Goal: Task Accomplishment & Management: Manage account settings

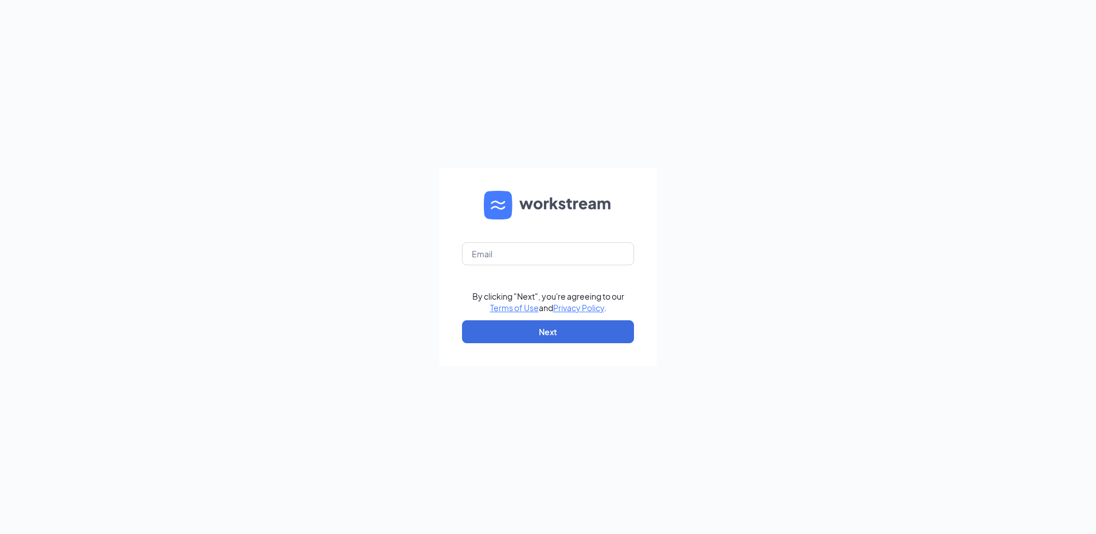
click at [597, 267] on form "By clicking "Next", you're agreeing to our Terms of Use and Privacy Policy . Ne…" at bounding box center [548, 267] width 218 height 198
click at [585, 250] on input "text" at bounding box center [548, 253] width 172 height 23
type input "rs030674@tacobell.com"
click at [594, 339] on button "Next" at bounding box center [548, 331] width 172 height 23
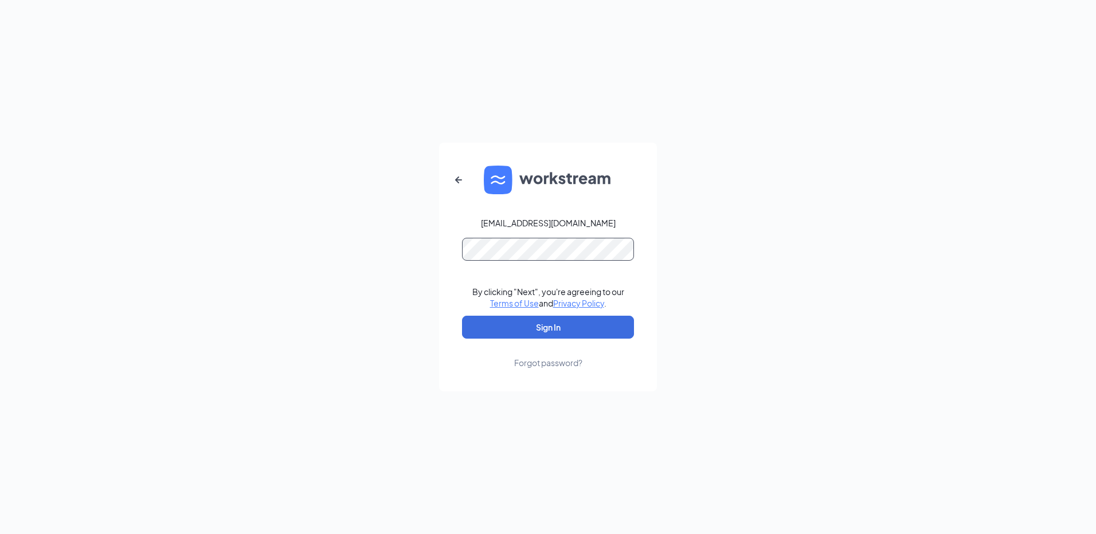
click at [462, 316] on button "Sign In" at bounding box center [548, 327] width 172 height 23
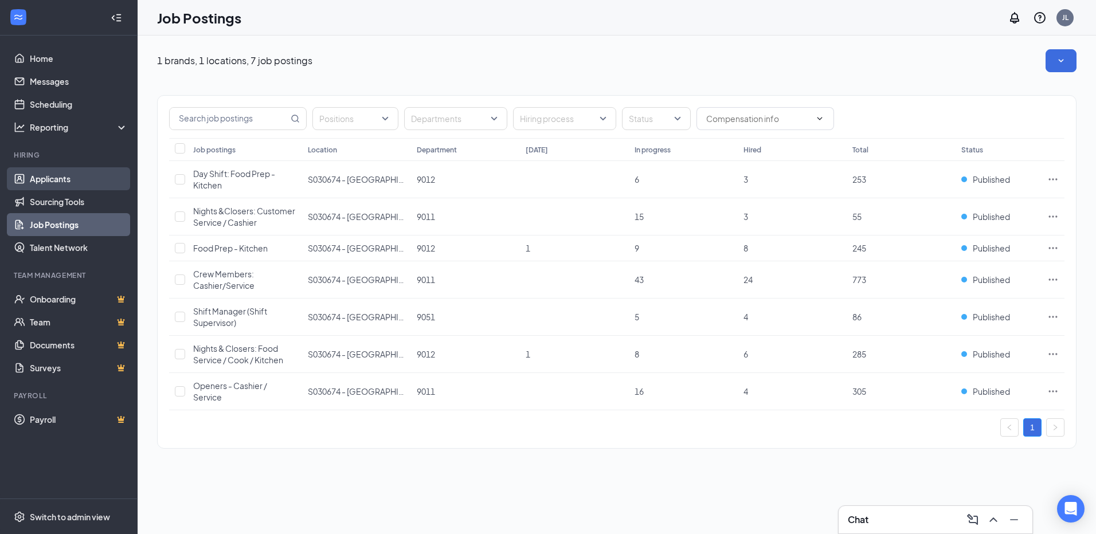
click at [30, 178] on link "Applicants" at bounding box center [79, 178] width 98 height 23
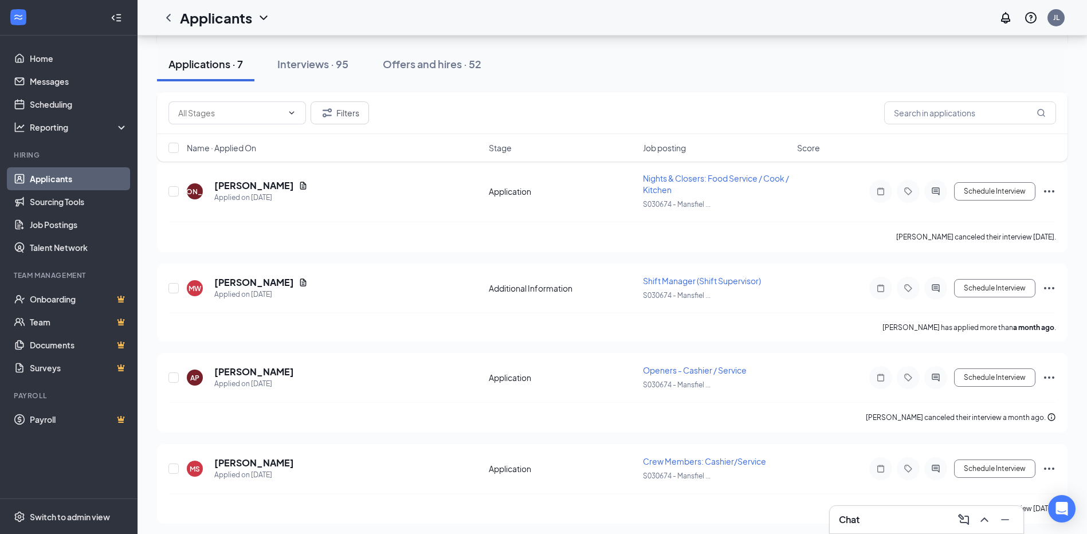
scroll to position [416, 0]
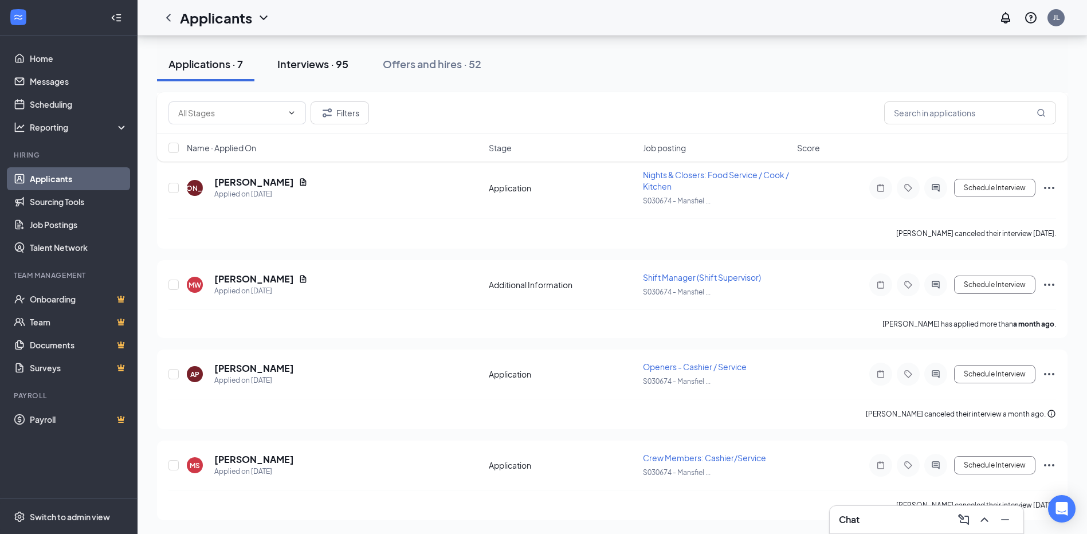
click at [327, 80] on button "Interviews · 95" at bounding box center [313, 64] width 94 height 34
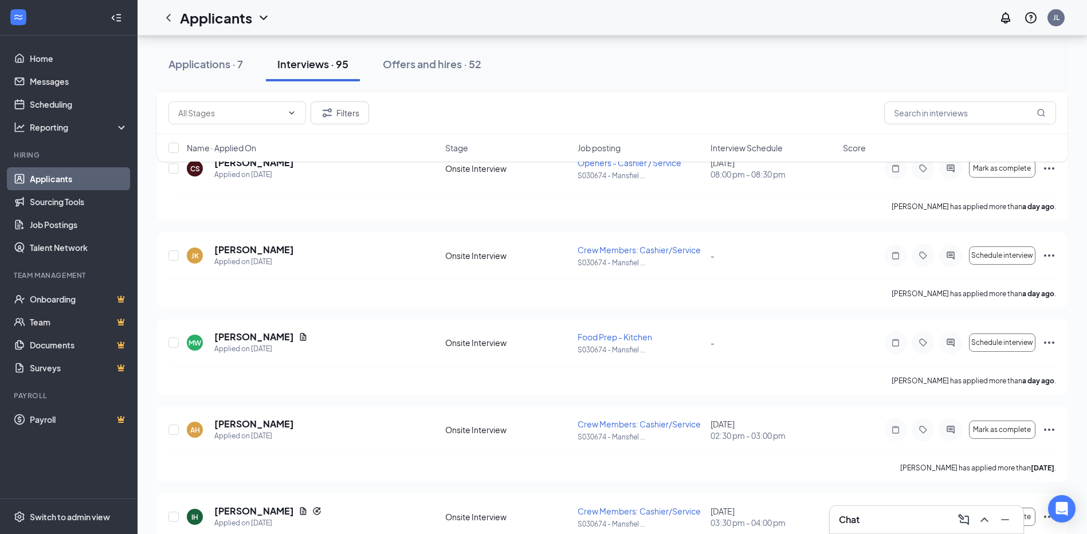
scroll to position [401, 0]
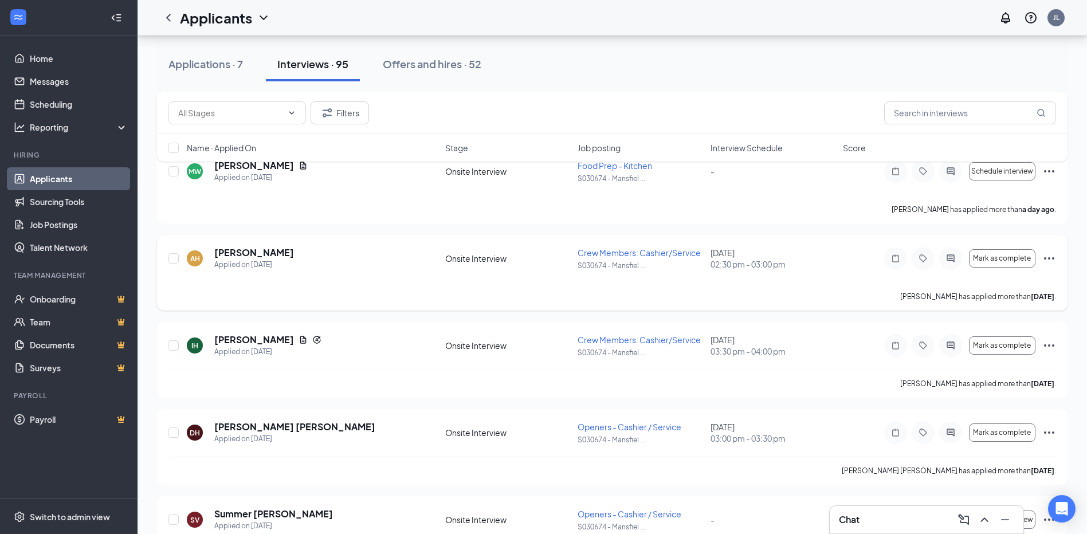
click at [1045, 259] on icon "Ellipses" at bounding box center [1050, 259] width 14 height 14
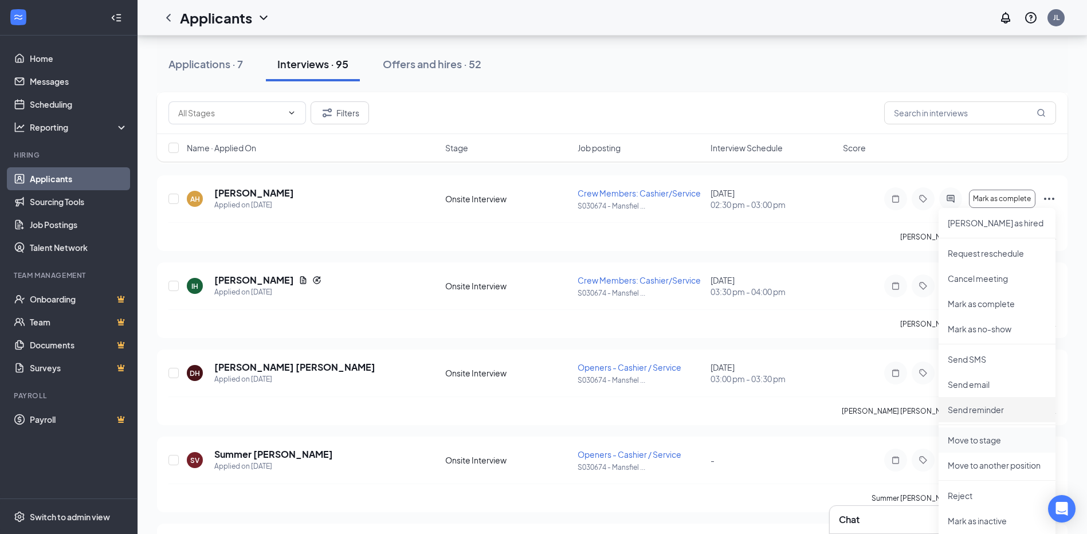
scroll to position [516, 0]
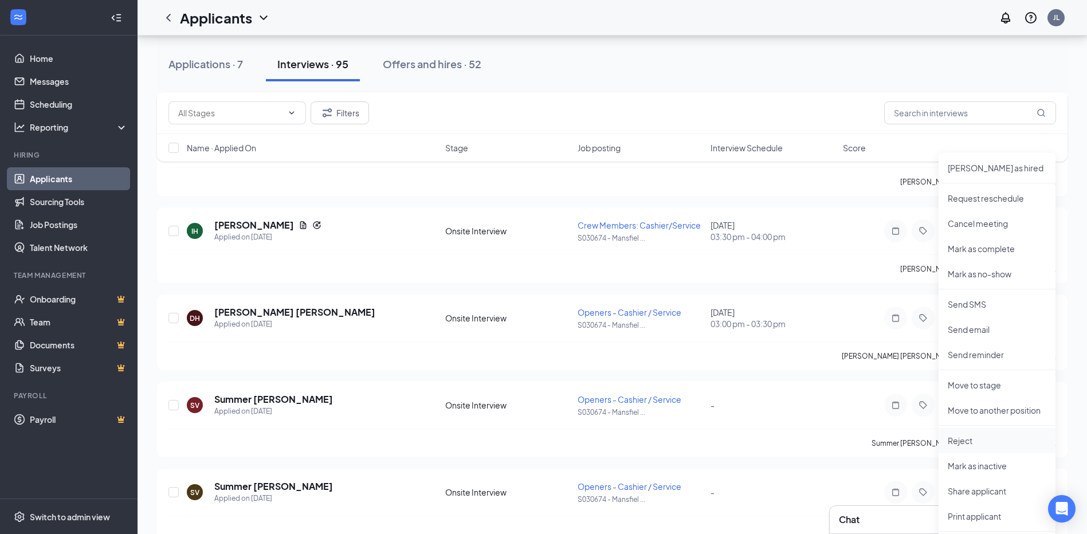
click at [963, 439] on p "Reject" at bounding box center [997, 440] width 99 height 11
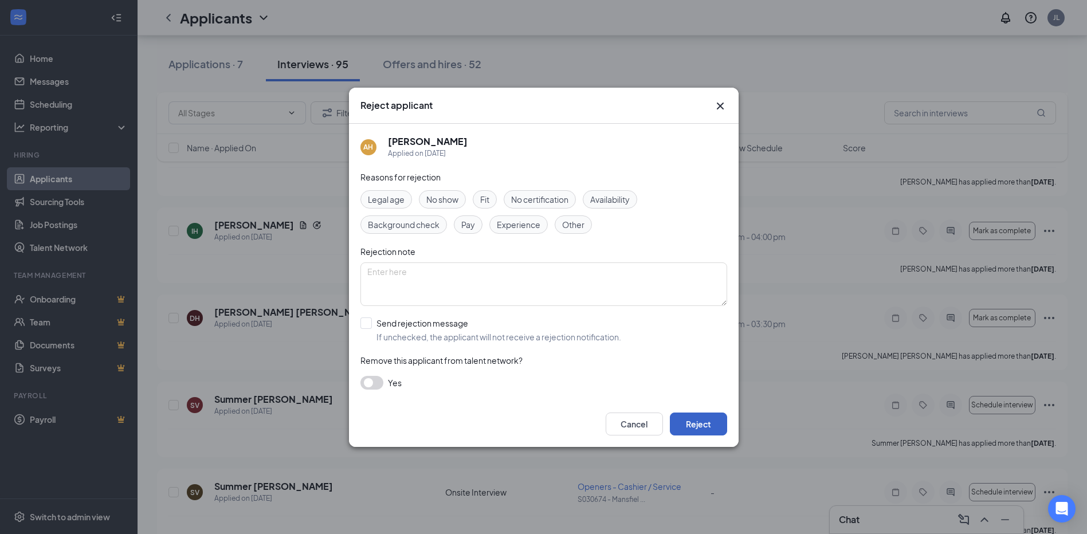
click at [699, 422] on button "Reject" at bounding box center [698, 424] width 57 height 23
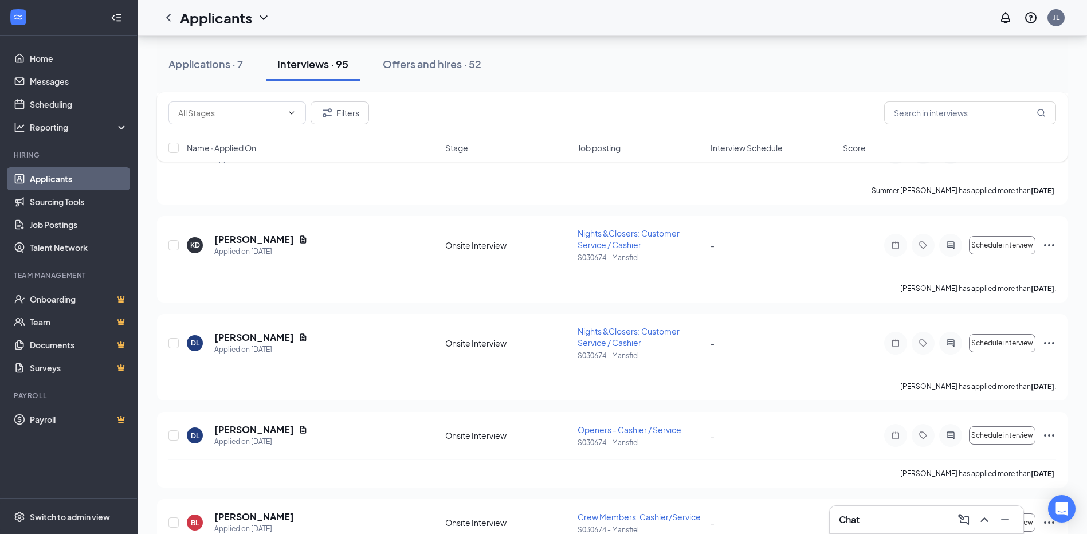
scroll to position [728, 0]
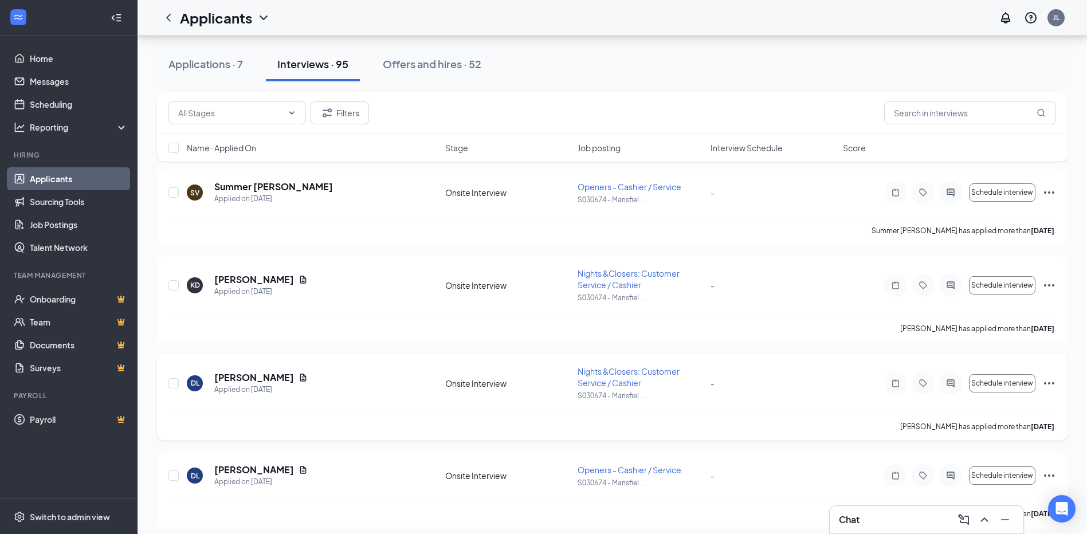
click at [1051, 386] on icon "Ellipses" at bounding box center [1050, 384] width 14 height 14
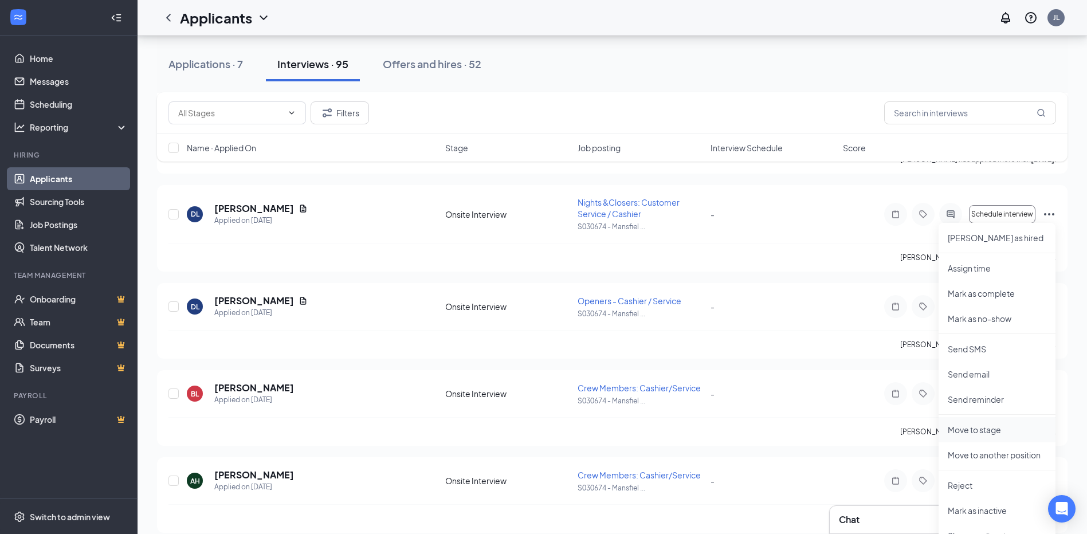
scroll to position [900, 0]
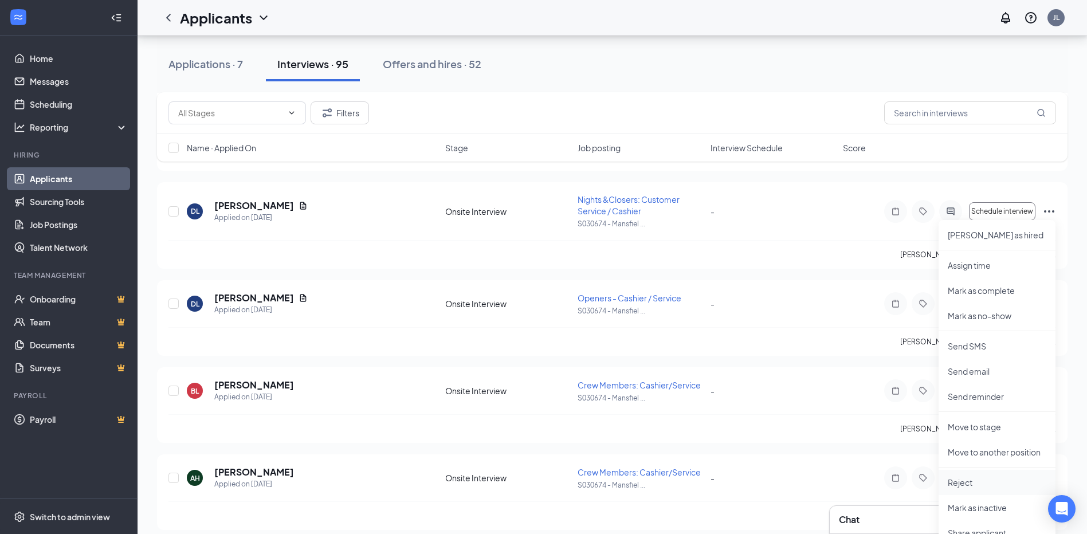
click at [987, 490] on li "Reject" at bounding box center [997, 482] width 117 height 25
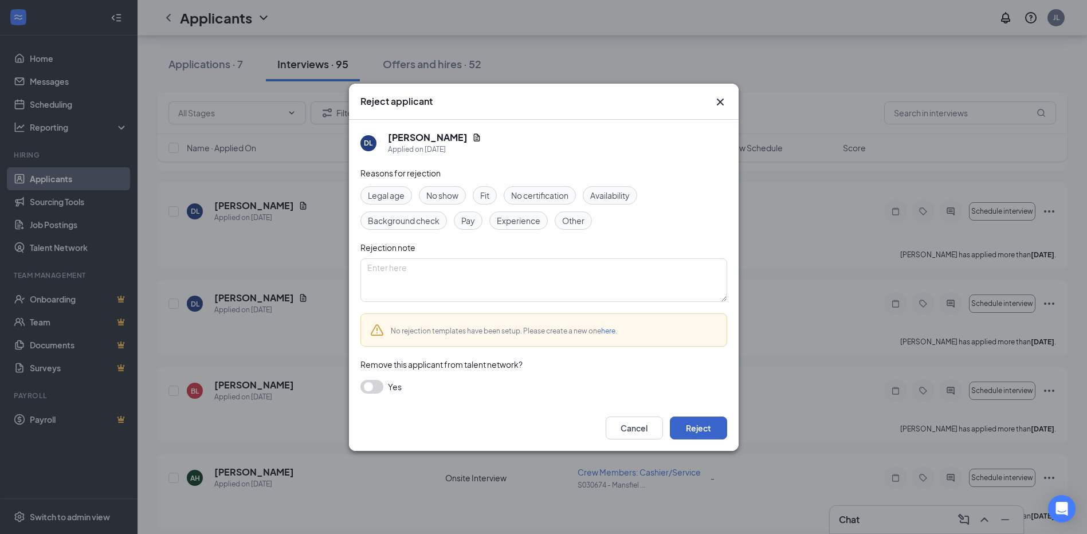
click at [698, 429] on button "Reject" at bounding box center [698, 428] width 57 height 23
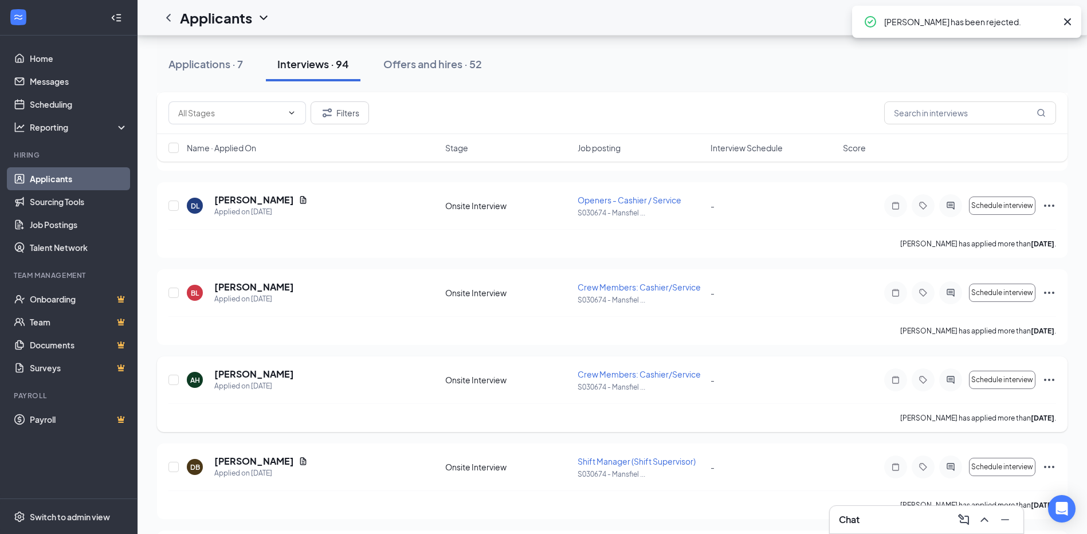
click at [1051, 391] on div "Schedule interview" at bounding box center [970, 380] width 172 height 23
click at [1050, 382] on icon "Ellipses" at bounding box center [1050, 380] width 14 height 14
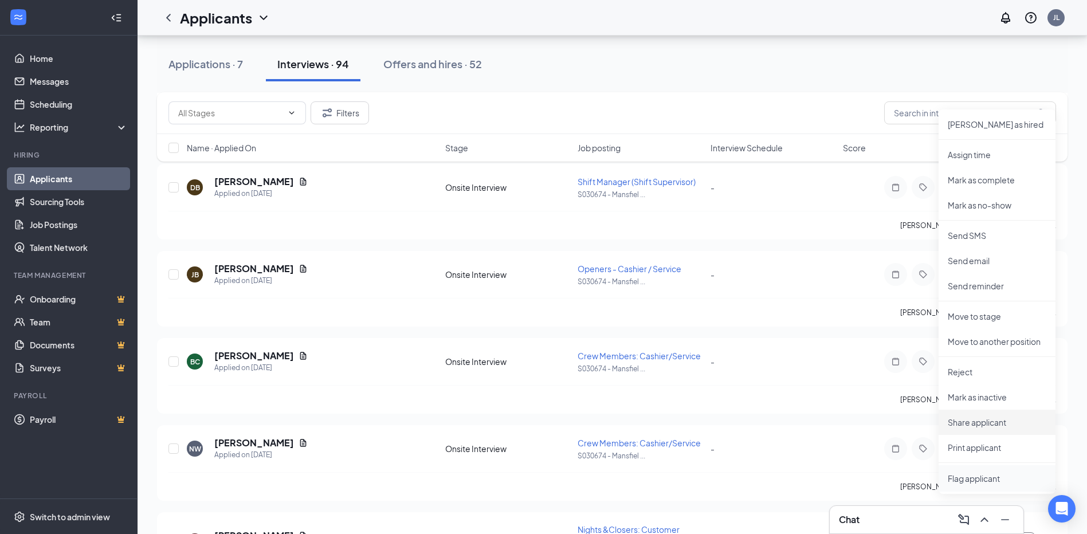
scroll to position [1187, 0]
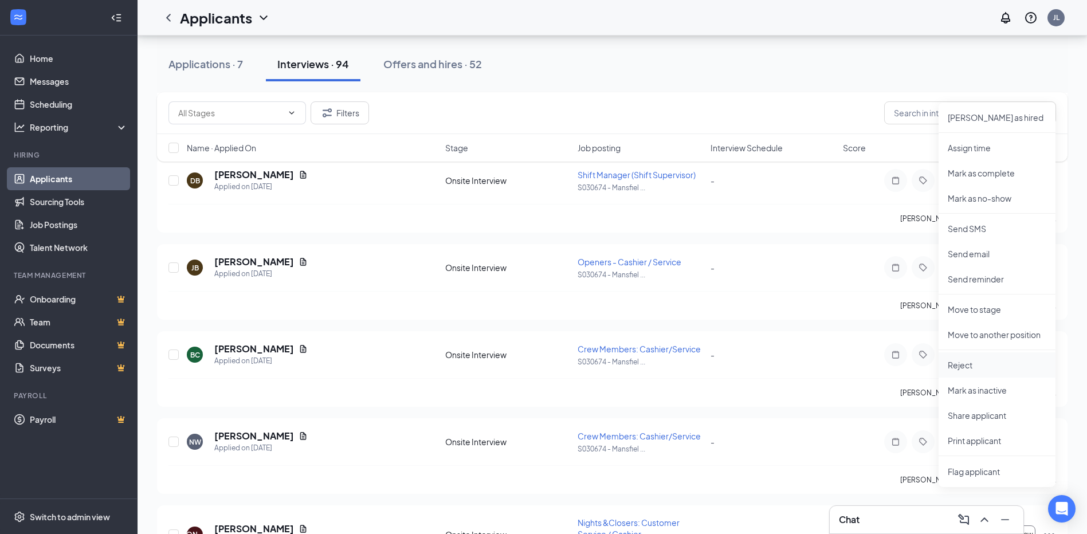
click at [980, 363] on p "Reject" at bounding box center [997, 364] width 99 height 11
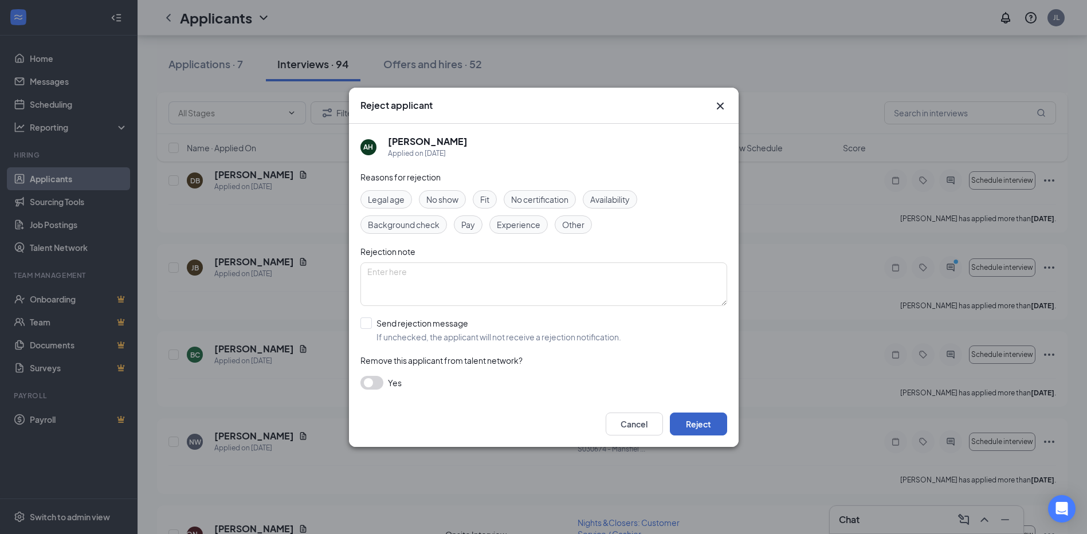
click at [719, 418] on button "Reject" at bounding box center [698, 424] width 57 height 23
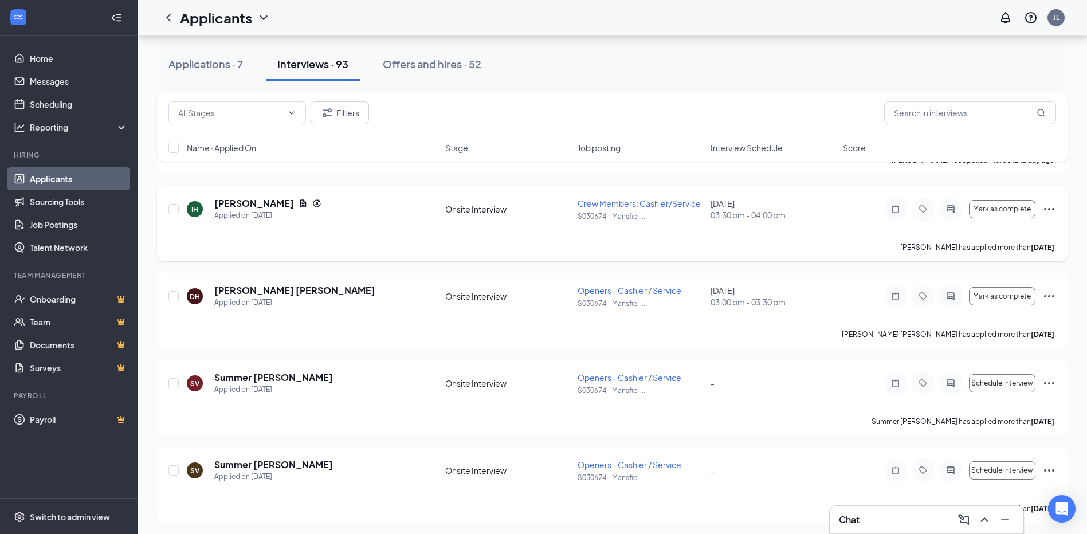
scroll to position [385, 0]
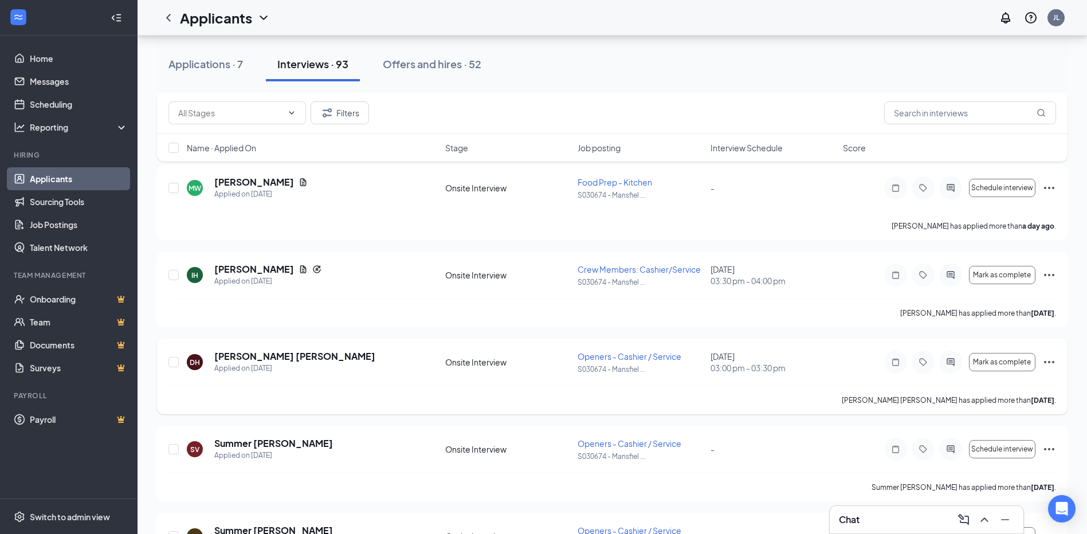
click at [1051, 362] on icon "Ellipses" at bounding box center [1050, 362] width 14 height 14
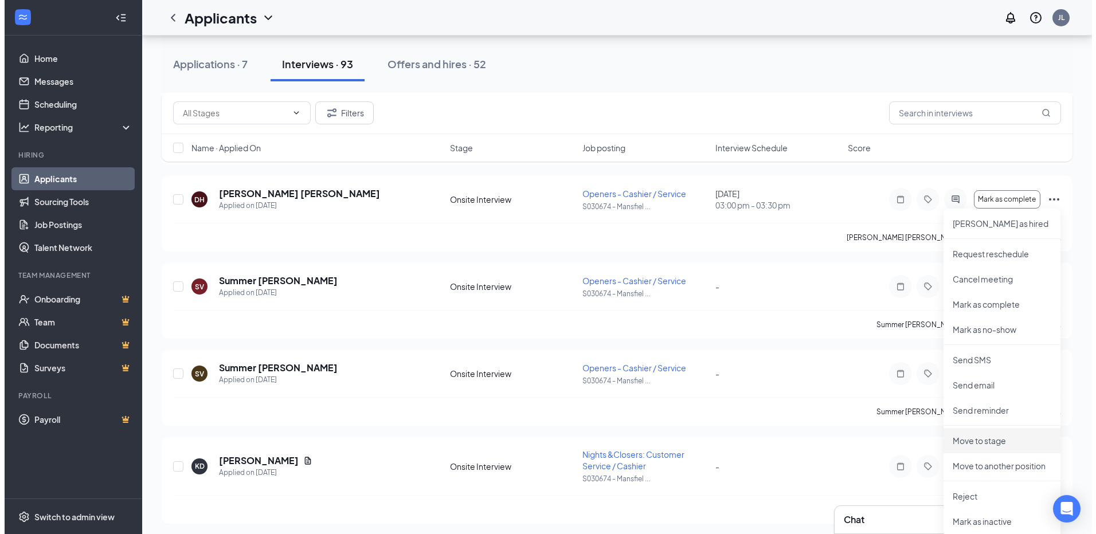
scroll to position [614, 0]
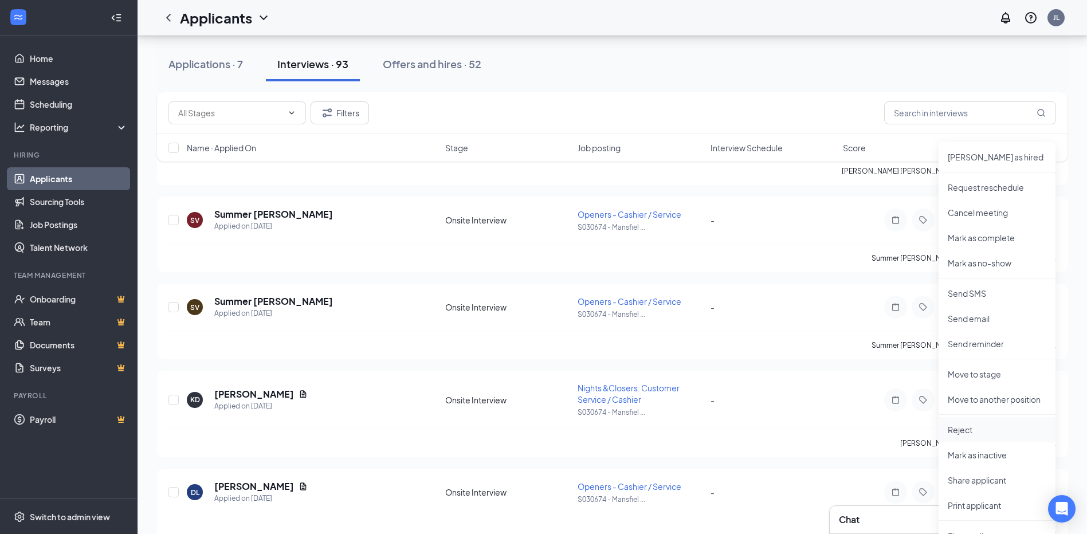
click at [993, 429] on p "Reject" at bounding box center [997, 429] width 99 height 11
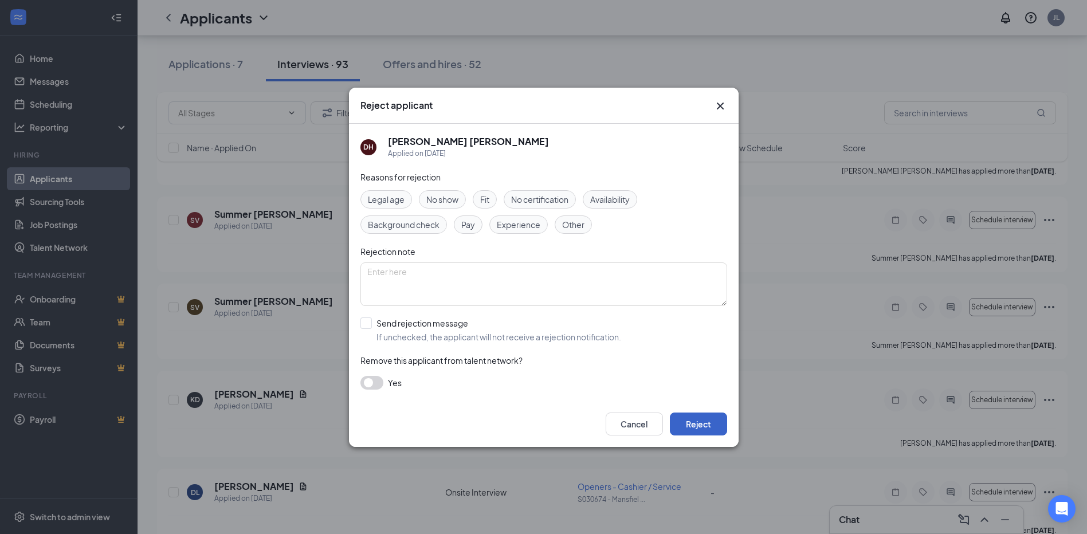
click at [712, 424] on button "Reject" at bounding box center [698, 424] width 57 height 23
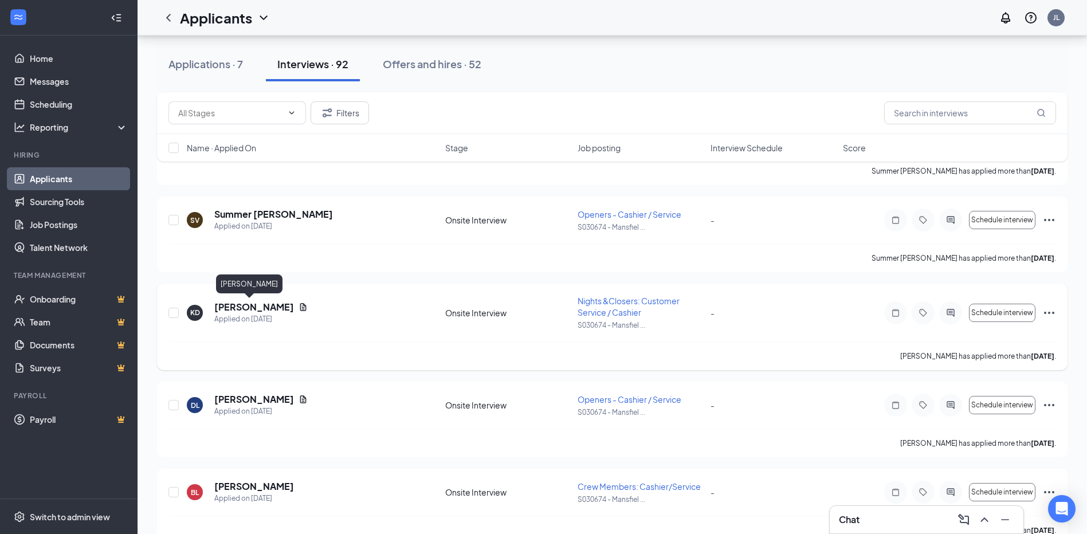
click at [249, 305] on h5 "[PERSON_NAME]" at bounding box center [254, 307] width 80 height 13
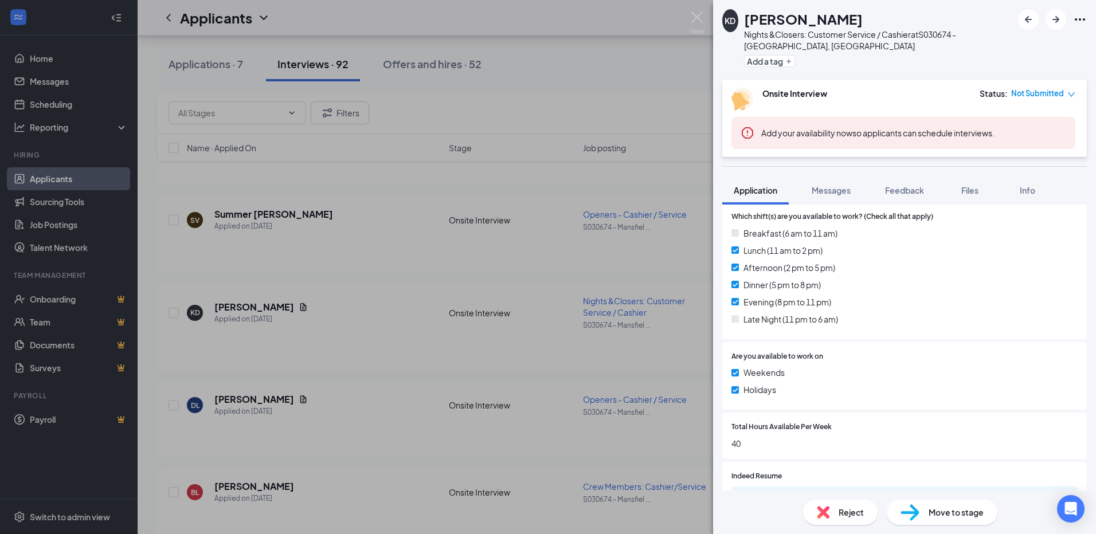
scroll to position [511, 0]
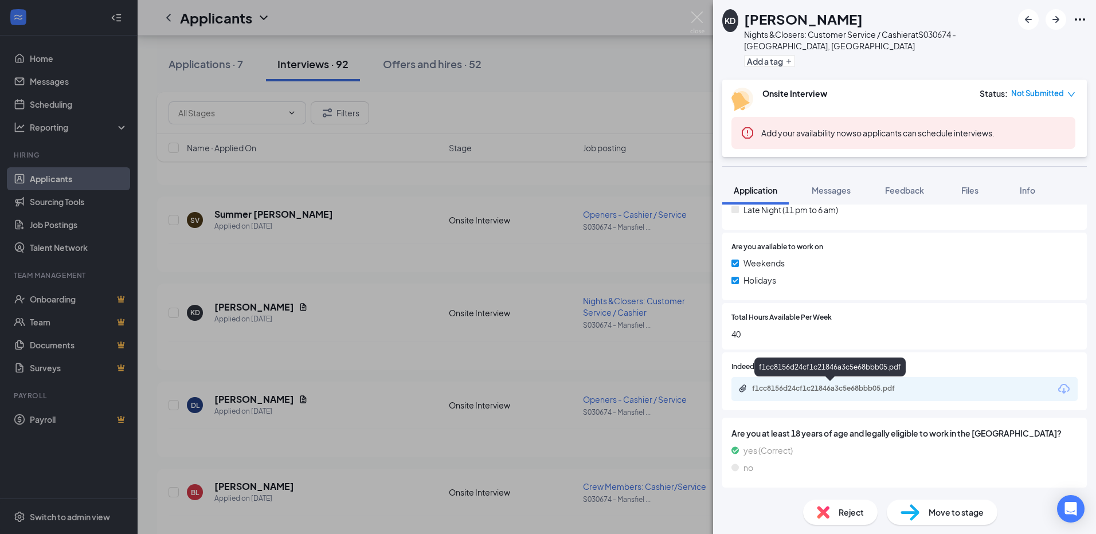
click at [831, 381] on div "f1cc8156d24cf1c21846a3c5e68bbb05.pdf" at bounding box center [829, 369] width 151 height 23
click at [831, 389] on div "f1cc8156d24cf1c21846a3c5e68bbb05.pdf" at bounding box center [832, 388] width 160 height 9
click at [846, 514] on span "Reject" at bounding box center [851, 512] width 25 height 13
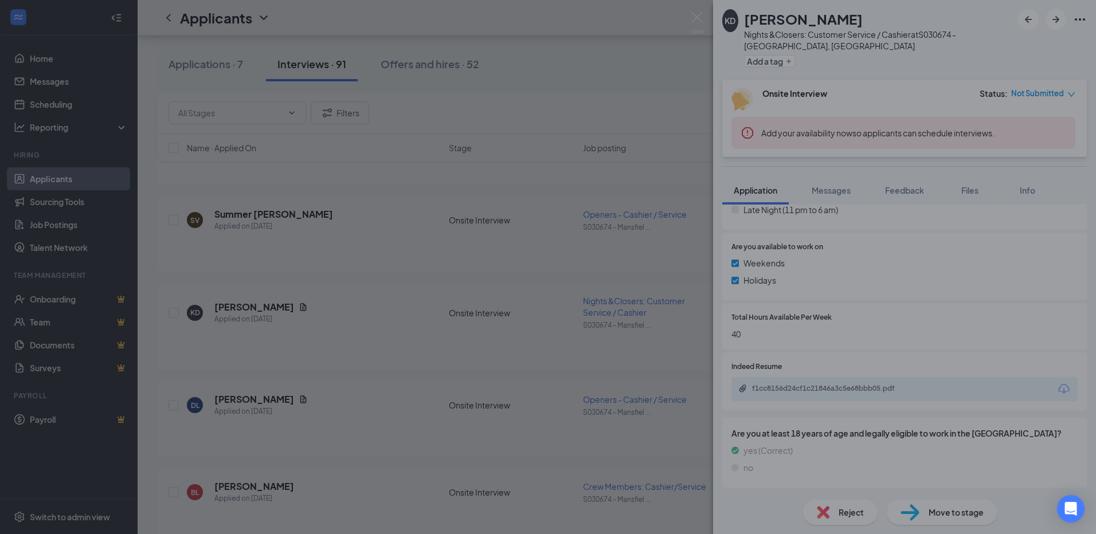
scroll to position [506, 0]
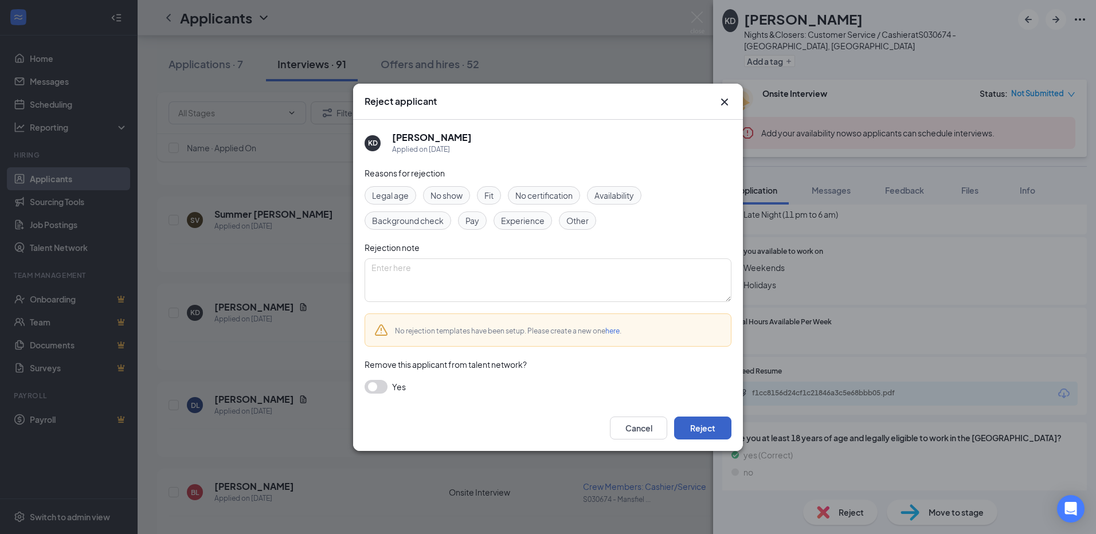
click at [724, 425] on button "Reject" at bounding box center [702, 428] width 57 height 23
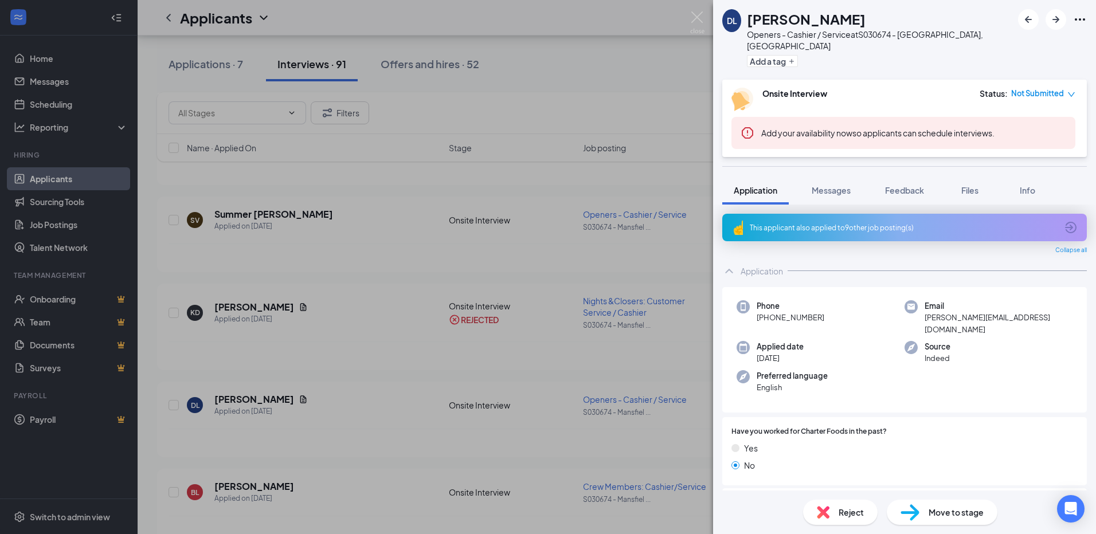
click at [861, 508] on span "Reject" at bounding box center [851, 512] width 25 height 13
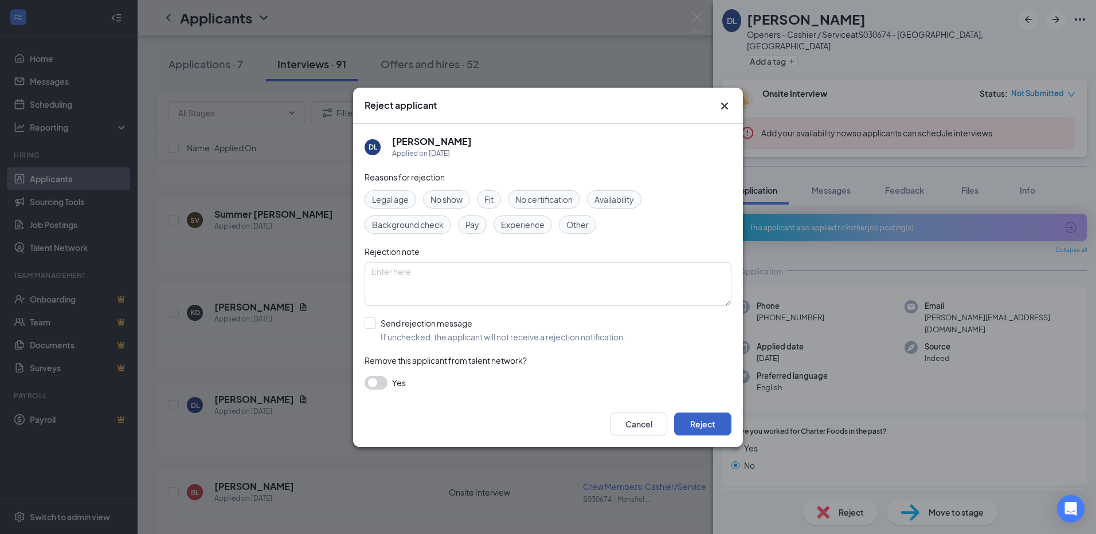
click at [702, 424] on button "Reject" at bounding box center [702, 424] width 57 height 23
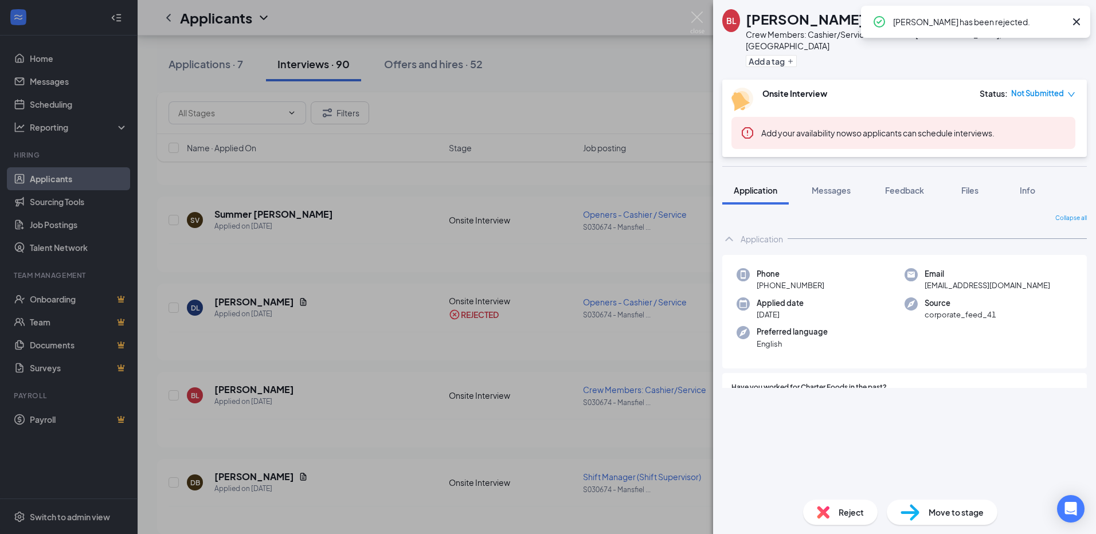
click at [837, 509] on div "Reject" at bounding box center [840, 512] width 75 height 25
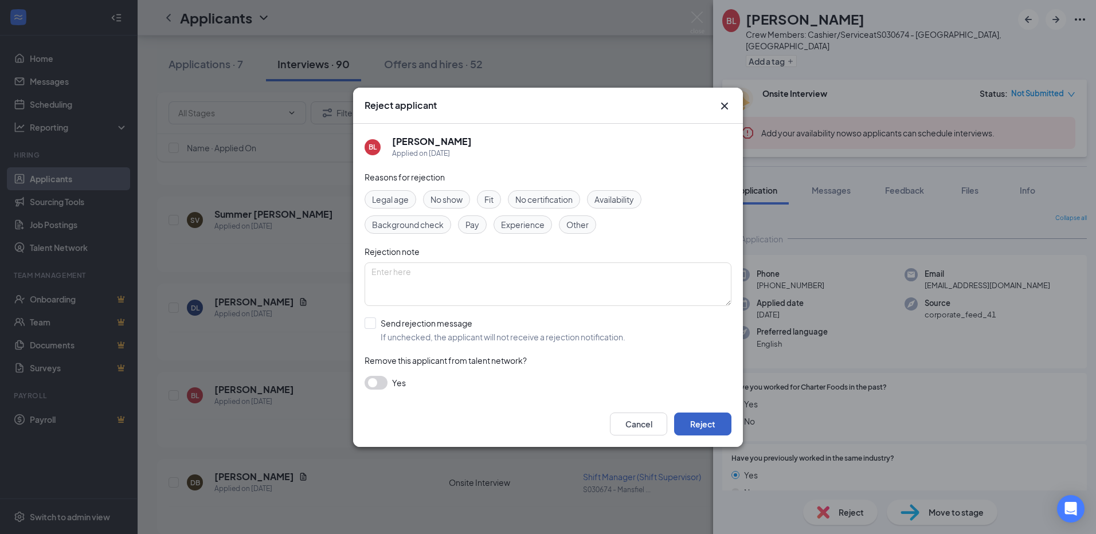
click at [719, 419] on button "Reject" at bounding box center [702, 424] width 57 height 23
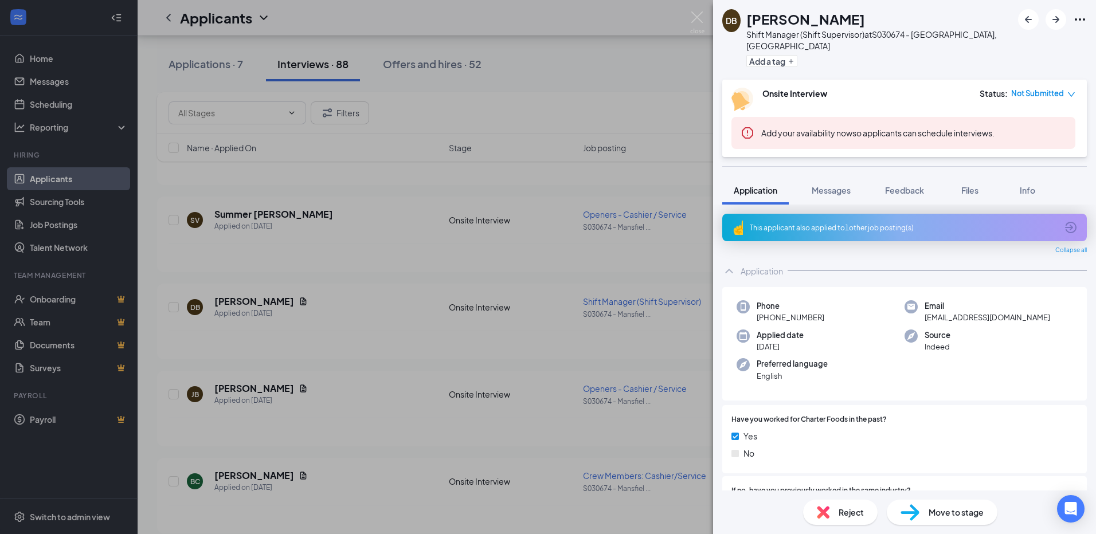
click at [839, 519] on div "Reject" at bounding box center [840, 512] width 75 height 25
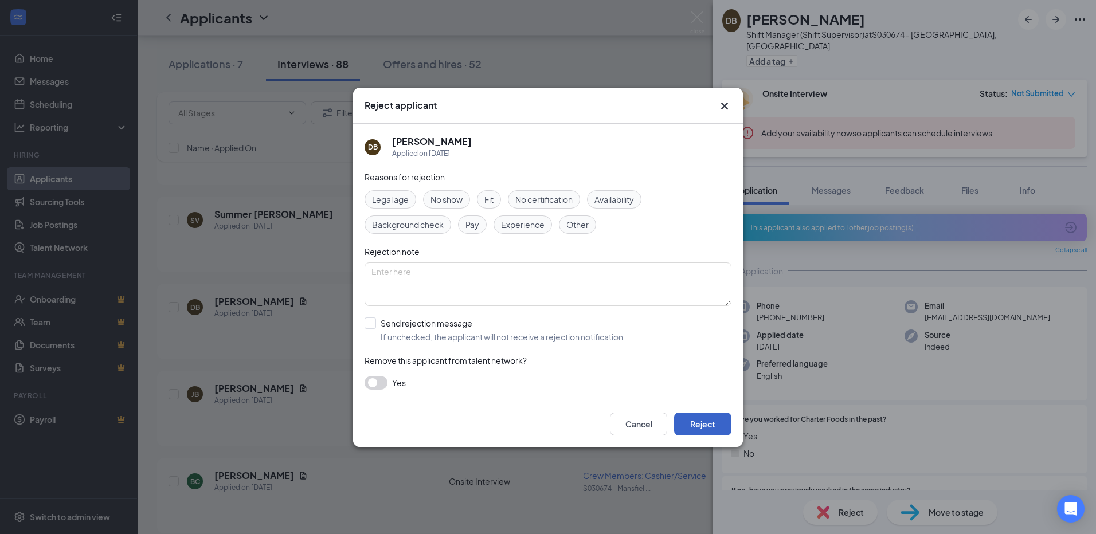
click at [683, 425] on button "Reject" at bounding box center [702, 424] width 57 height 23
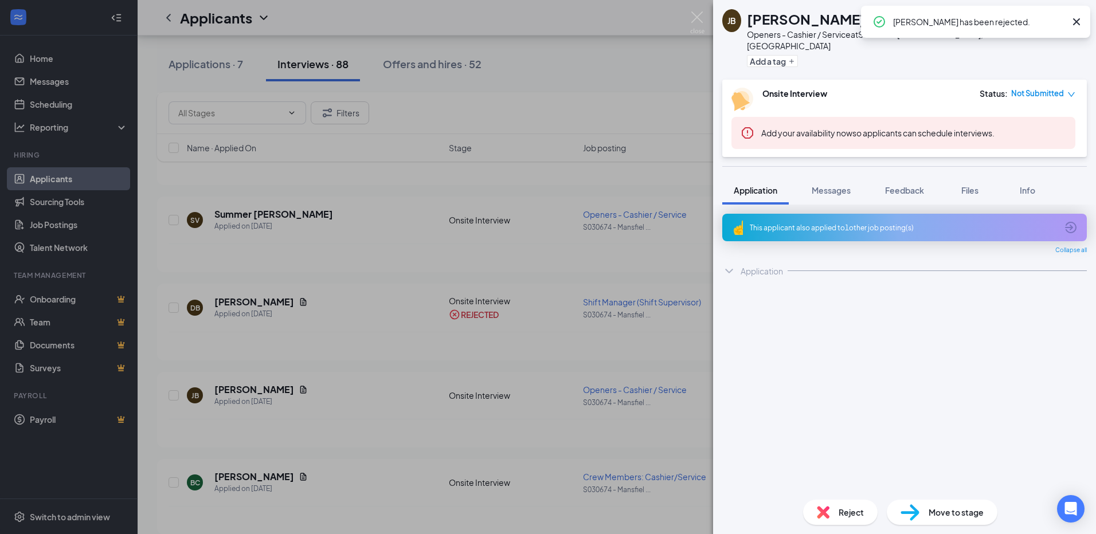
click at [821, 511] on img at bounding box center [823, 512] width 13 height 13
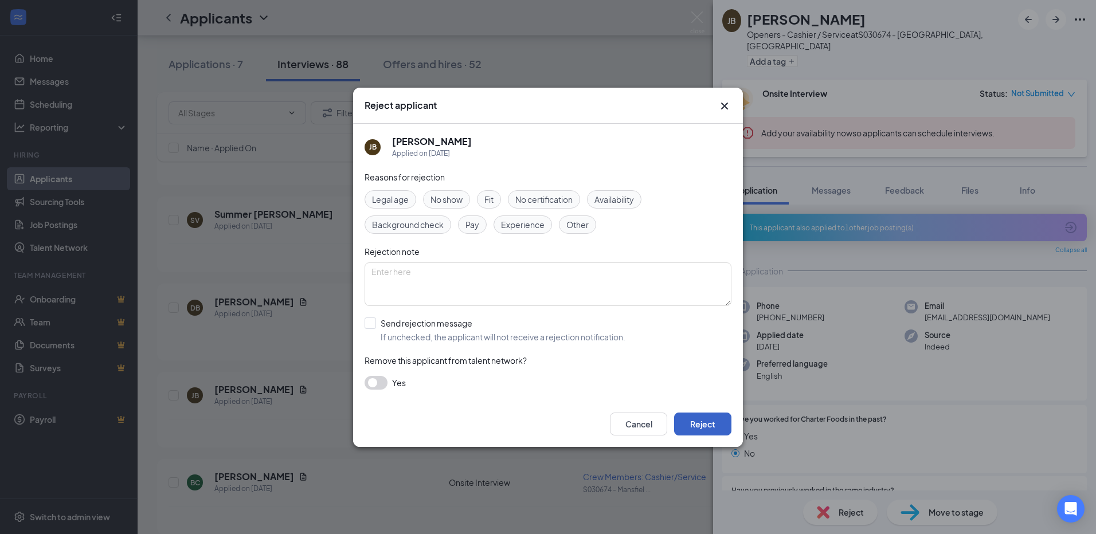
click at [724, 427] on button "Reject" at bounding box center [702, 424] width 57 height 23
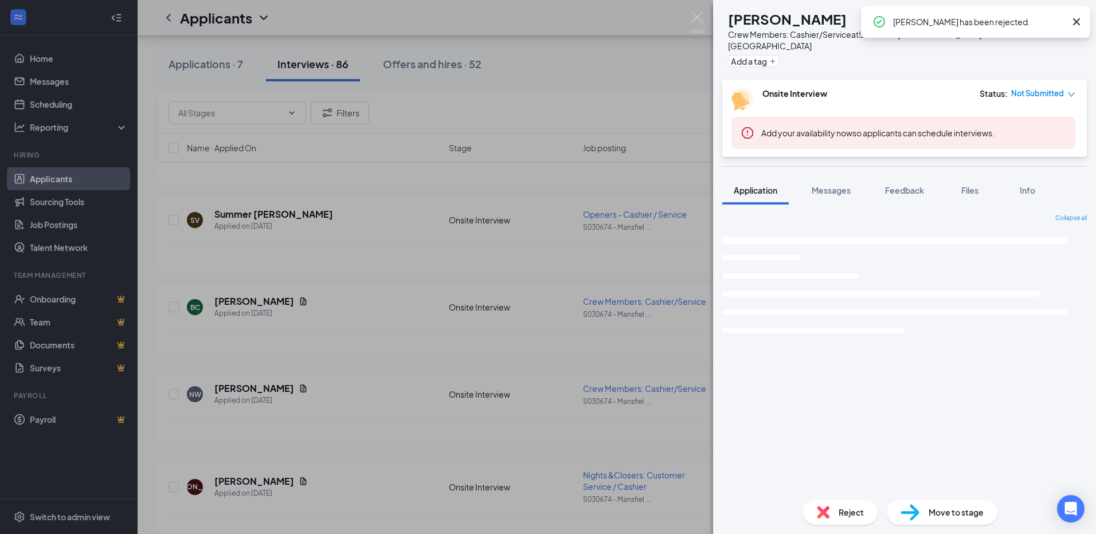
click at [835, 511] on div "Reject" at bounding box center [840, 512] width 75 height 25
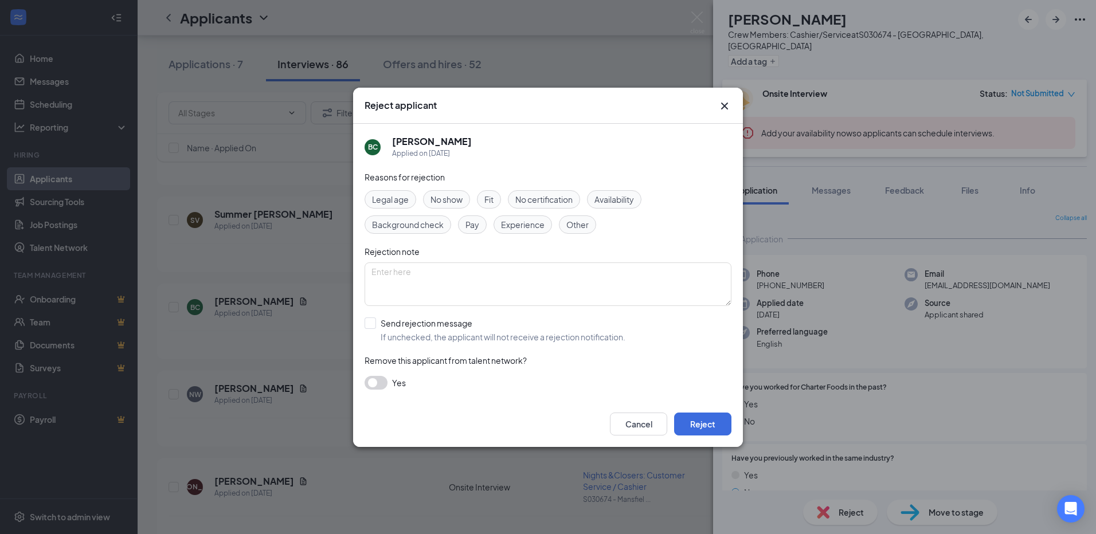
click at [641, 487] on div "Reject applicant BC [PERSON_NAME] Applied on [DATE] Reasons for rejection Legal…" at bounding box center [548, 267] width 1096 height 534
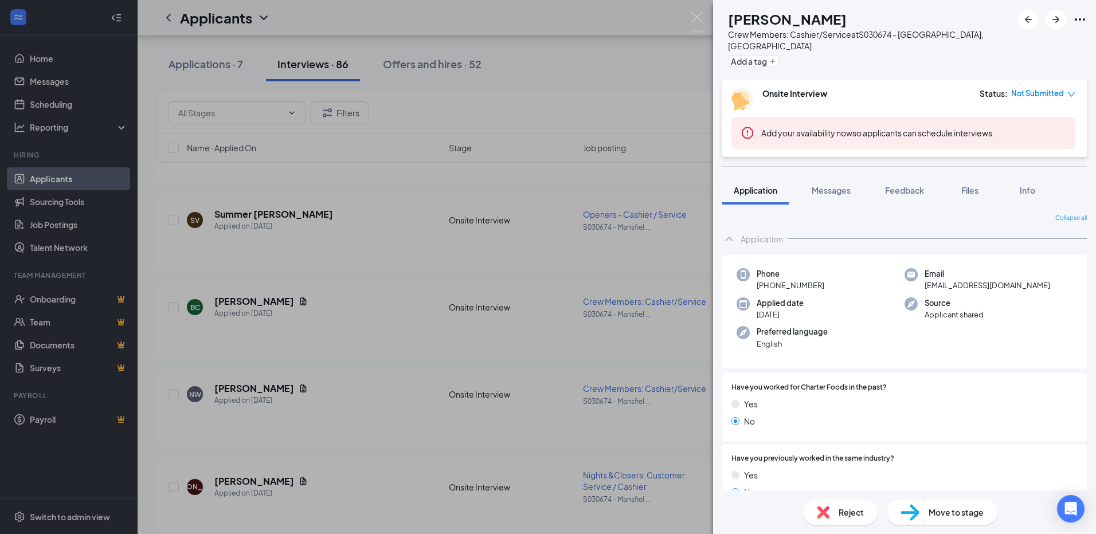
click at [478, 430] on div "BC [PERSON_NAME] Crew Members: Cashier/Service at S030674 - [GEOGRAPHIC_DATA], …" at bounding box center [548, 267] width 1096 height 534
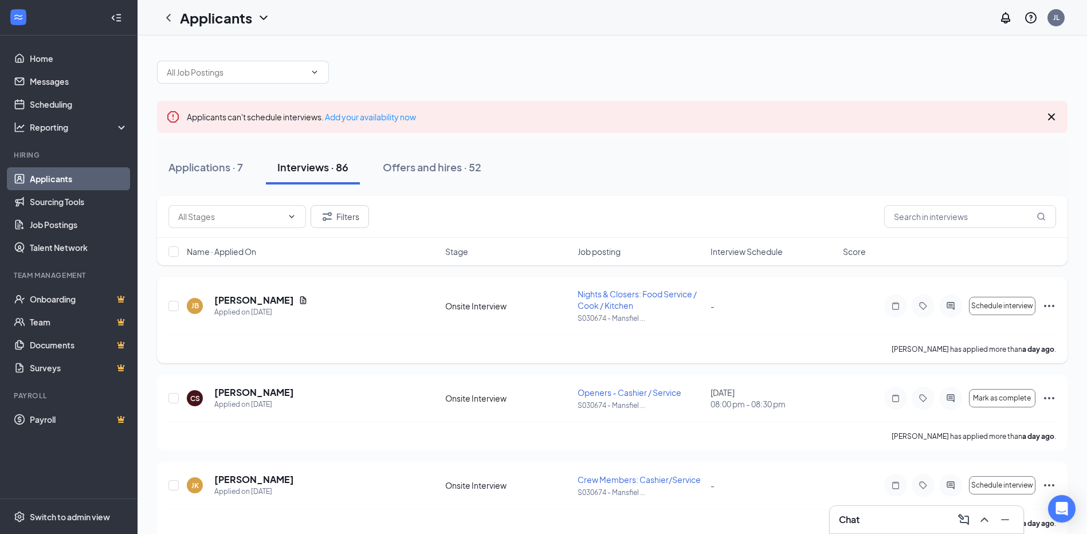
click at [1050, 307] on icon "Ellipses" at bounding box center [1050, 306] width 14 height 14
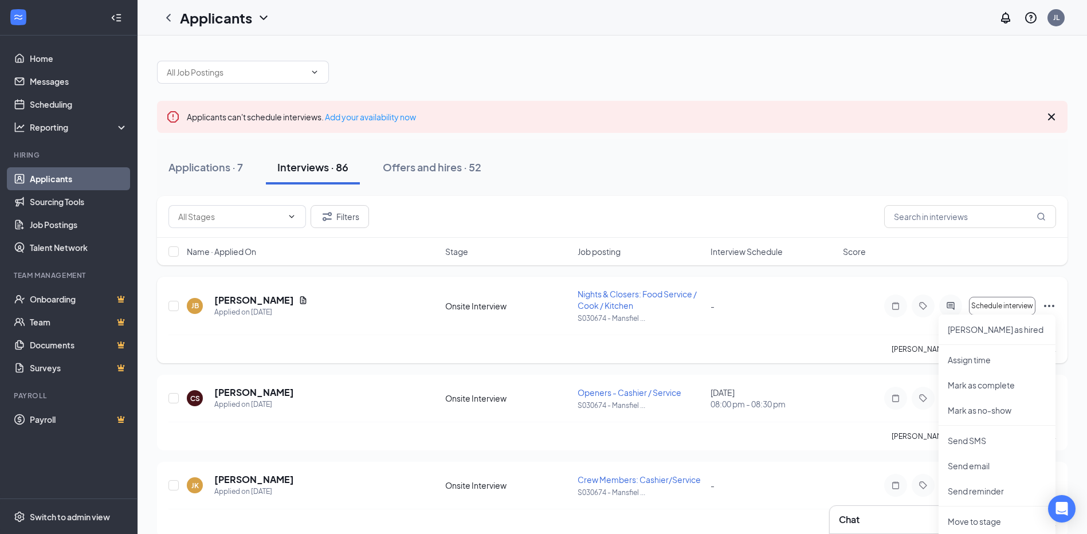
click at [809, 352] on div "[PERSON_NAME] has applied more than a day ago ." at bounding box center [613, 349] width 888 height 29
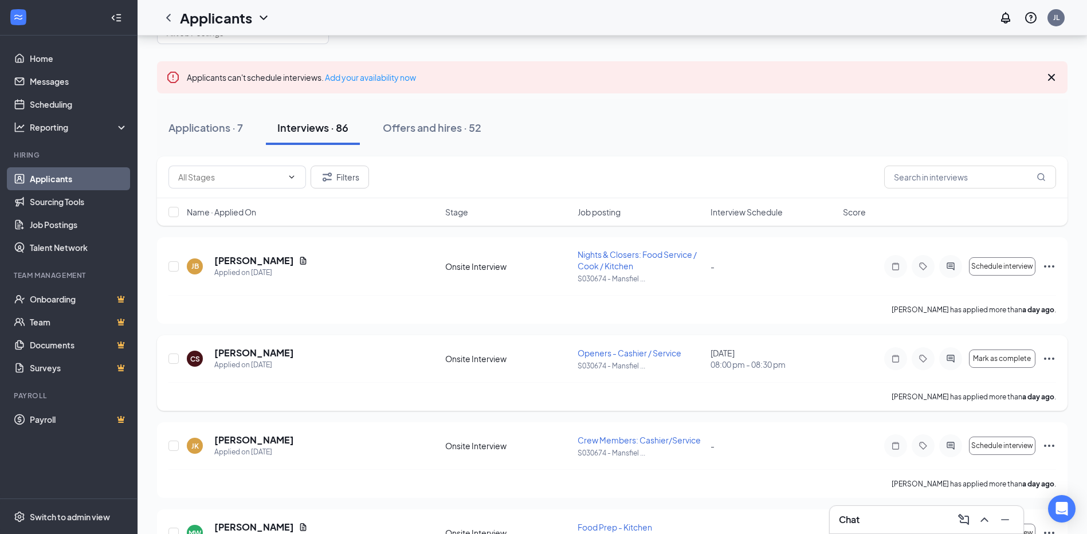
scroll to position [57, 0]
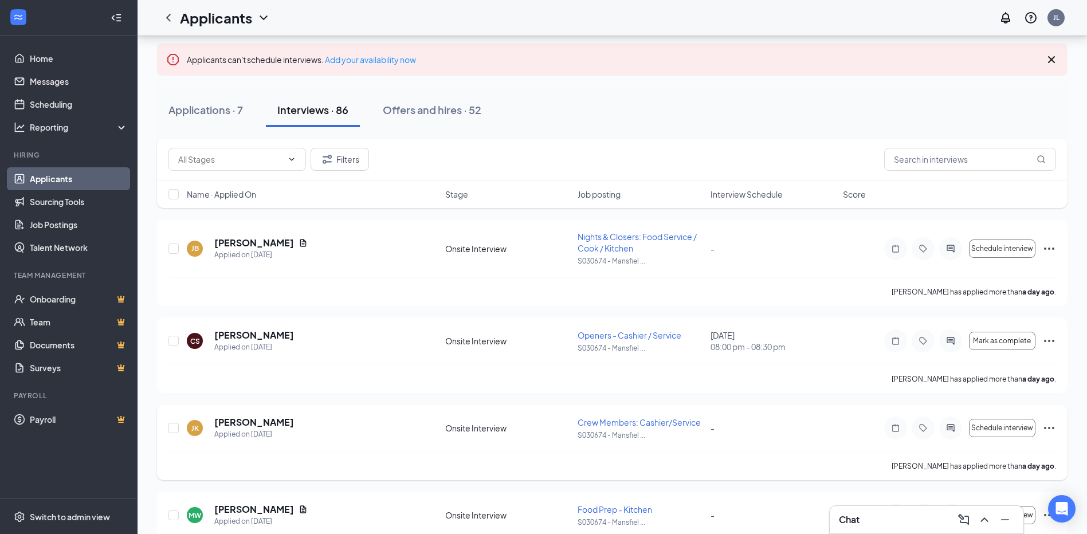
click at [1052, 425] on icon "Ellipses" at bounding box center [1050, 428] width 14 height 14
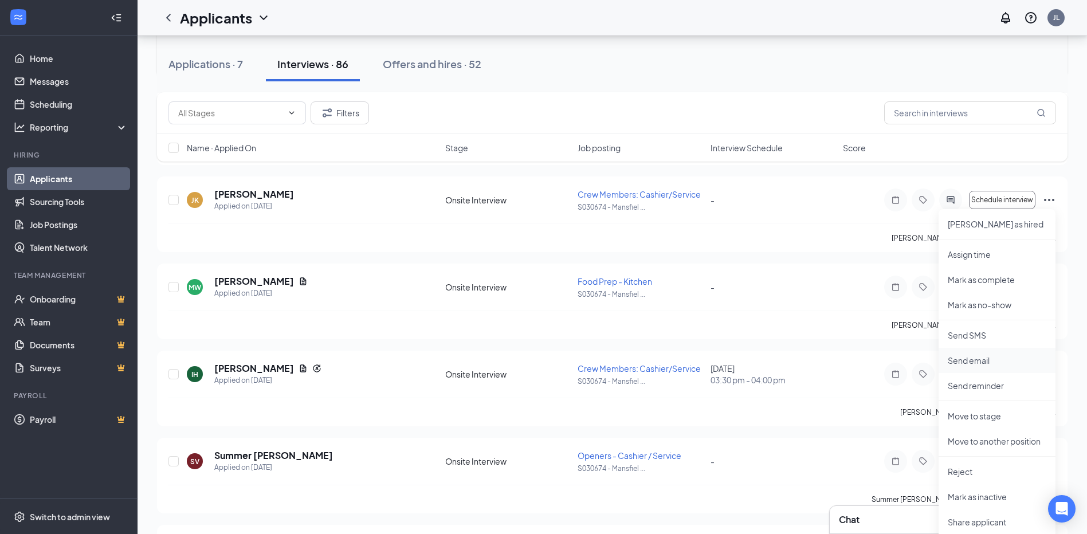
scroll to position [287, 0]
click at [976, 470] on p "Reject" at bounding box center [997, 470] width 99 height 11
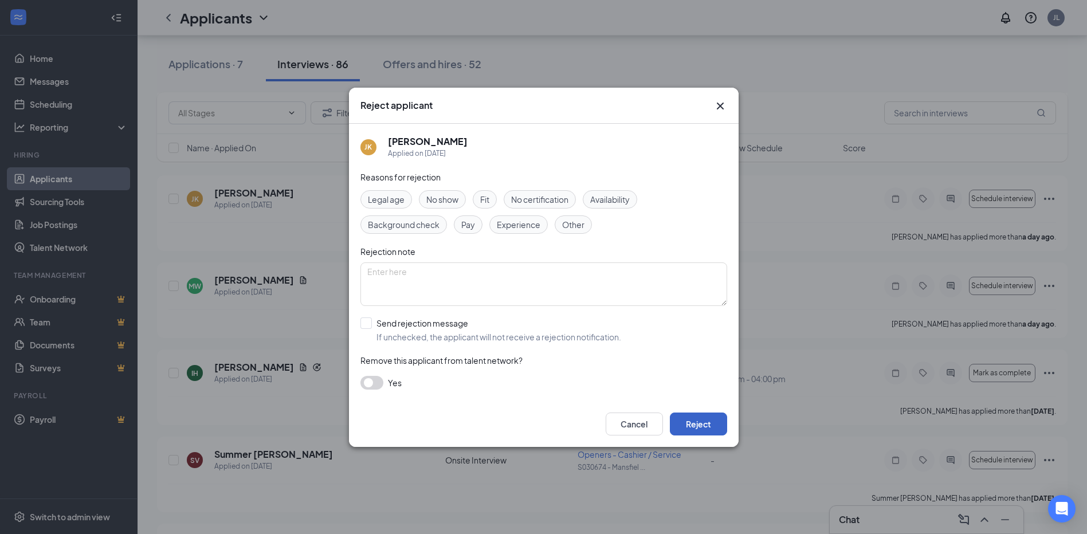
click at [688, 428] on button "Reject" at bounding box center [698, 424] width 57 height 23
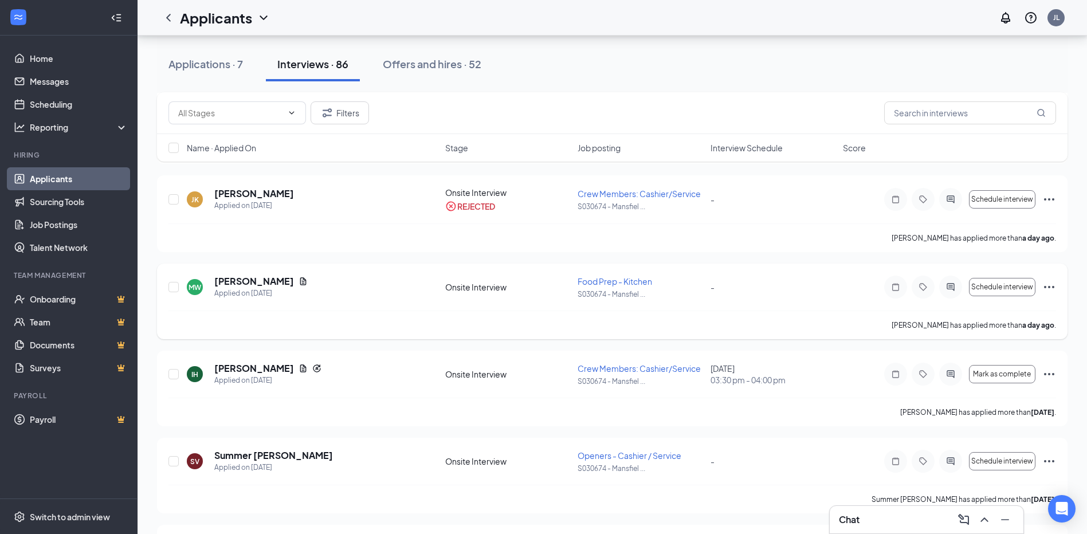
click at [1049, 287] on icon "Ellipses" at bounding box center [1049, 287] width 10 height 2
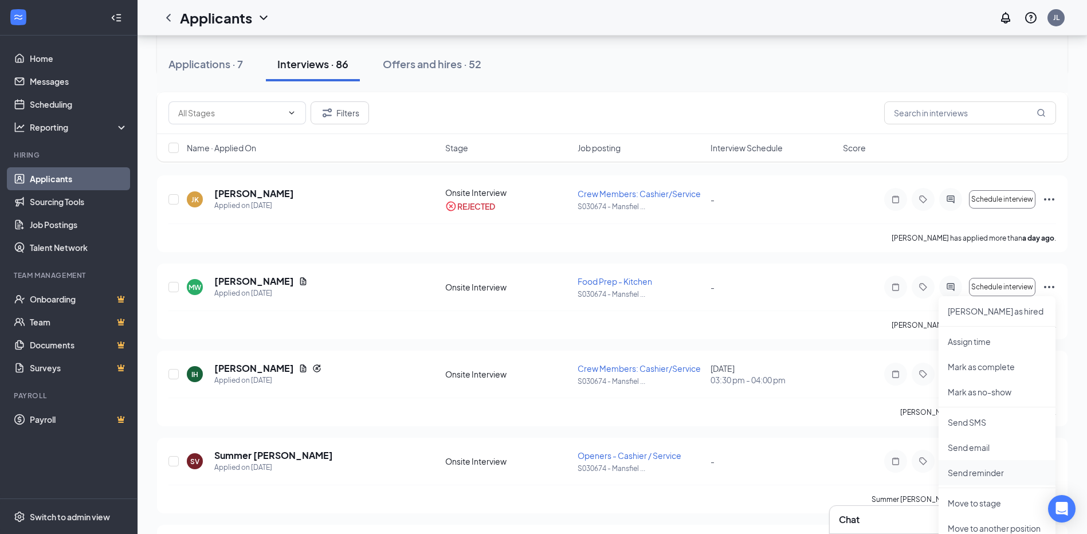
scroll to position [401, 0]
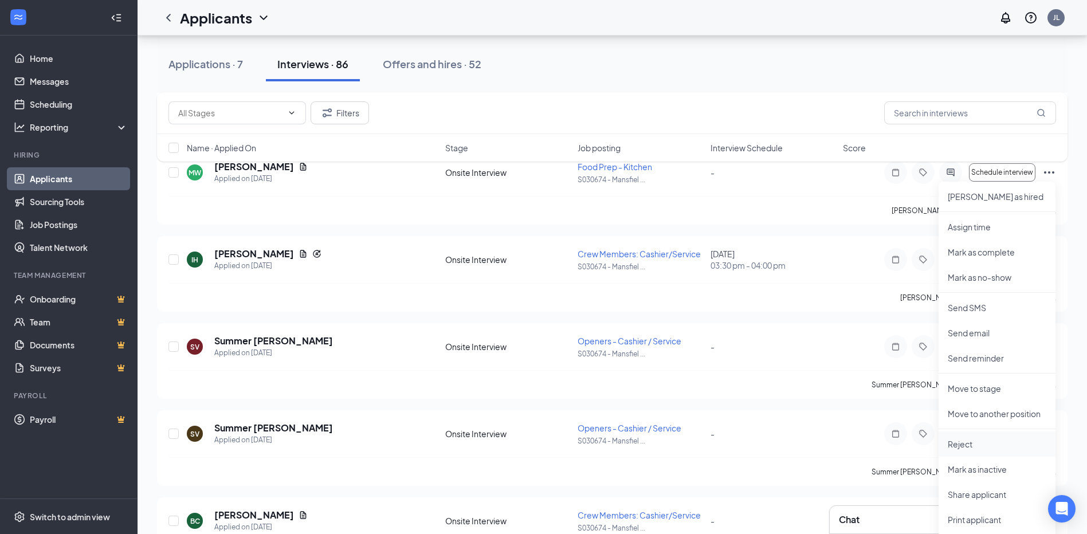
click at [968, 448] on p "Reject" at bounding box center [997, 443] width 99 height 11
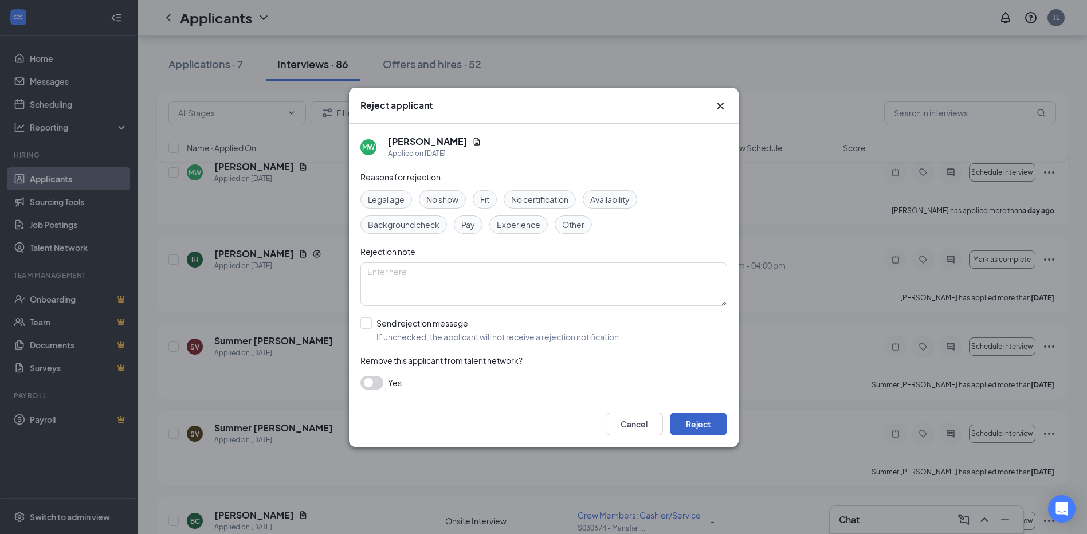
click at [683, 418] on button "Reject" at bounding box center [698, 424] width 57 height 23
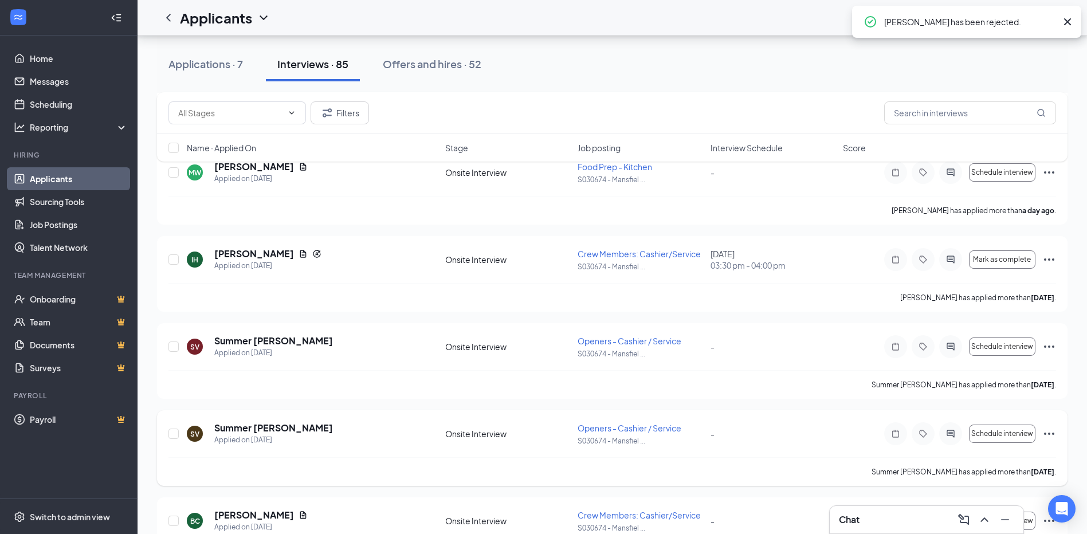
click at [1047, 429] on icon "Ellipses" at bounding box center [1050, 434] width 14 height 14
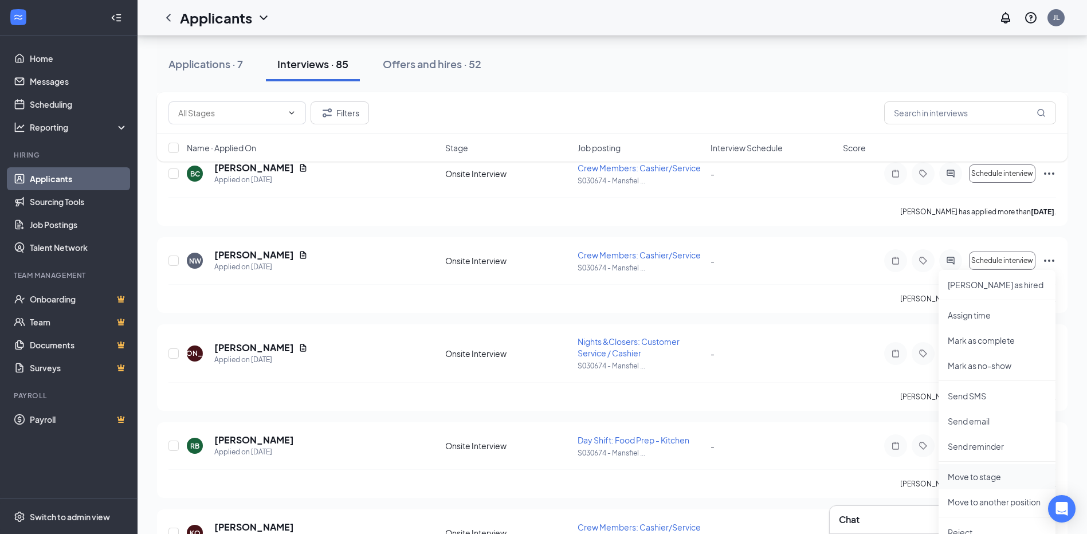
scroll to position [688, 0]
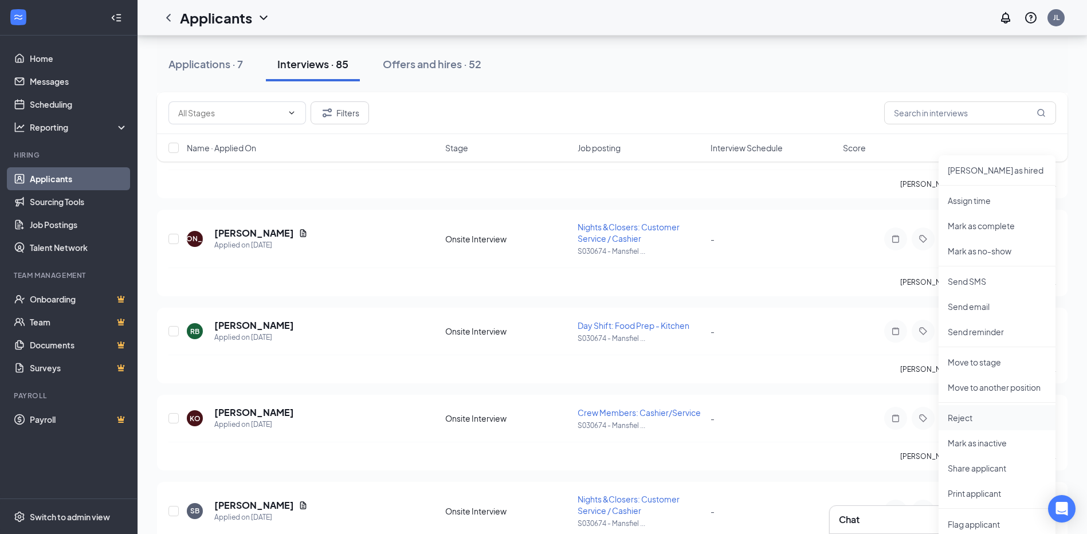
click at [980, 421] on p "Reject" at bounding box center [997, 417] width 99 height 11
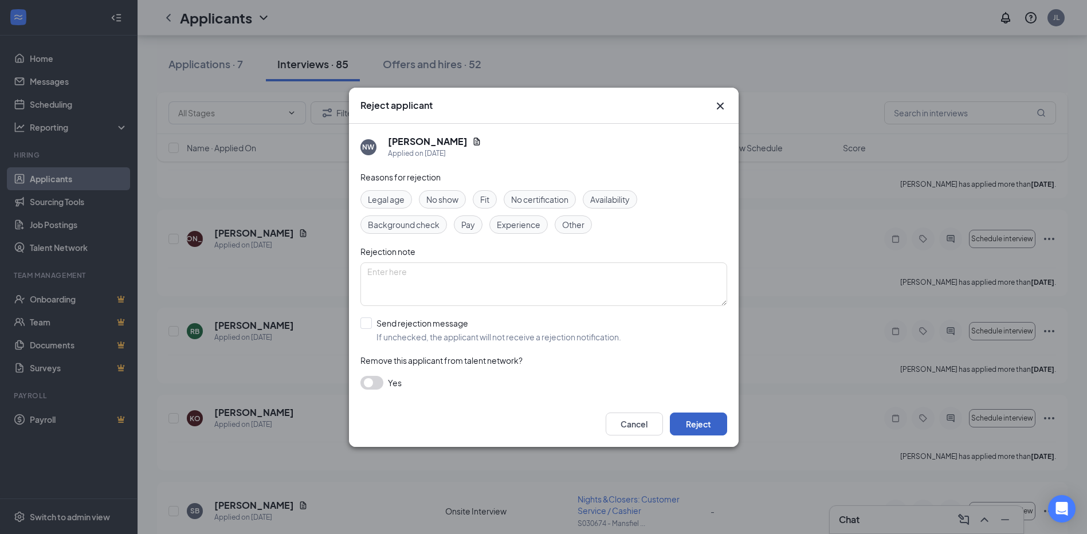
click at [715, 424] on button "Reject" at bounding box center [698, 424] width 57 height 23
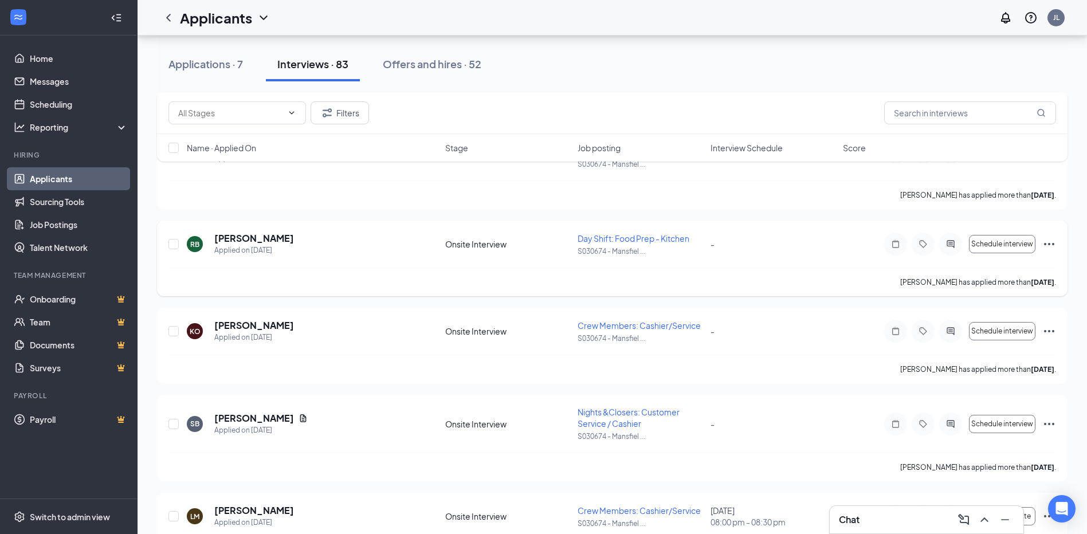
click at [1051, 244] on icon "Ellipses" at bounding box center [1050, 244] width 14 height 14
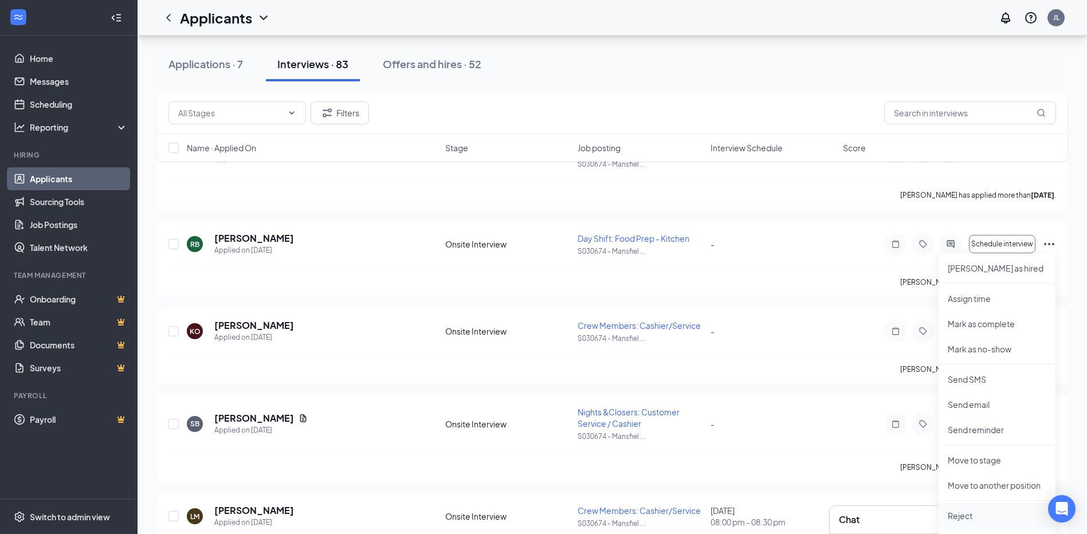
click at [954, 515] on p "Reject" at bounding box center [997, 515] width 99 height 11
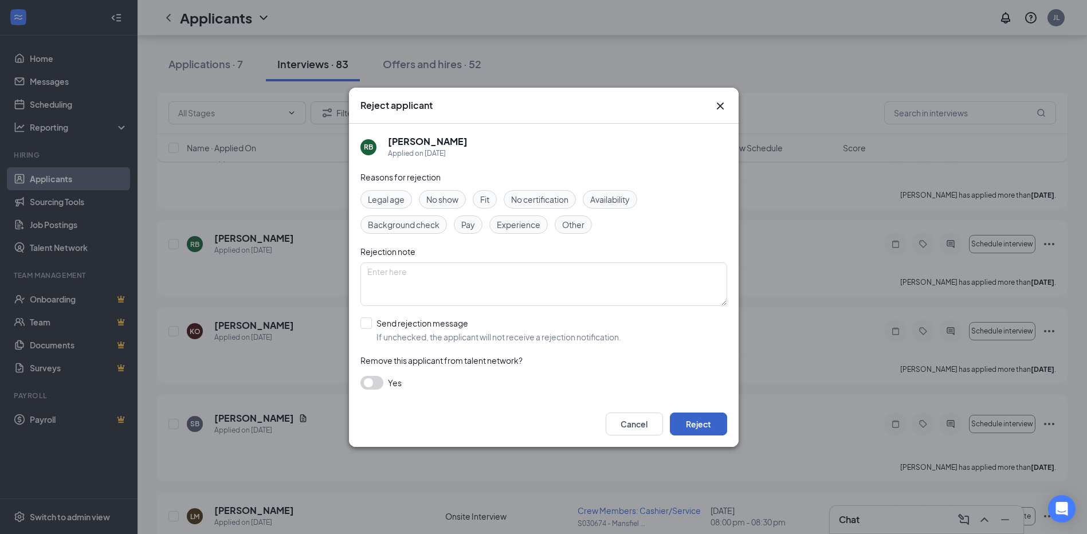
click at [723, 422] on button "Reject" at bounding box center [698, 424] width 57 height 23
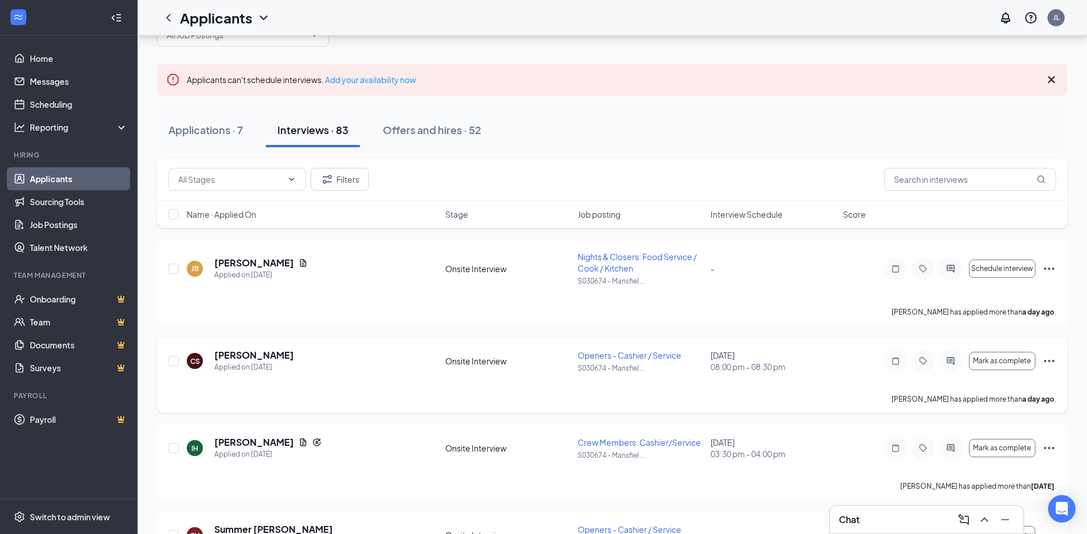
scroll to position [57, 0]
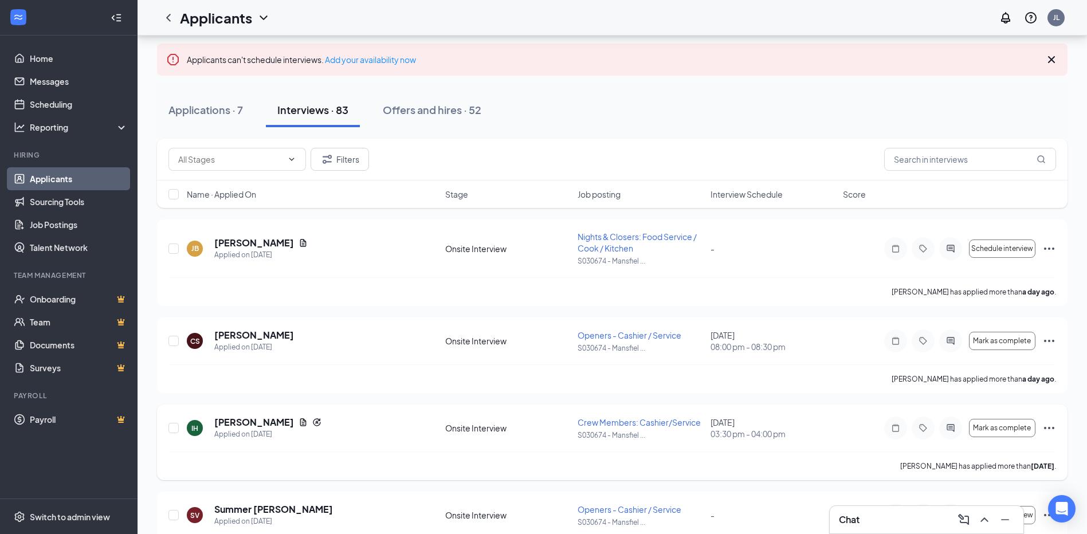
click at [1054, 426] on icon "Ellipses" at bounding box center [1050, 428] width 14 height 14
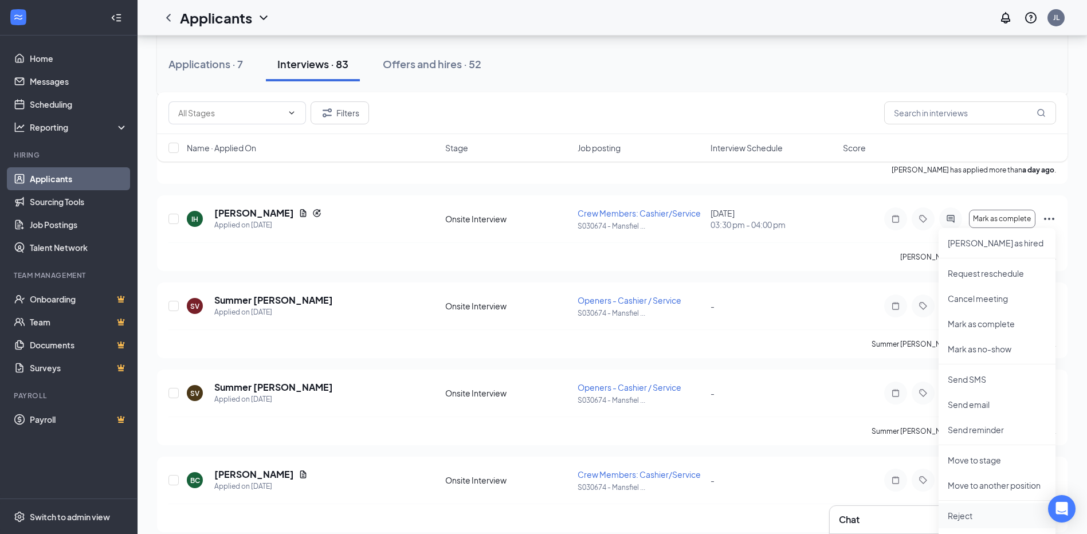
scroll to position [287, 0]
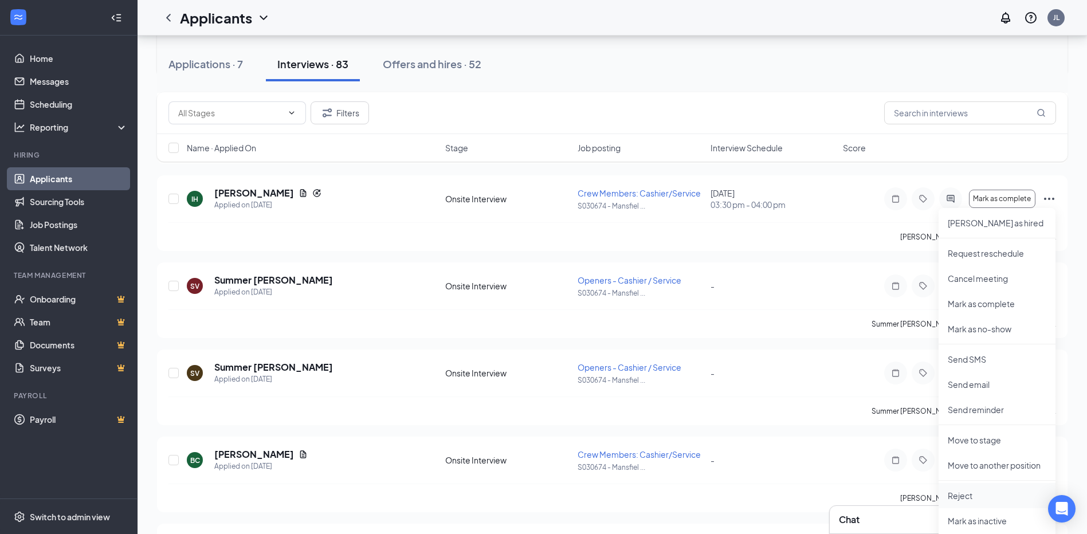
click at [982, 500] on p "Reject" at bounding box center [997, 495] width 99 height 11
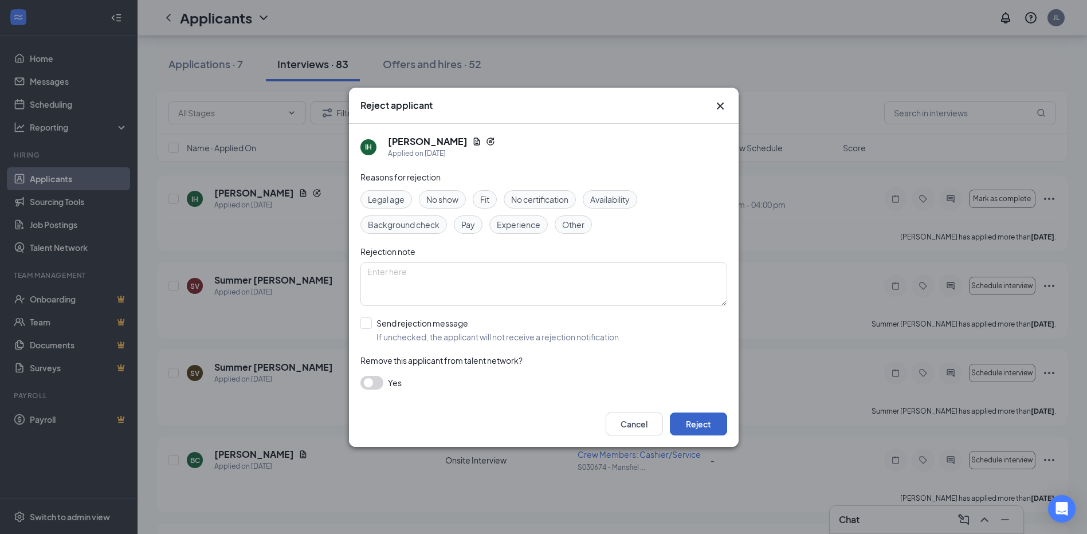
click at [705, 426] on button "Reject" at bounding box center [698, 424] width 57 height 23
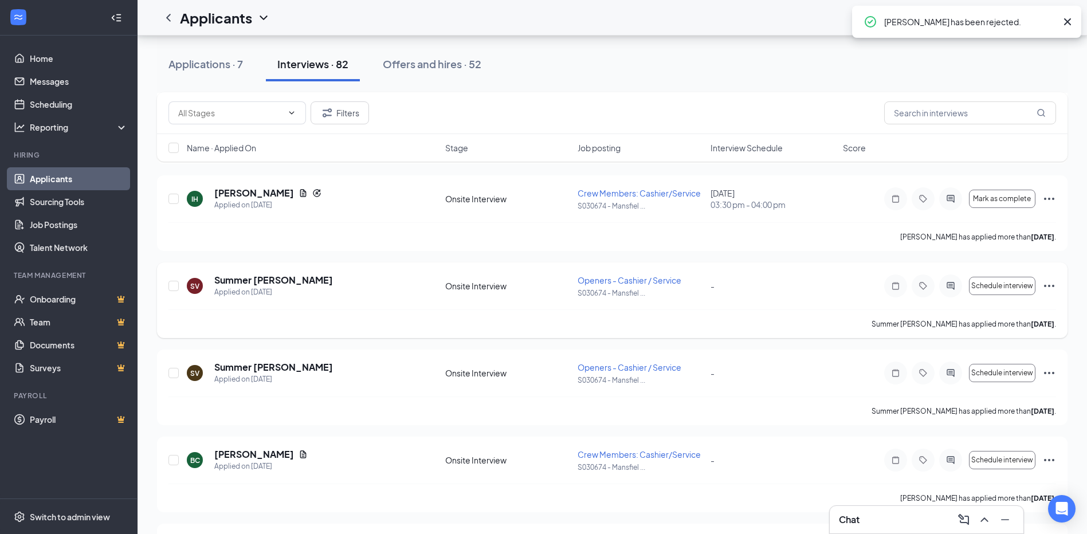
click at [1048, 283] on icon "Ellipses" at bounding box center [1050, 286] width 14 height 14
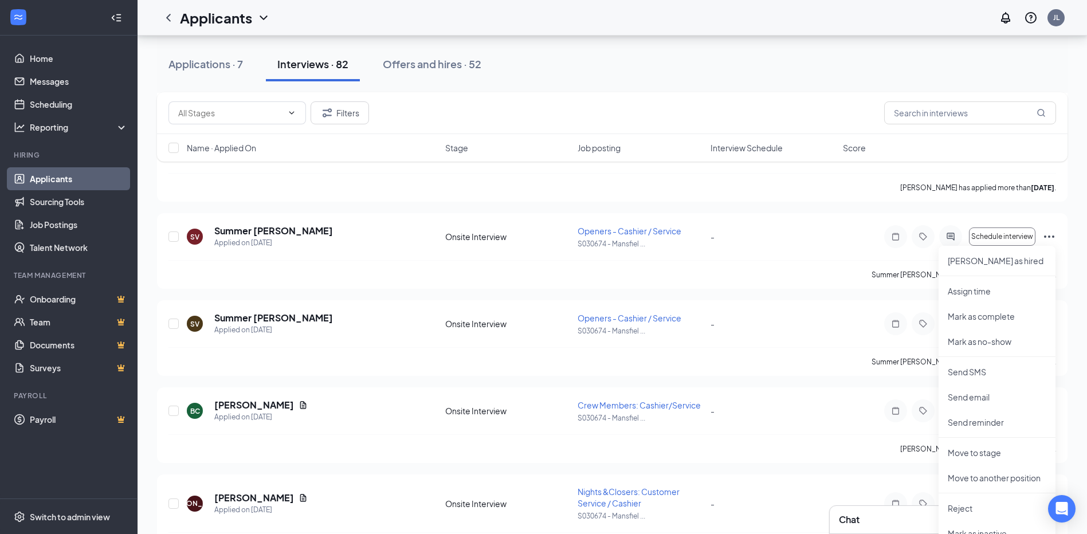
scroll to position [401, 0]
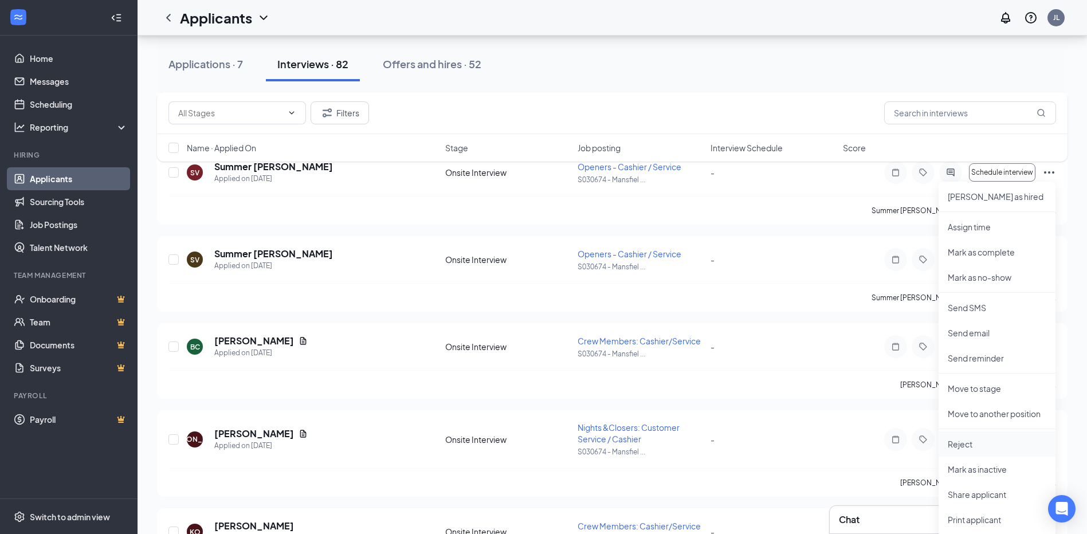
click at [961, 442] on p "Reject" at bounding box center [997, 443] width 99 height 11
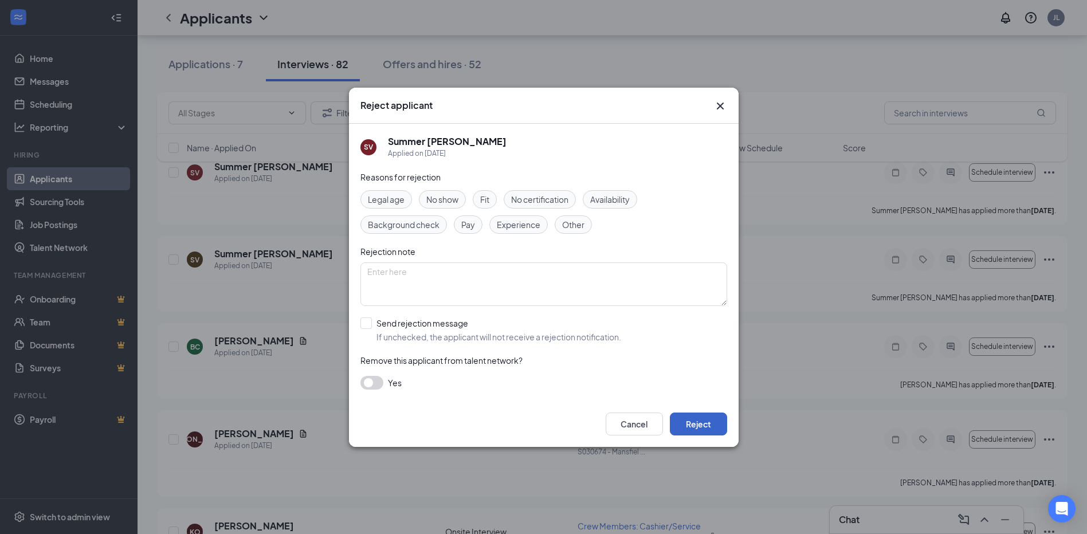
drag, startPoint x: 699, startPoint y: 428, endPoint x: 700, endPoint y: 421, distance: 6.5
click at [699, 428] on button "Reject" at bounding box center [698, 424] width 57 height 23
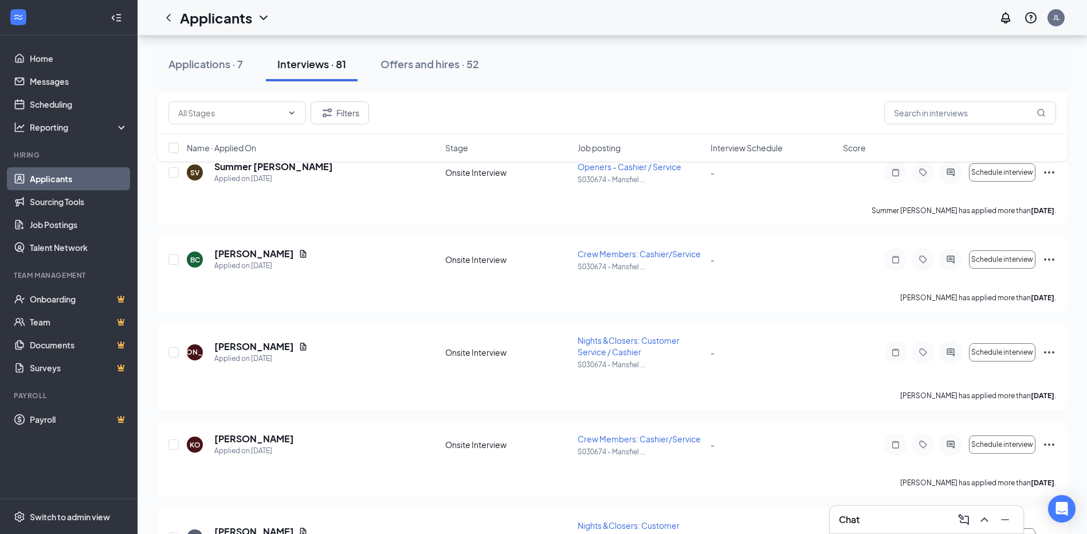
click at [1043, 166] on div "Filters Name · Applied On Stage Job posting Interview Schedule Score" at bounding box center [612, 132] width 911 height 81
click at [1049, 172] on div "Filters Name · Applied On Stage Job posting Interview Schedule Score" at bounding box center [612, 132] width 911 height 81
click at [1052, 177] on icon "Ellipses" at bounding box center [1050, 173] width 14 height 14
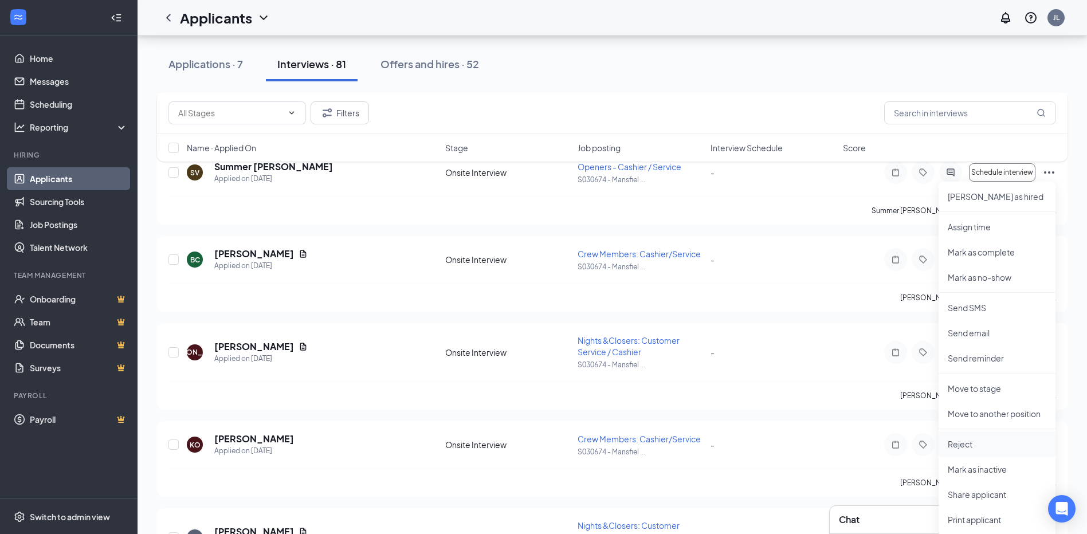
click at [980, 442] on p "Reject" at bounding box center [997, 443] width 99 height 11
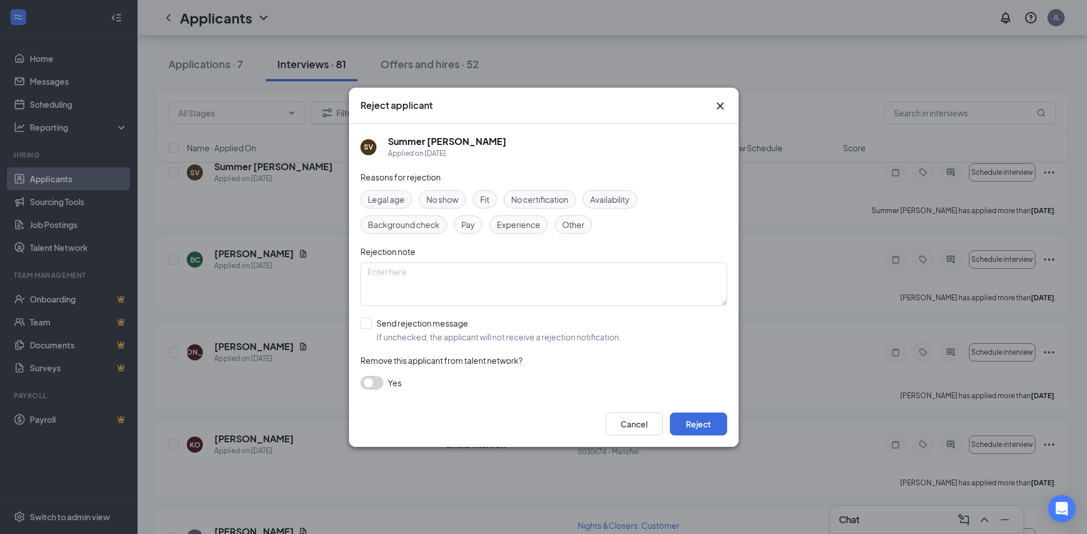
click at [720, 445] on div "Cancel Reject" at bounding box center [544, 424] width 390 height 46
click at [704, 431] on button "Reject" at bounding box center [698, 424] width 57 height 23
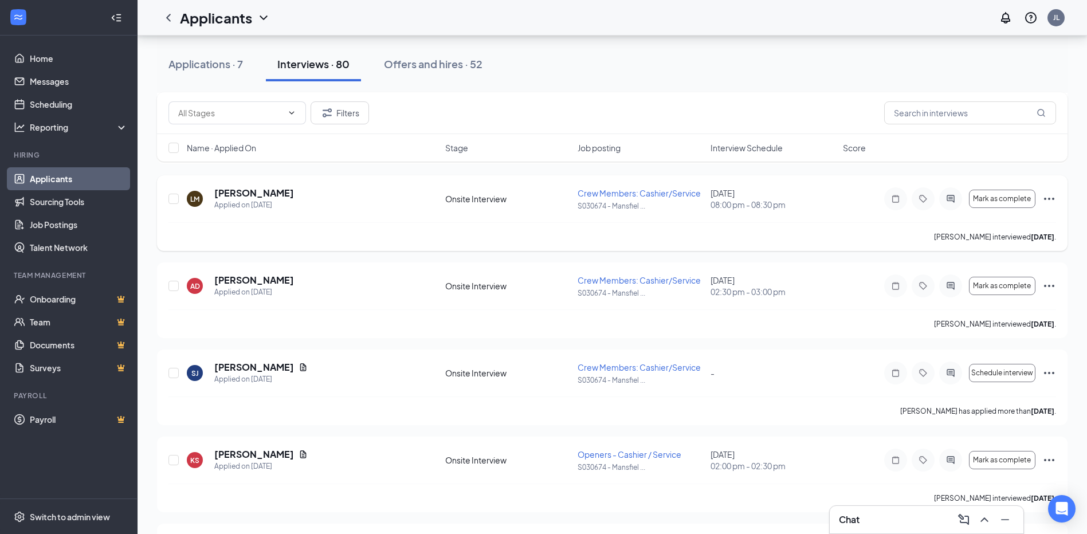
scroll to position [917, 0]
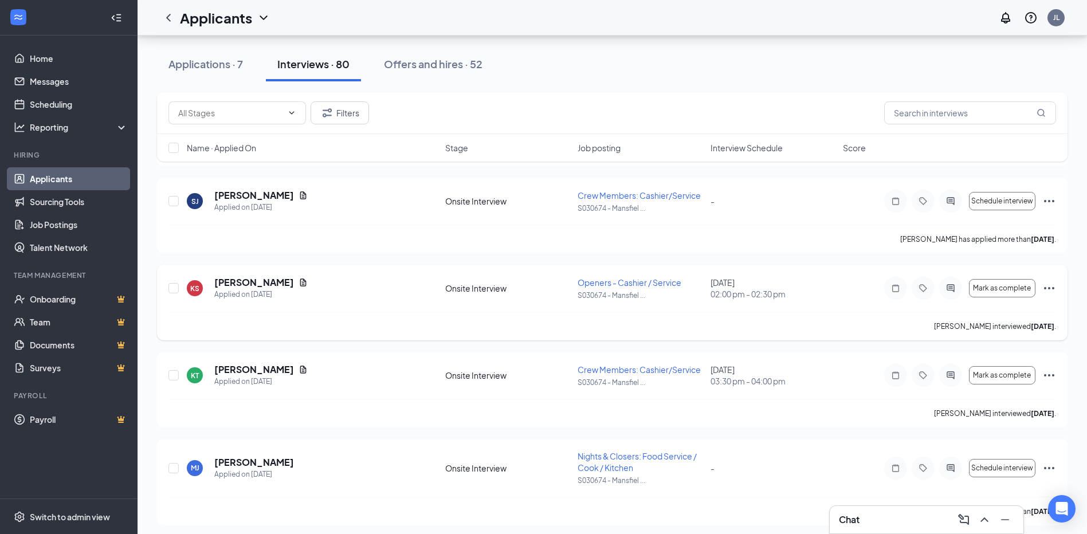
click at [1045, 291] on icon "Ellipses" at bounding box center [1050, 288] width 14 height 14
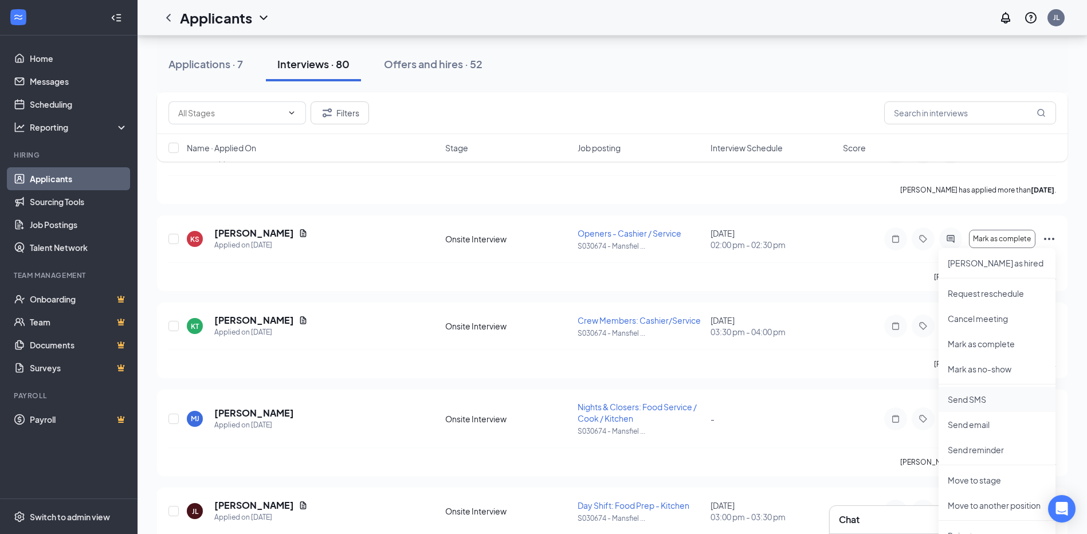
scroll to position [1089, 0]
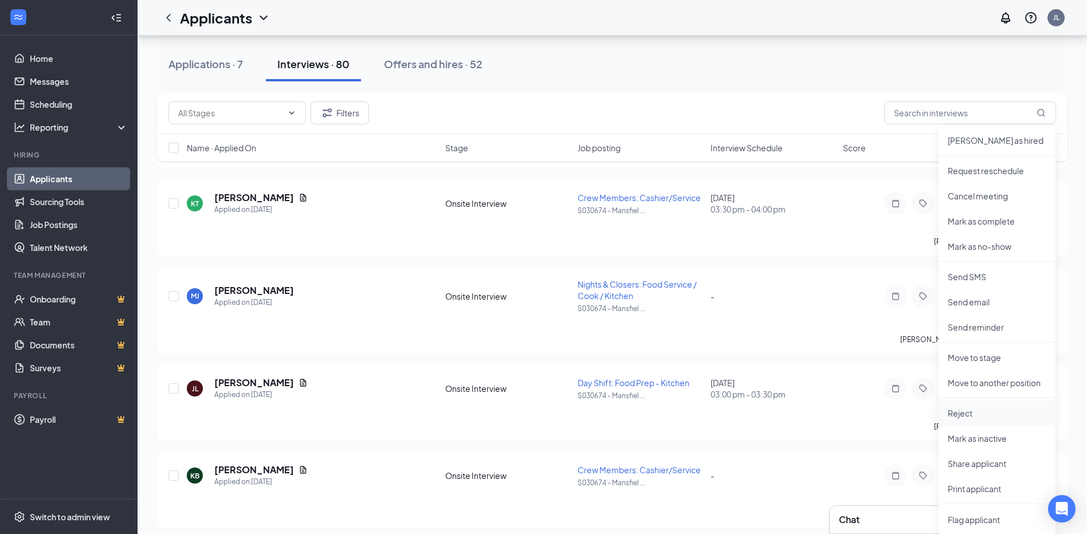
click at [974, 414] on p "Reject" at bounding box center [997, 413] width 99 height 11
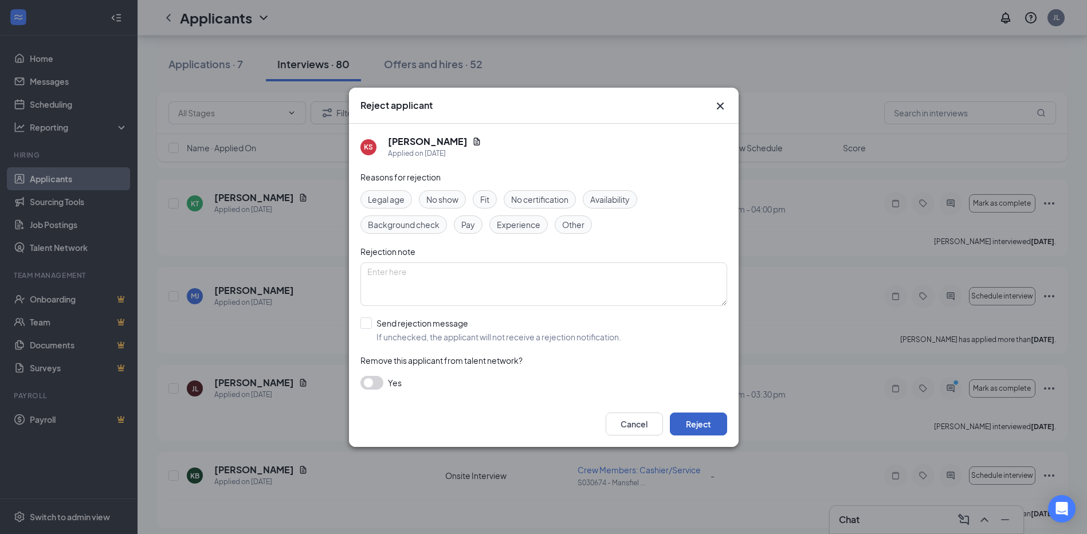
click at [710, 417] on button "Reject" at bounding box center [698, 424] width 57 height 23
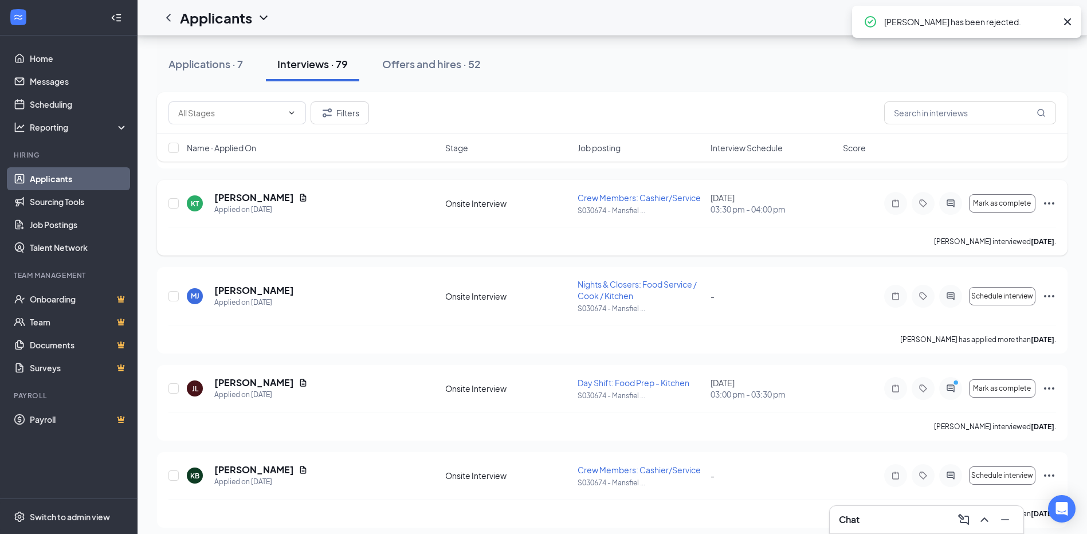
click at [1053, 202] on icon "Ellipses" at bounding box center [1050, 204] width 14 height 14
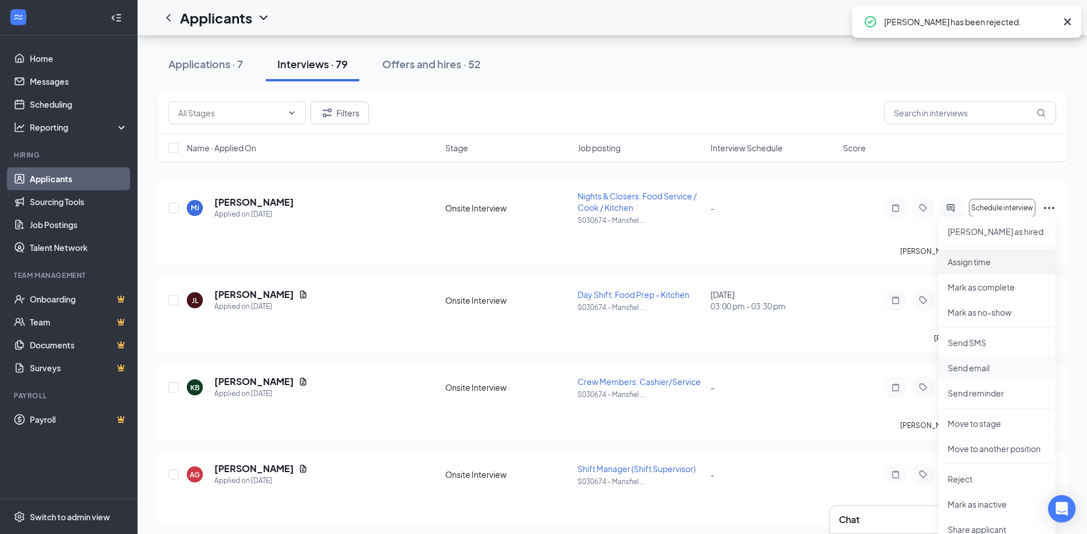
scroll to position [1088, 0]
click at [974, 473] on li "Reject" at bounding box center [997, 480] width 117 height 25
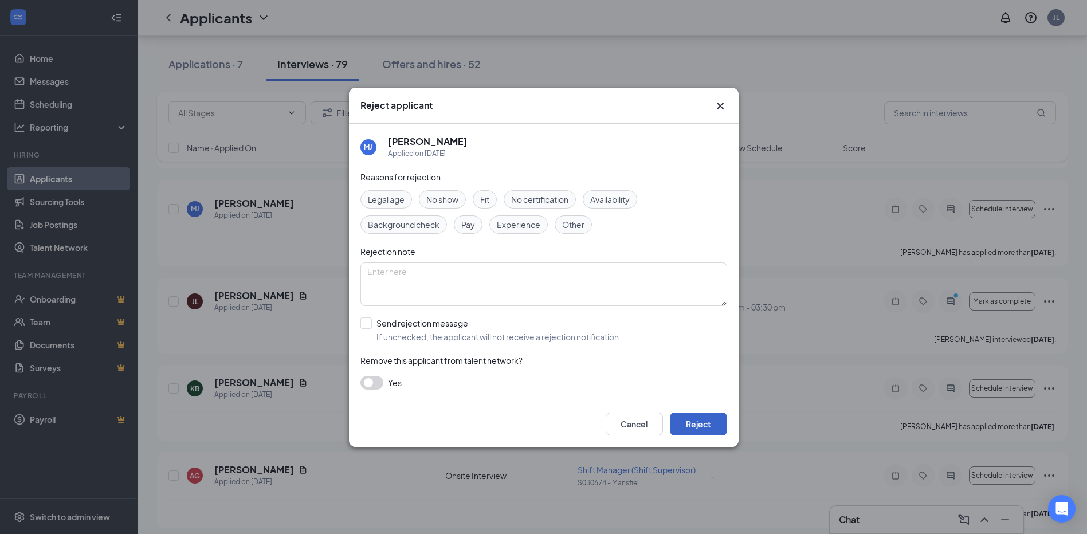
click at [701, 424] on button "Reject" at bounding box center [698, 424] width 57 height 23
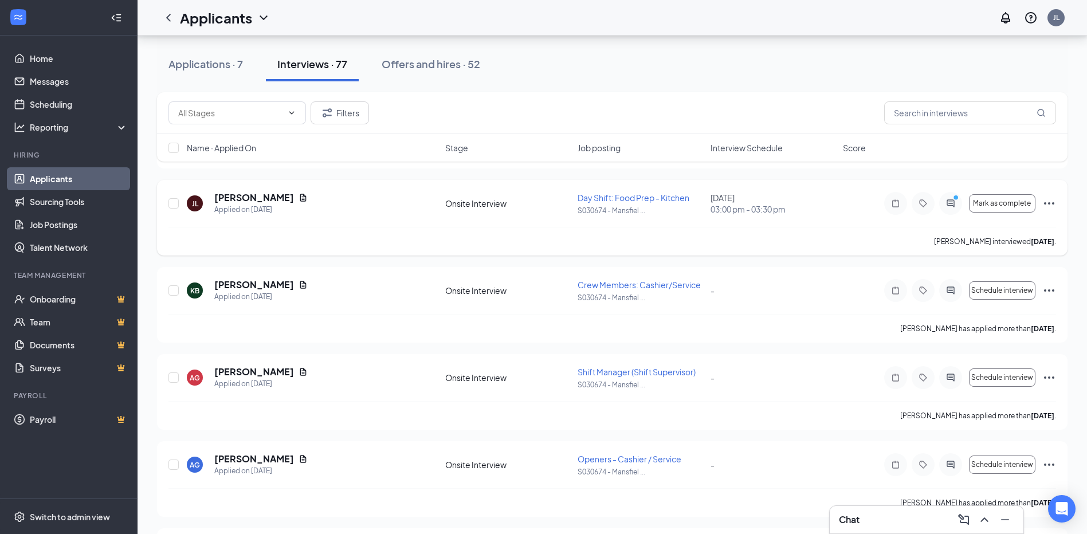
click at [1044, 208] on icon "Ellipses" at bounding box center [1050, 204] width 14 height 14
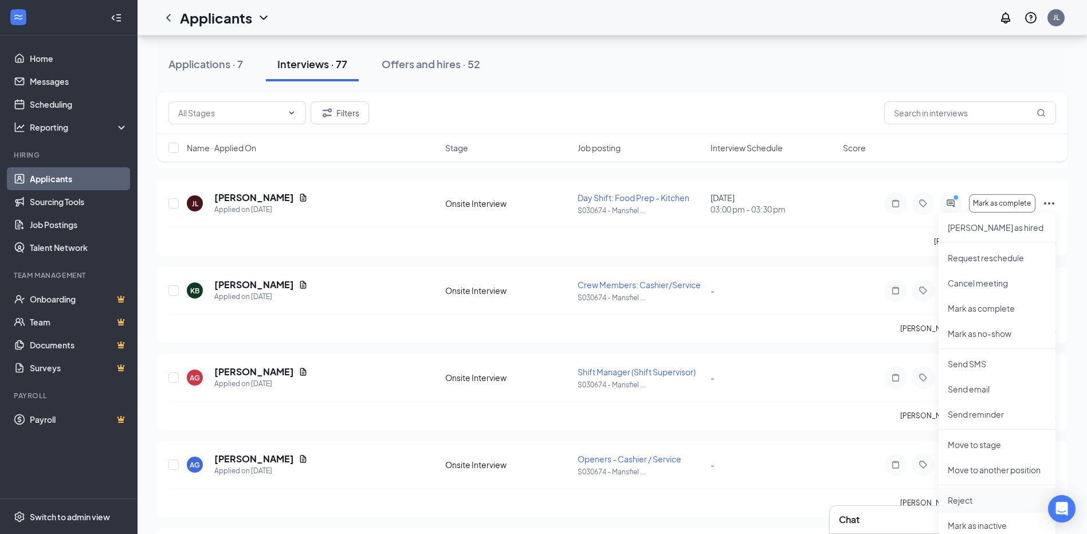
click at [969, 502] on p "Reject" at bounding box center [997, 500] width 99 height 11
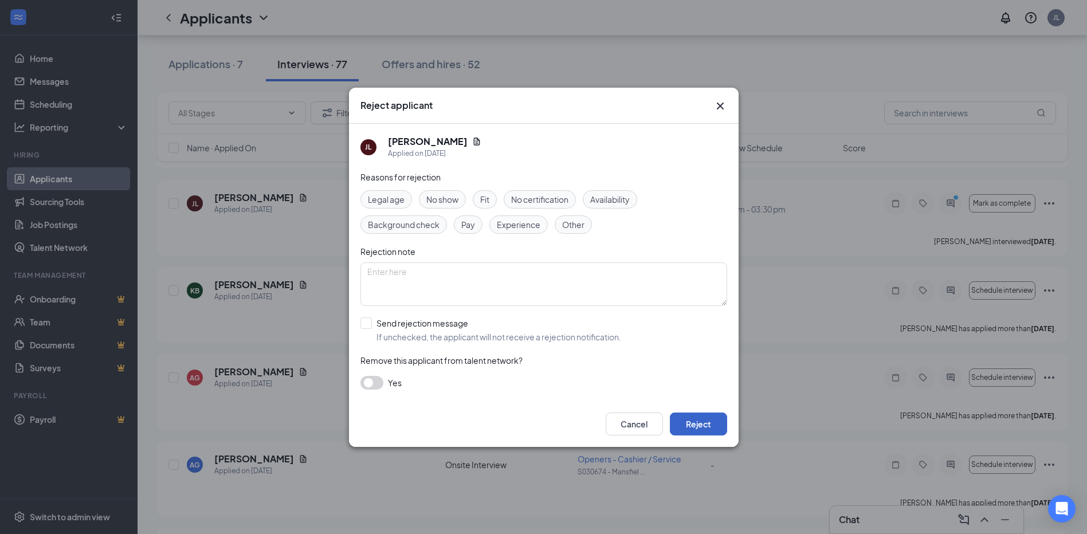
click at [698, 422] on button "Reject" at bounding box center [698, 424] width 57 height 23
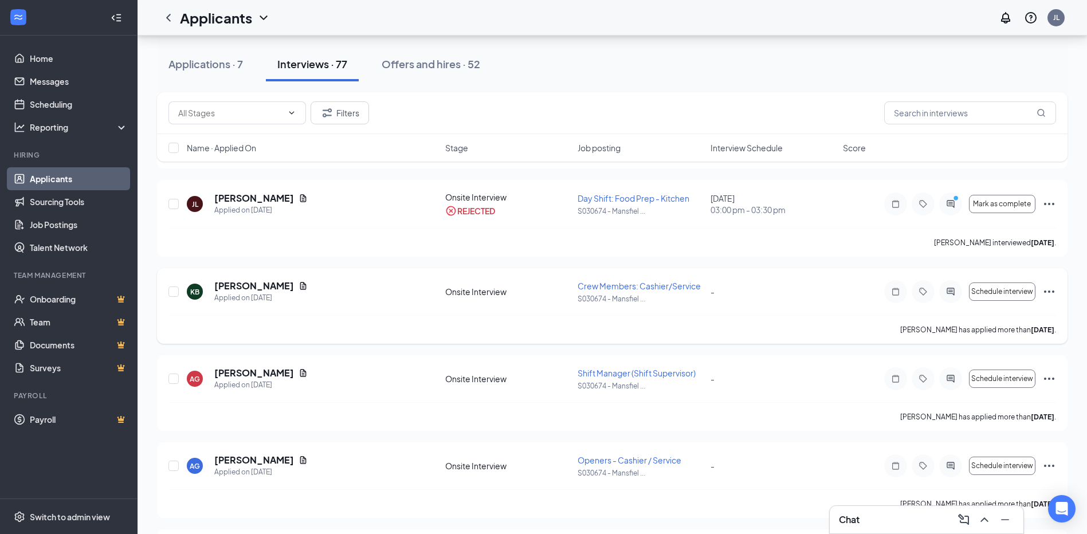
click at [1048, 288] on icon "Ellipses" at bounding box center [1050, 292] width 14 height 14
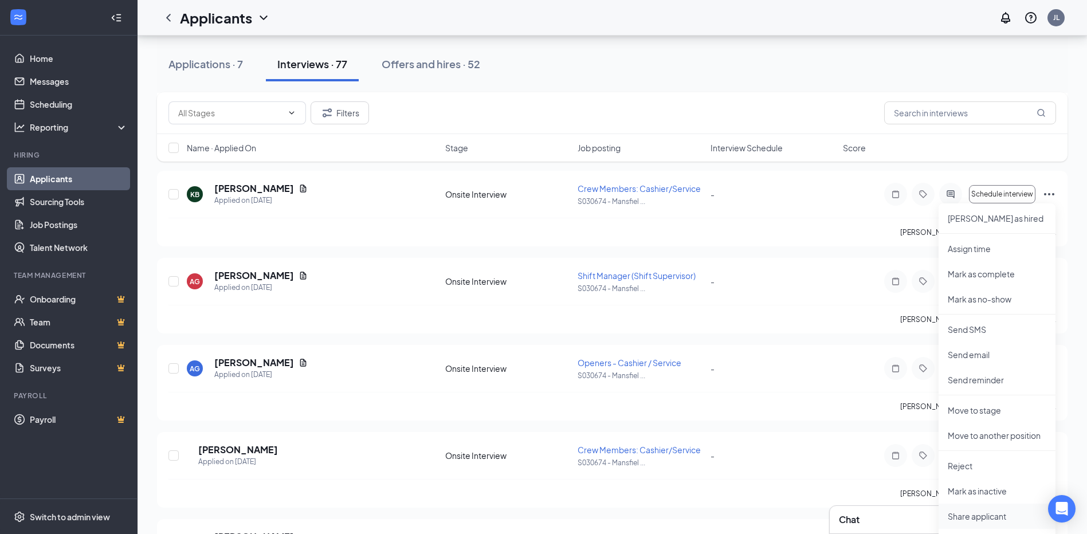
scroll to position [1203, 0]
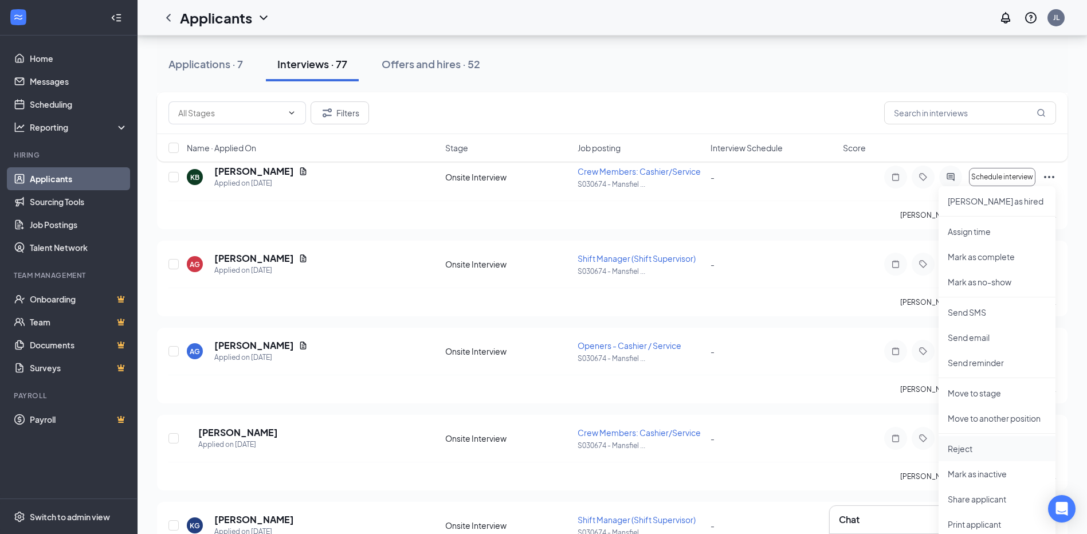
click at [977, 451] on p "Reject" at bounding box center [997, 448] width 99 height 11
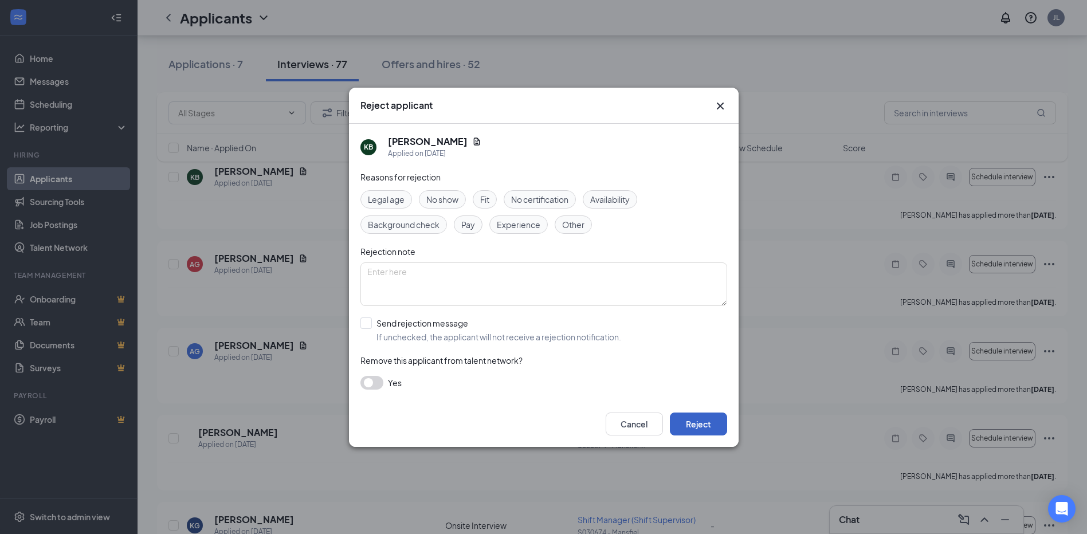
click at [682, 428] on button "Reject" at bounding box center [698, 424] width 57 height 23
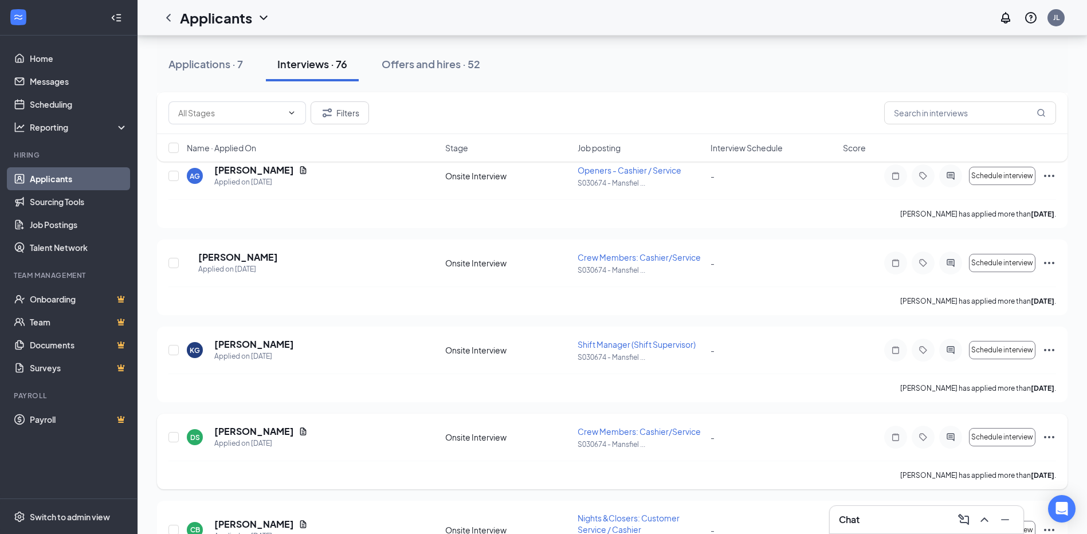
click at [1045, 442] on icon "Ellipses" at bounding box center [1050, 437] width 14 height 14
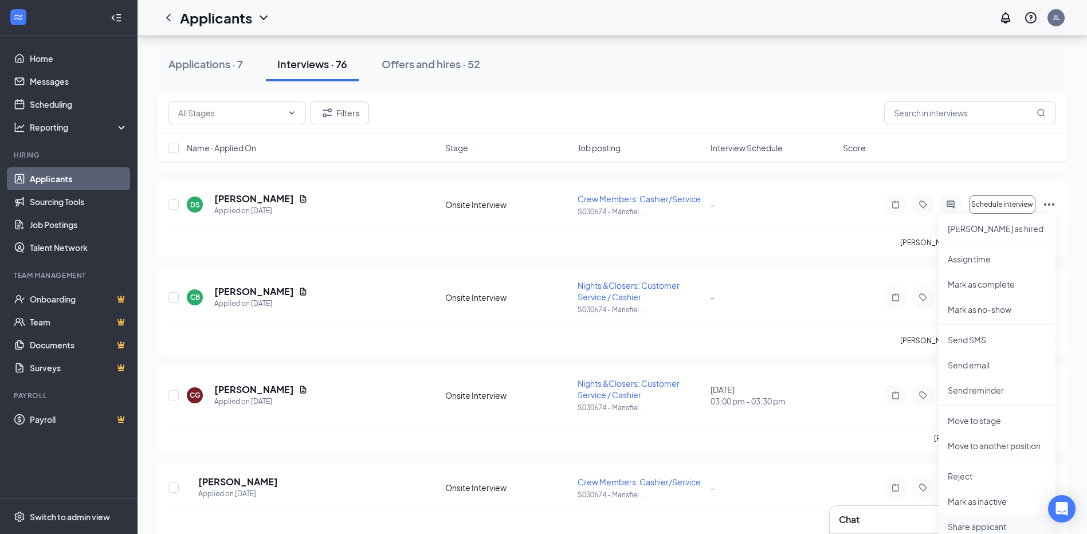
scroll to position [1489, 0]
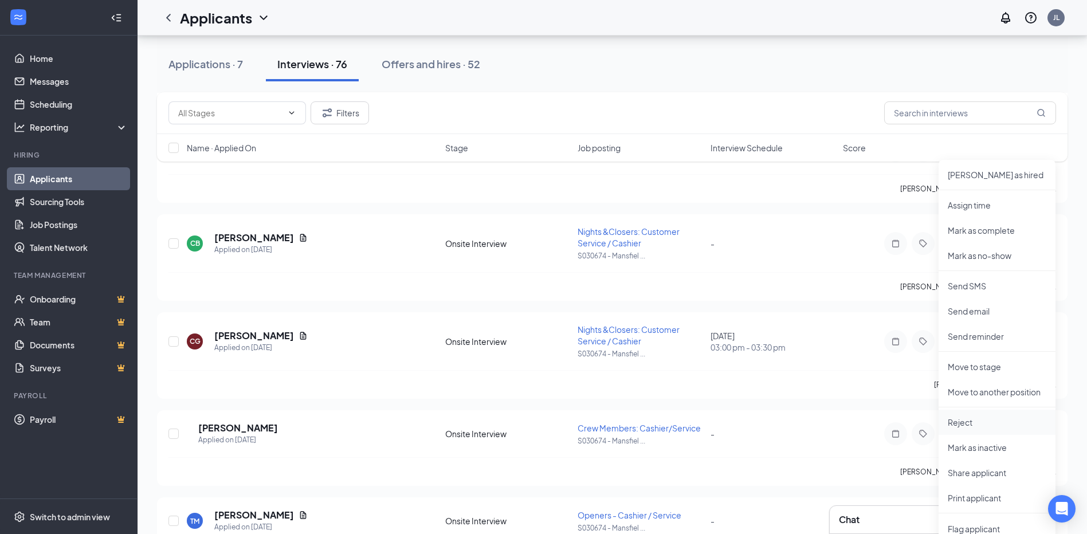
click at [981, 424] on p "Reject" at bounding box center [997, 422] width 99 height 11
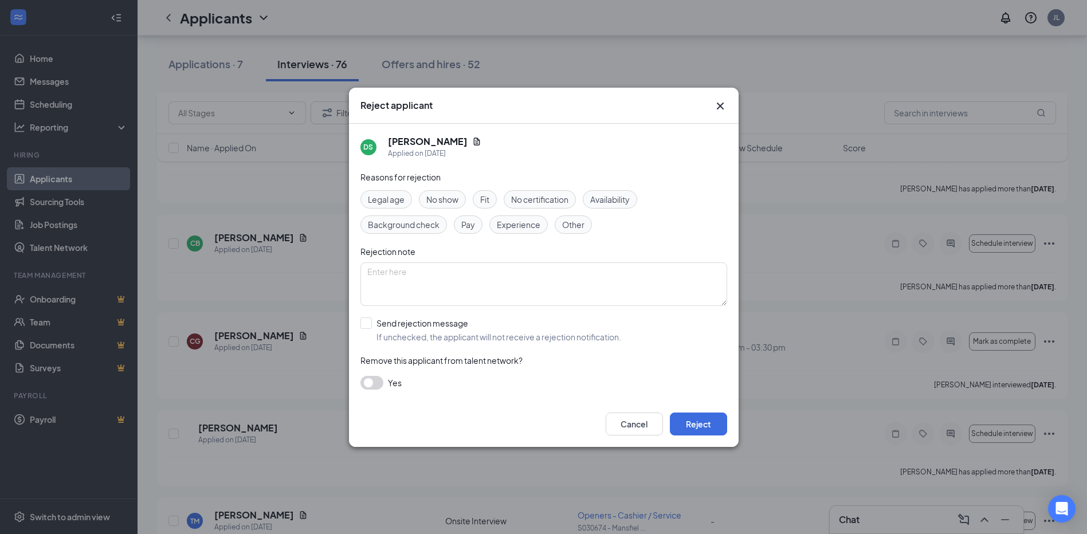
click at [706, 436] on div "Cancel Reject" at bounding box center [544, 424] width 390 height 46
click at [706, 422] on button "Reject" at bounding box center [698, 424] width 57 height 23
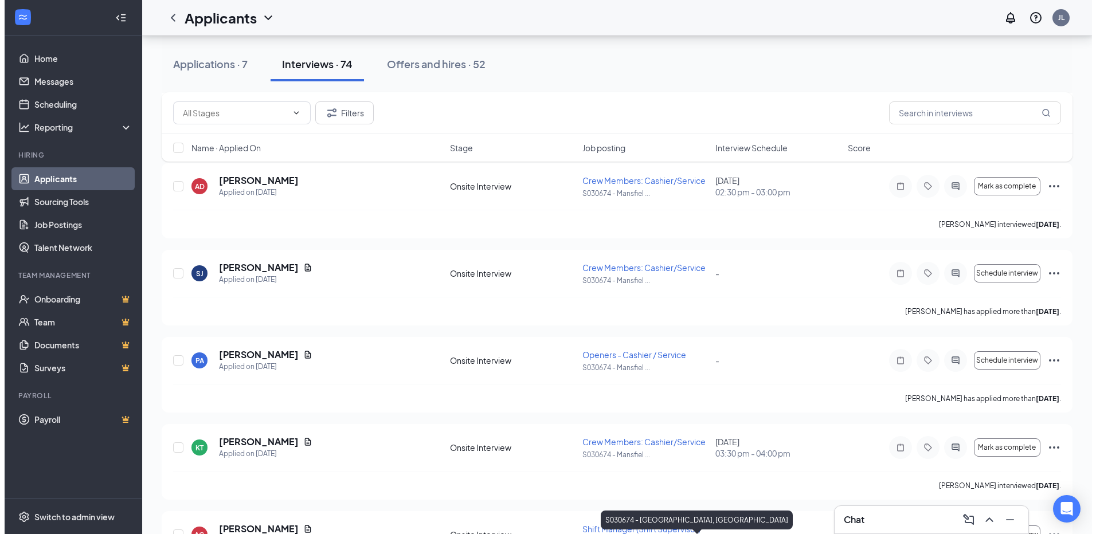
scroll to position [739, 0]
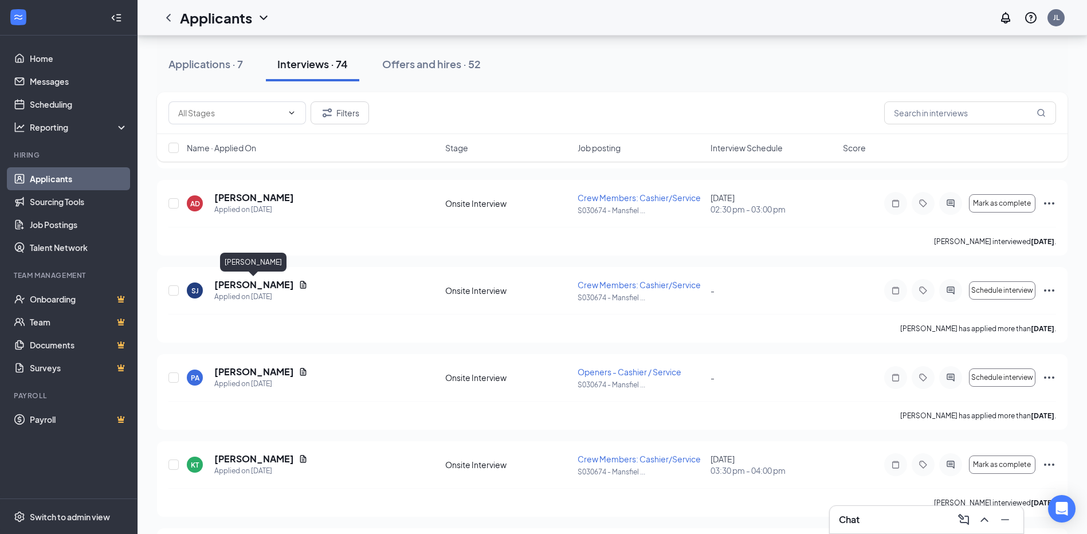
drag, startPoint x: 283, startPoint y: 289, endPoint x: 617, endPoint y: 267, distance: 334.9
click at [284, 289] on h5 "[PERSON_NAME]" at bounding box center [254, 285] width 80 height 13
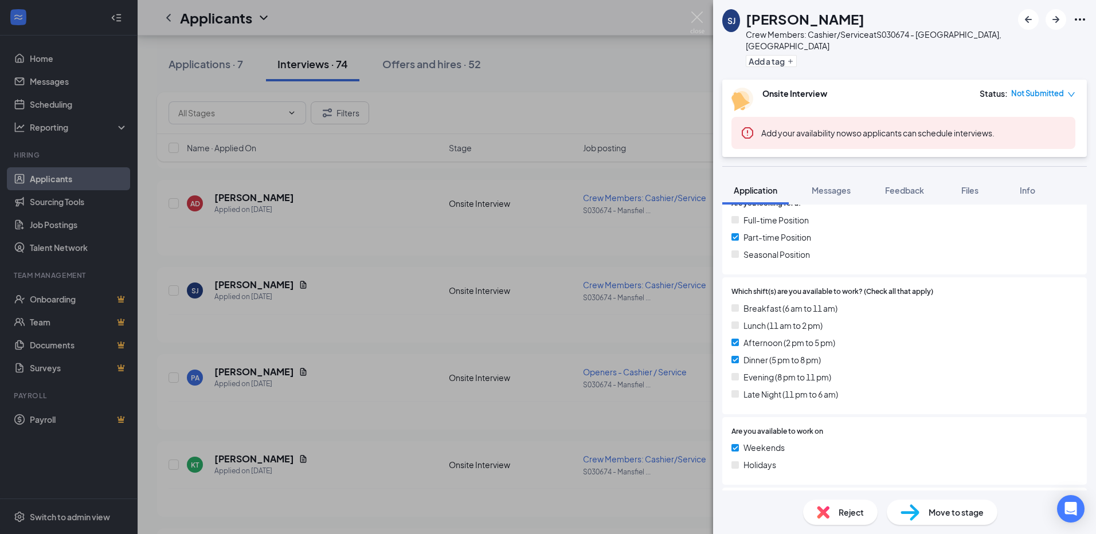
scroll to position [459, 0]
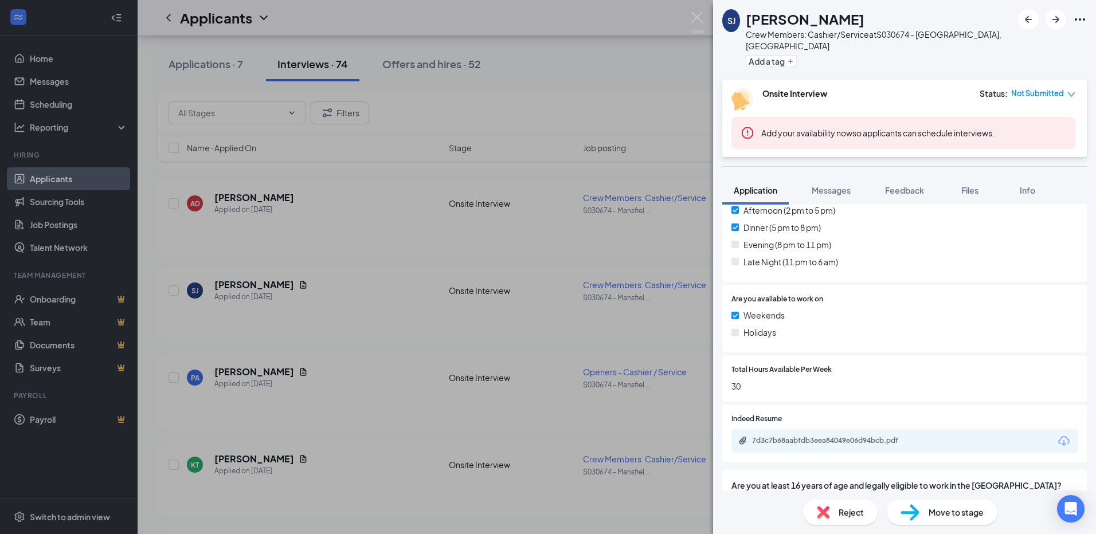
click at [822, 429] on div "7d3c7b68aabfdb3eea84049e06d94bcb.pdf" at bounding box center [904, 441] width 346 height 24
click at [821, 436] on div "7d3c7b68aabfdb3eea84049e06d94bcb.pdf" at bounding box center [832, 440] width 160 height 9
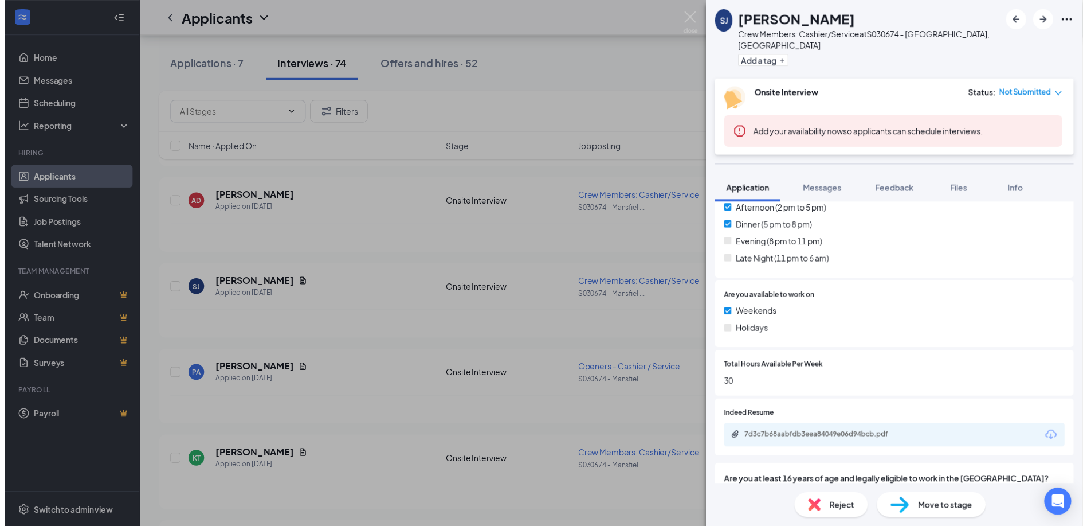
scroll to position [0, 0]
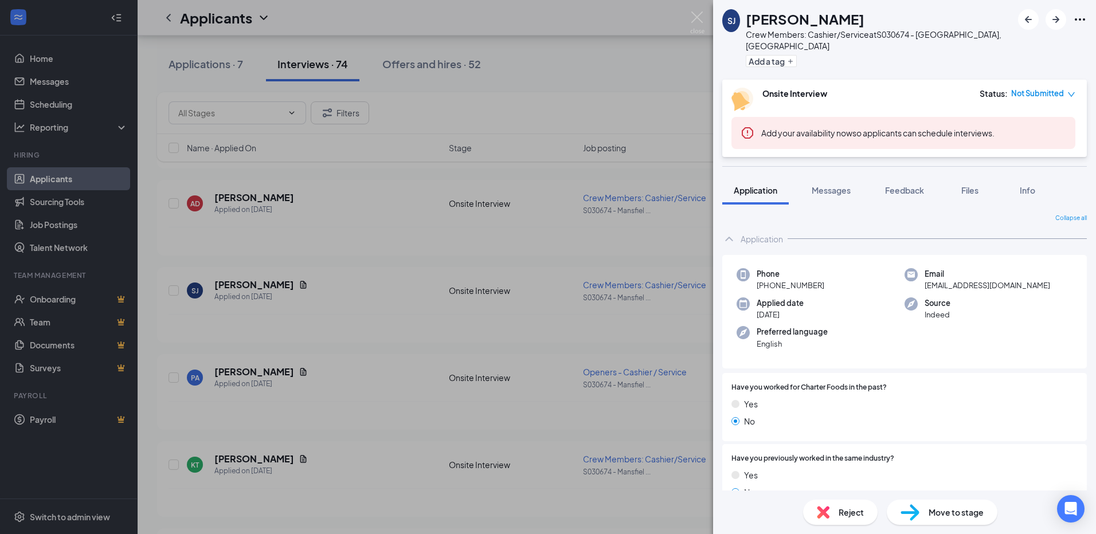
click at [474, 301] on div "SJ [PERSON_NAME] Crew Members: Cashier/Service at S030674 - [GEOGRAPHIC_DATA], …" at bounding box center [548, 267] width 1096 height 534
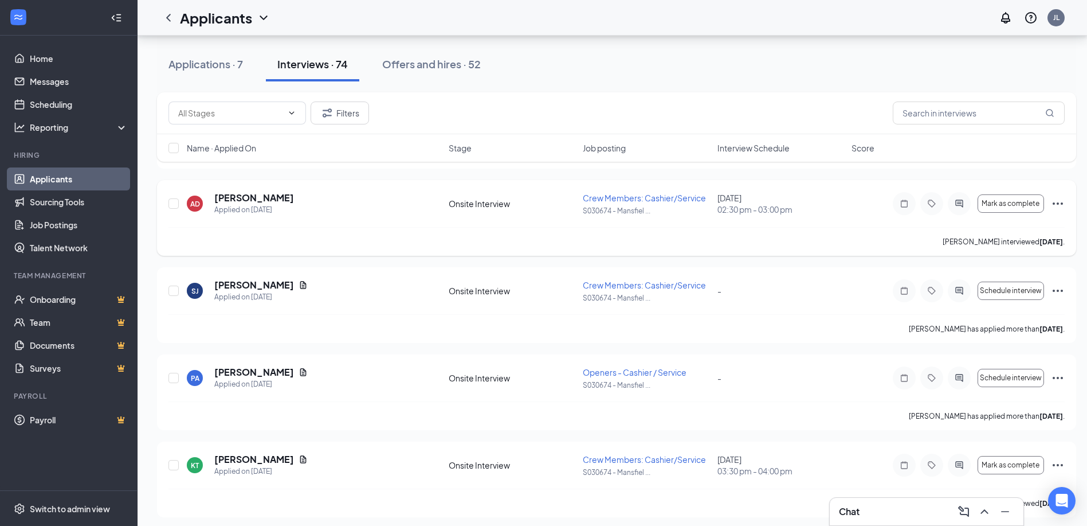
click at [1059, 200] on icon "Ellipses" at bounding box center [1058, 204] width 14 height 14
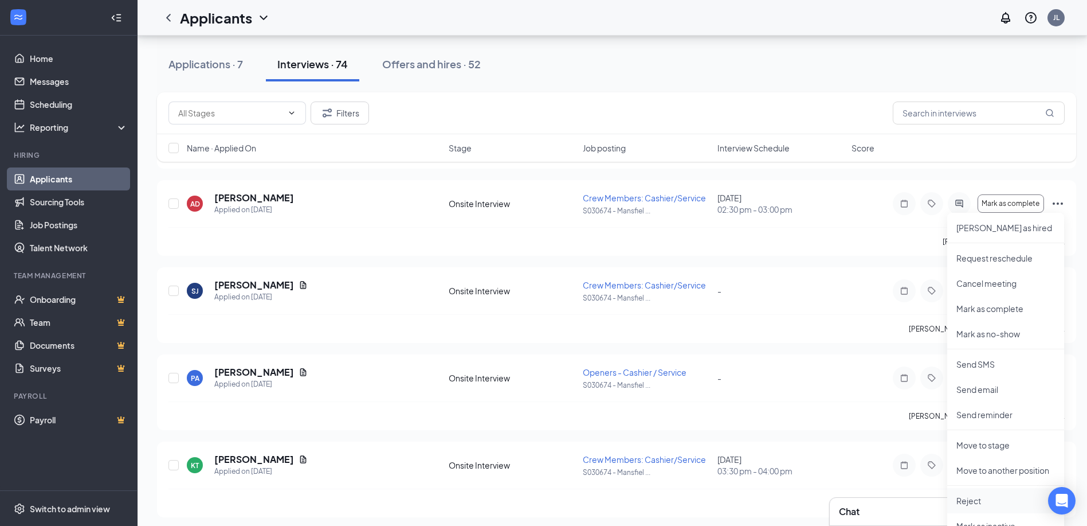
click at [963, 493] on li "Reject" at bounding box center [1005, 500] width 117 height 25
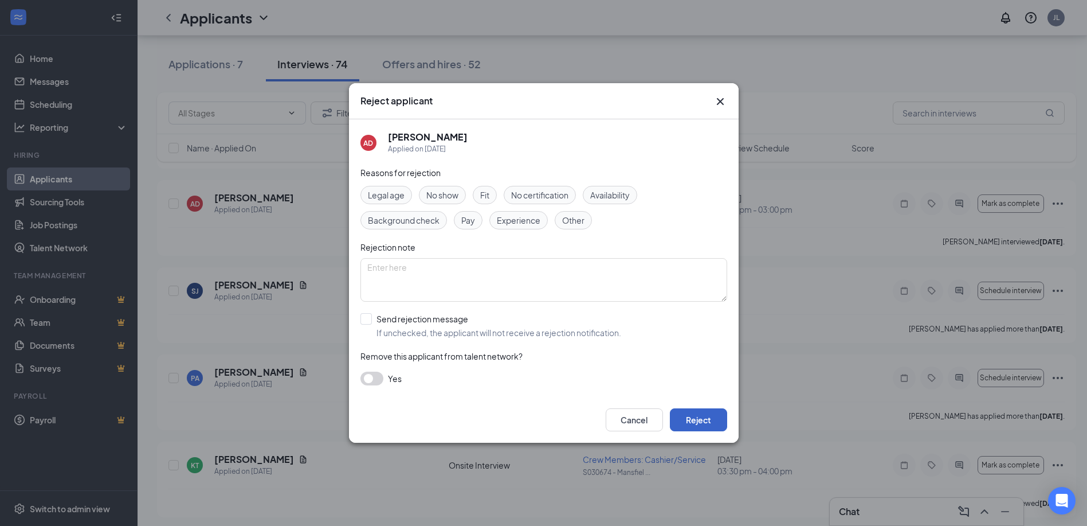
click at [703, 415] on button "Reject" at bounding box center [698, 419] width 57 height 23
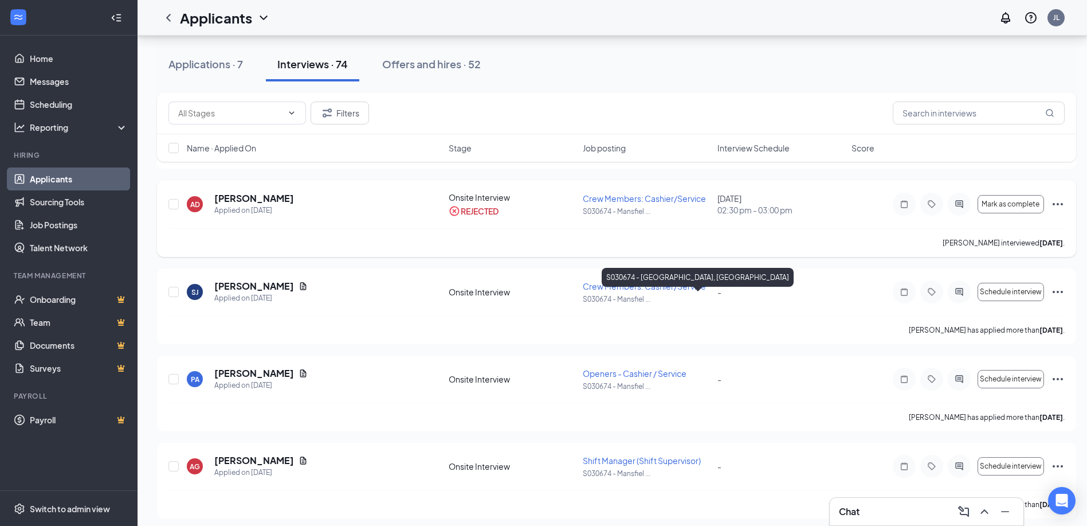
scroll to position [625, 0]
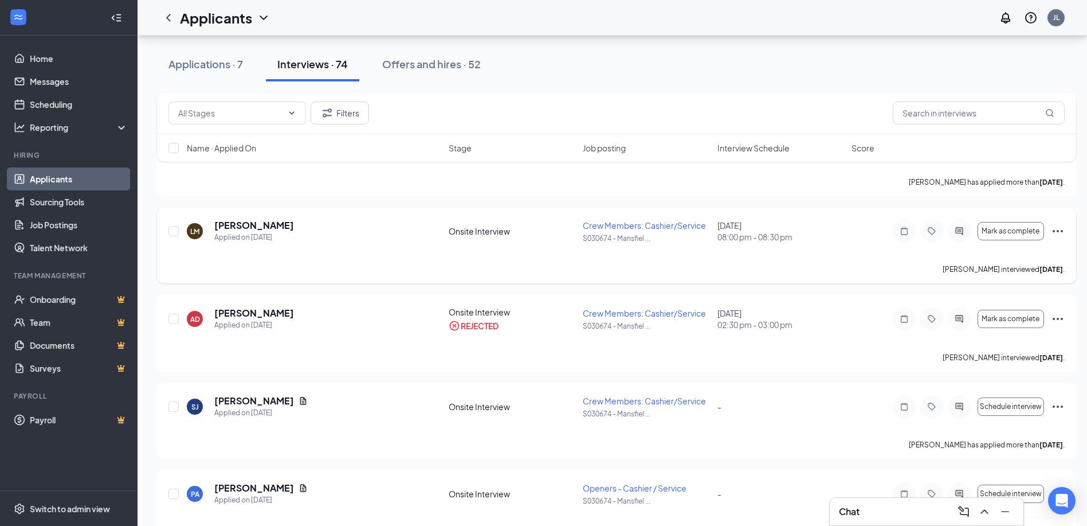
click at [1057, 226] on icon "Ellipses" at bounding box center [1058, 231] width 14 height 14
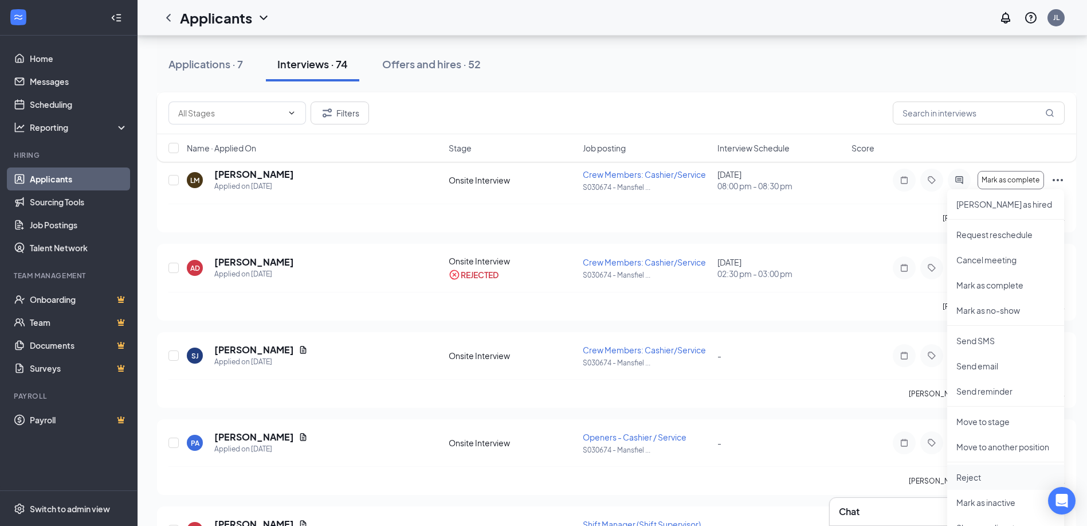
scroll to position [739, 0]
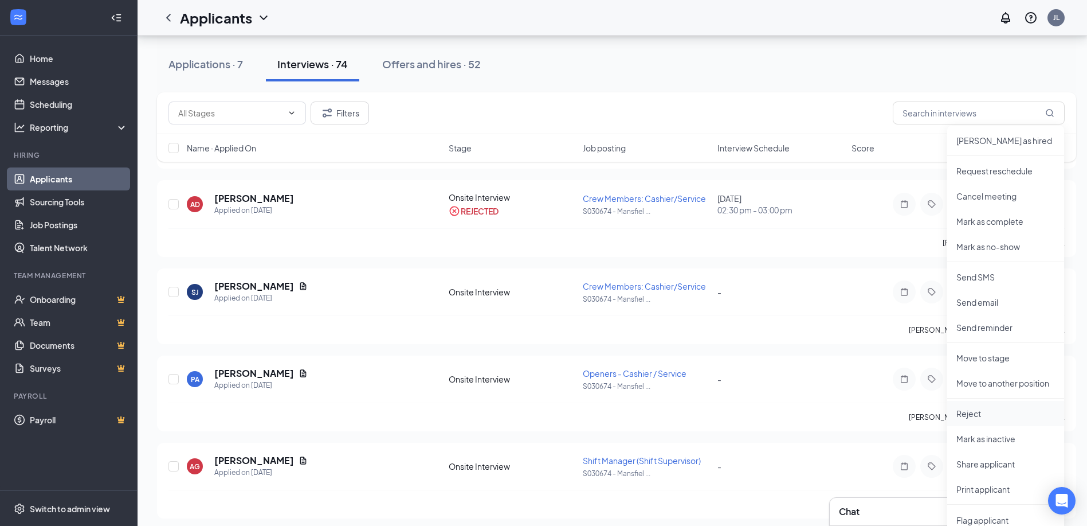
click at [980, 413] on p "Reject" at bounding box center [1006, 413] width 99 height 11
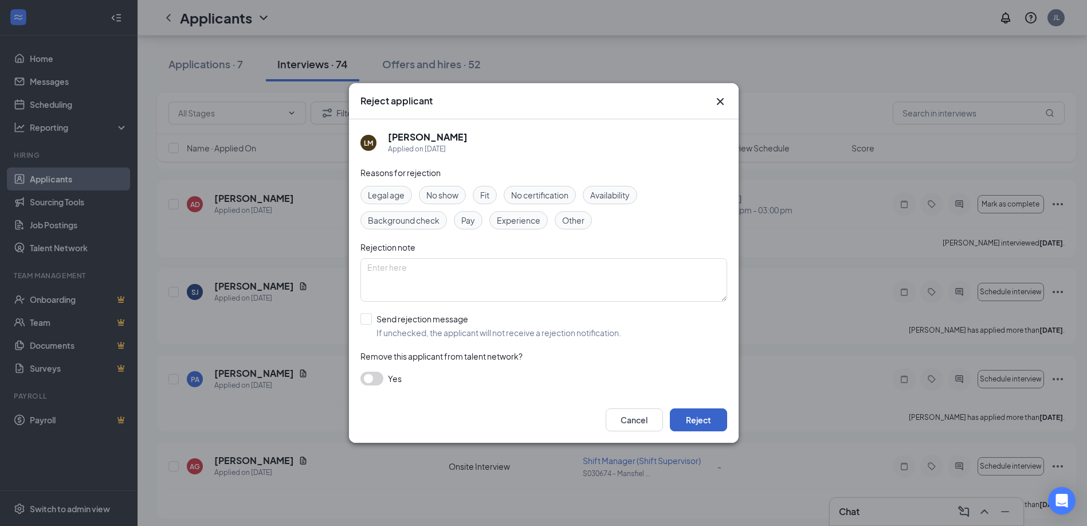
click at [710, 414] on button "Reject" at bounding box center [698, 419] width 57 height 23
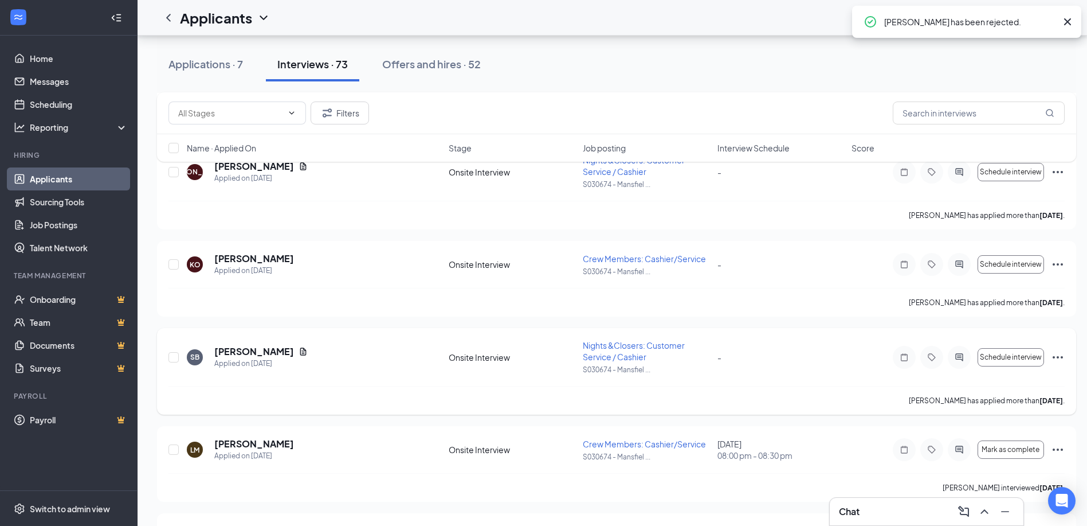
scroll to position [395, 0]
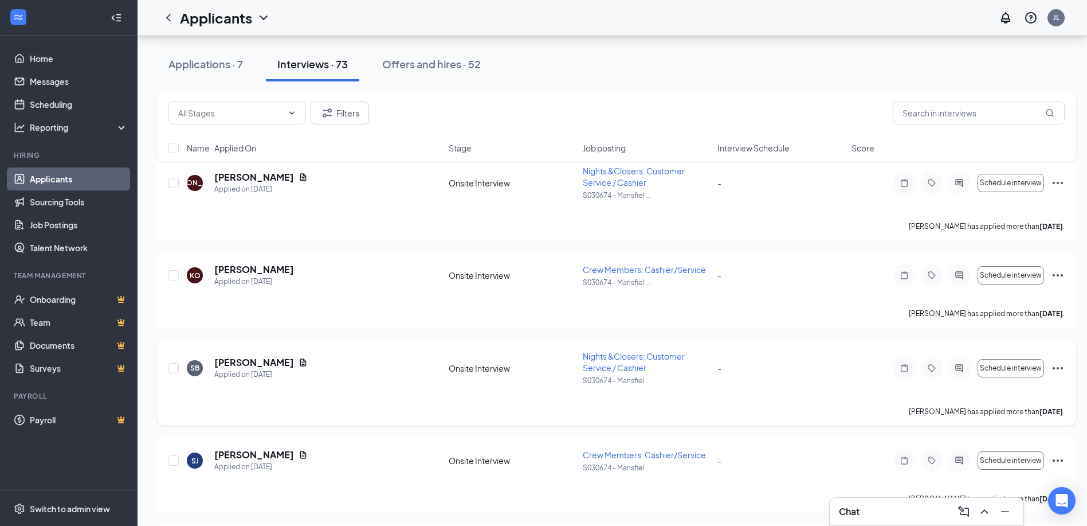
click at [1057, 365] on icon "Ellipses" at bounding box center [1058, 368] width 14 height 14
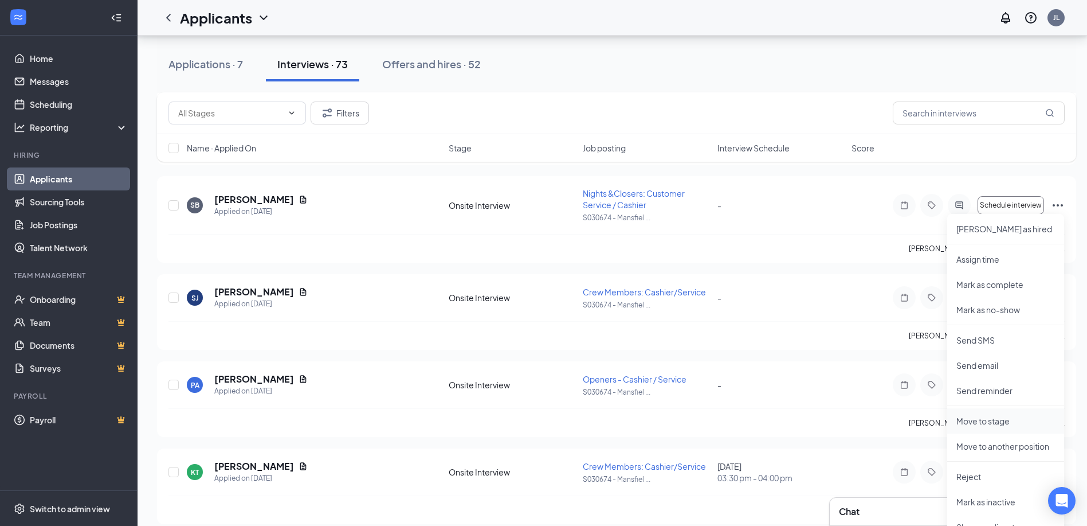
scroll to position [625, 0]
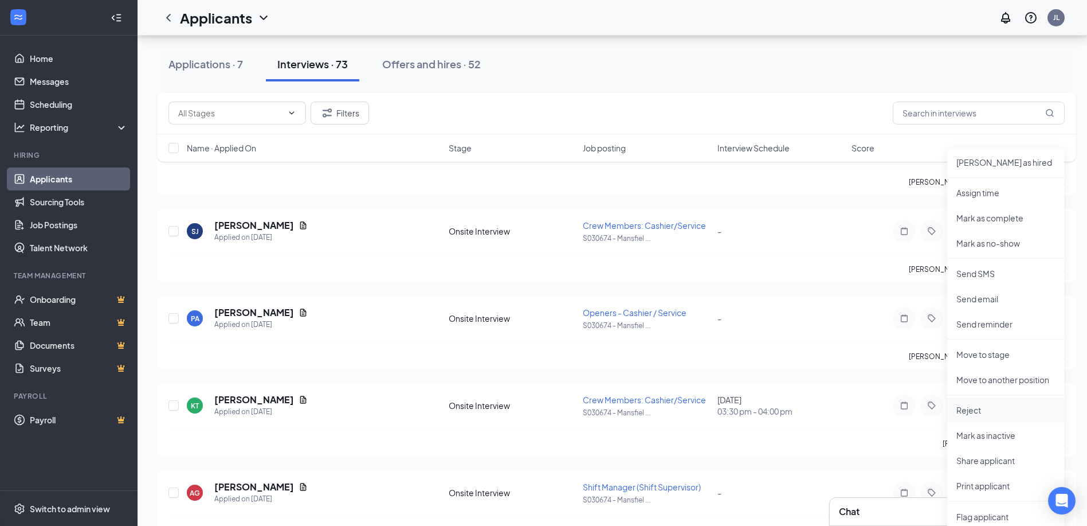
click at [974, 406] on p "Reject" at bounding box center [1006, 409] width 99 height 11
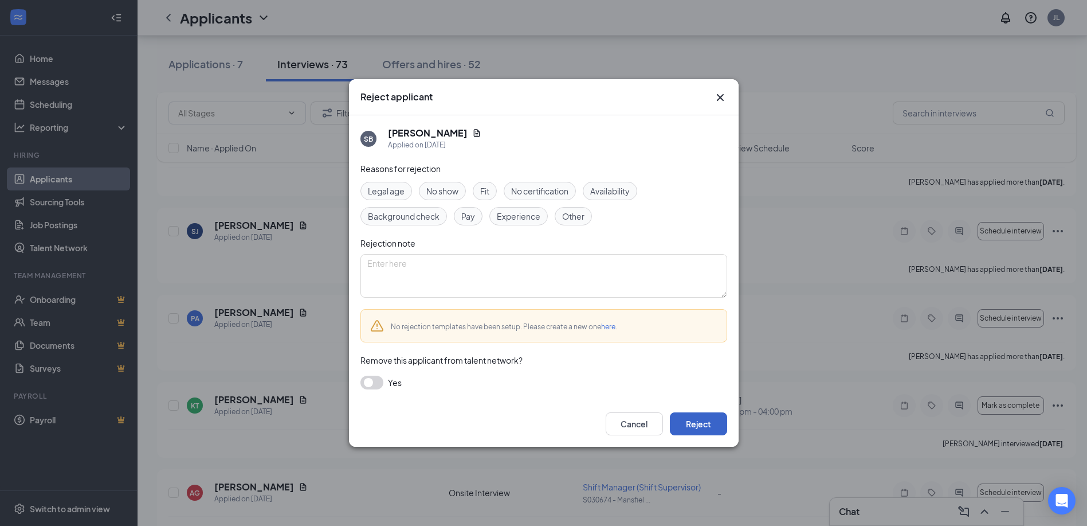
click at [705, 423] on button "Reject" at bounding box center [698, 423] width 57 height 23
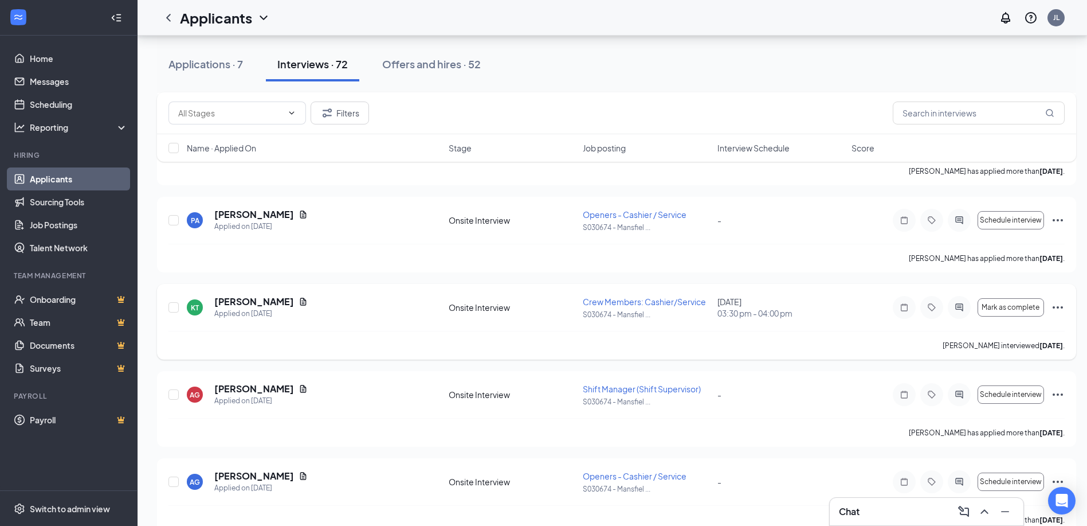
click at [1062, 310] on icon "Ellipses" at bounding box center [1058, 307] width 14 height 14
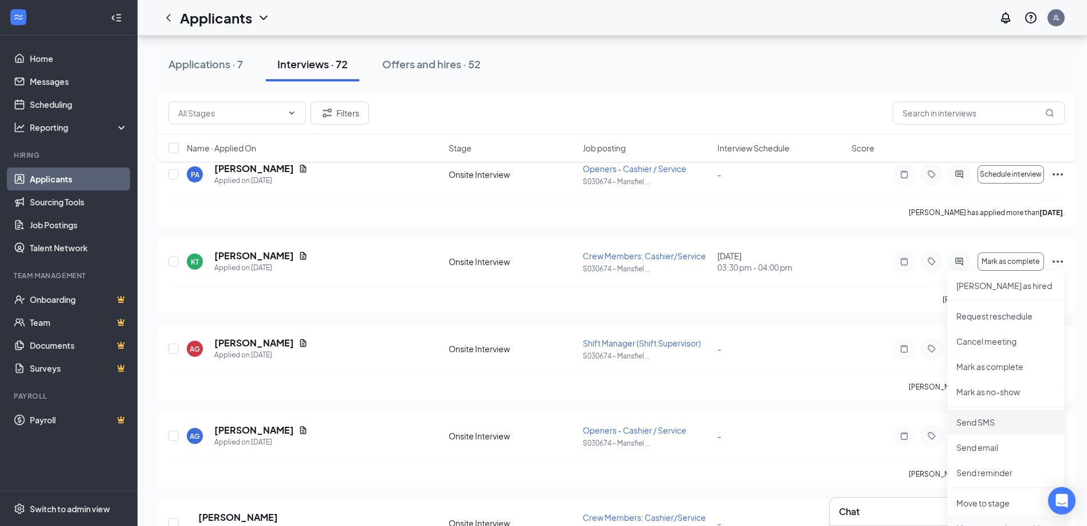
scroll to position [739, 0]
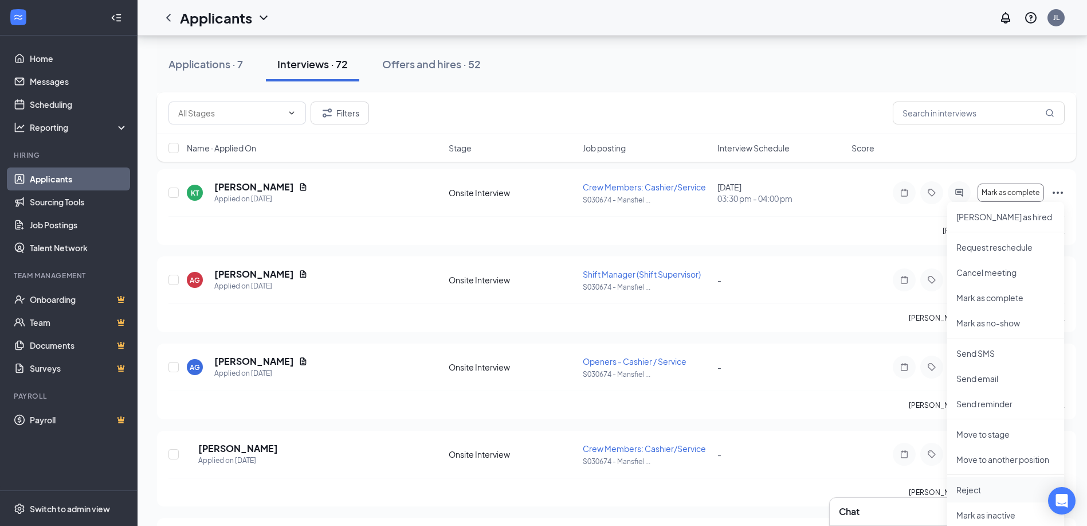
click at [976, 495] on p "Reject" at bounding box center [1006, 489] width 99 height 11
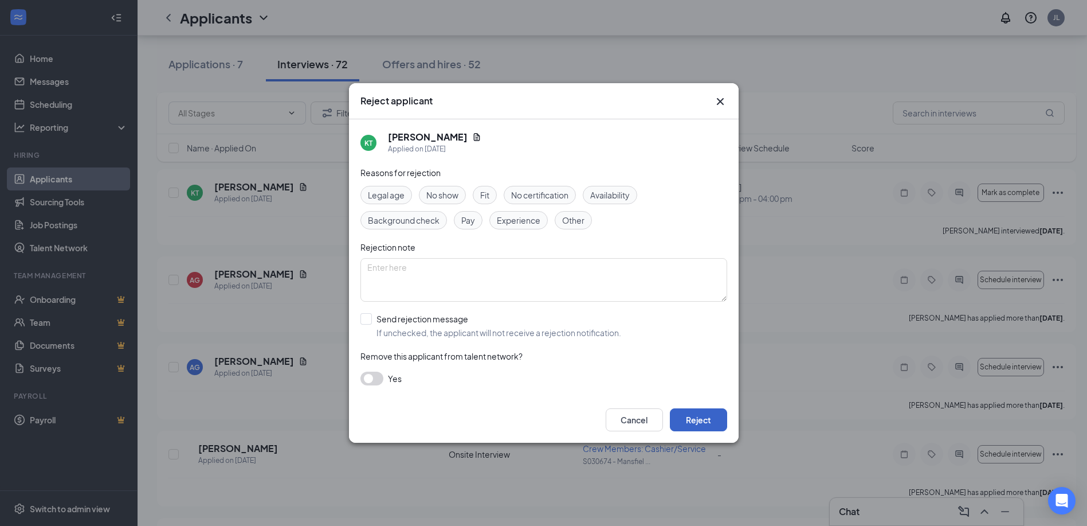
click at [720, 418] on button "Reject" at bounding box center [698, 419] width 57 height 23
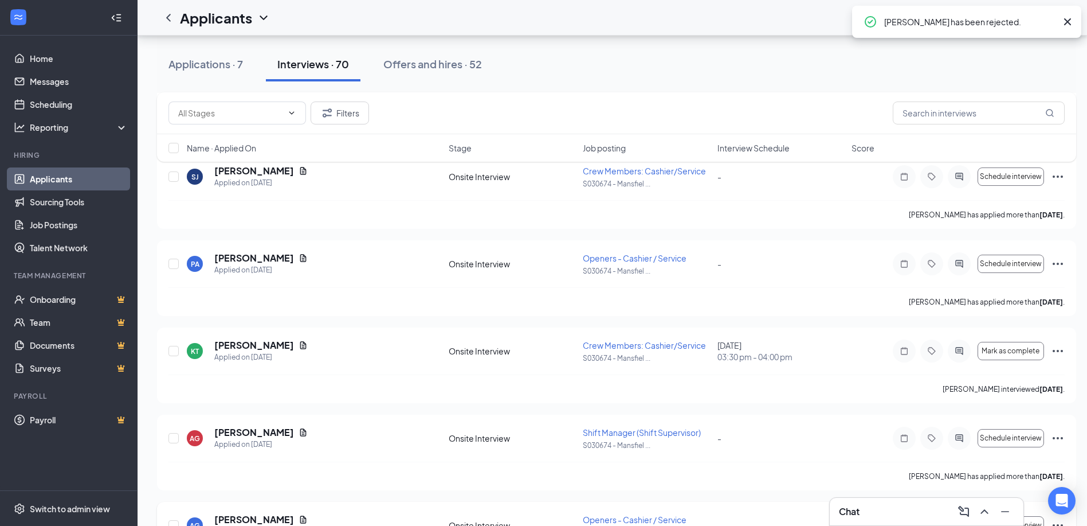
scroll to position [567, 0]
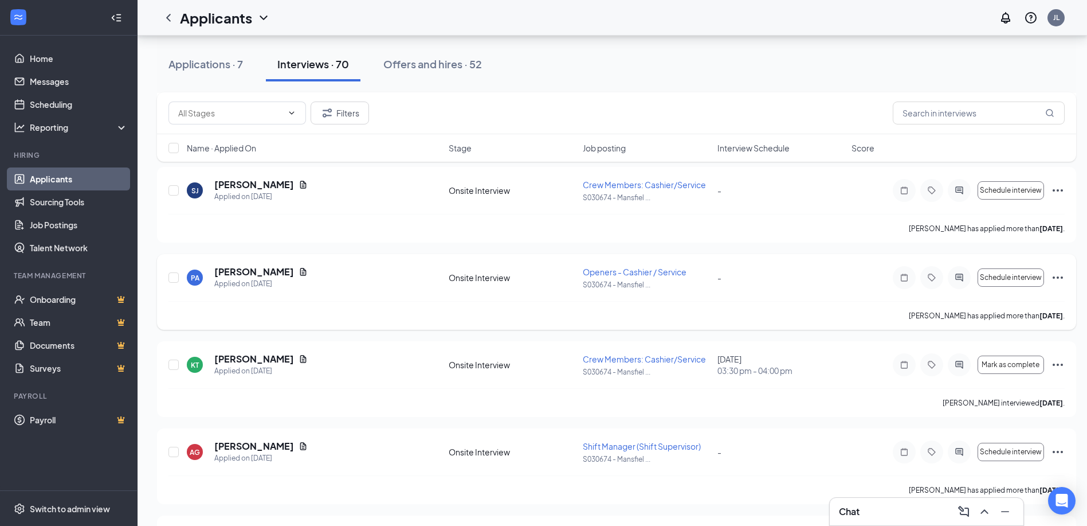
click at [1063, 274] on icon "Ellipses" at bounding box center [1058, 278] width 14 height 14
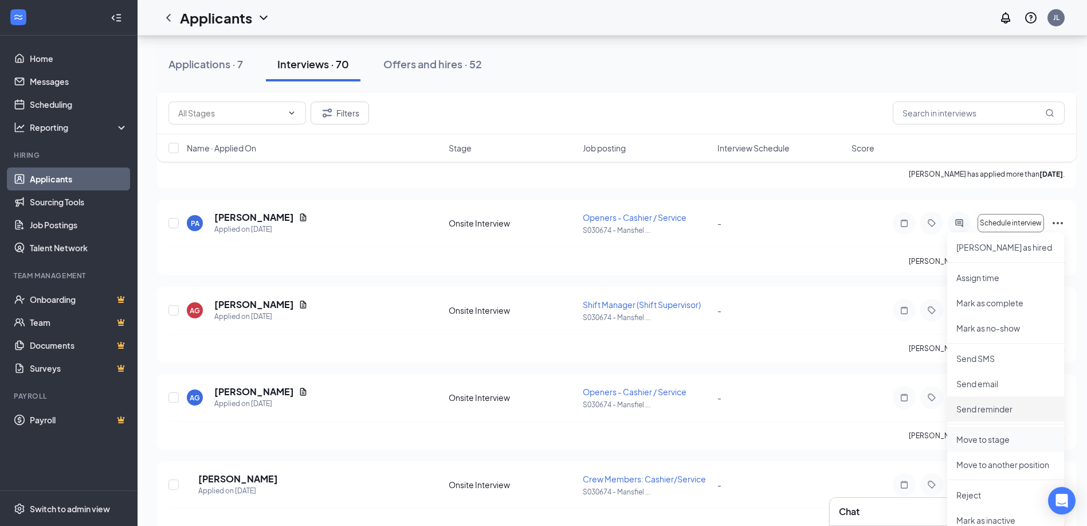
scroll to position [625, 0]
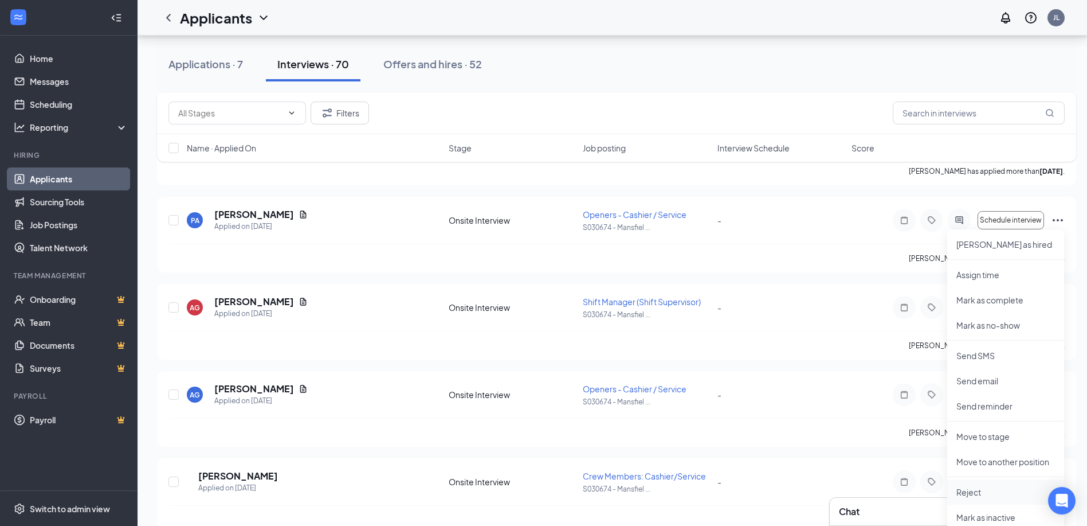
click at [986, 489] on p "Reject" at bounding box center [1006, 491] width 99 height 11
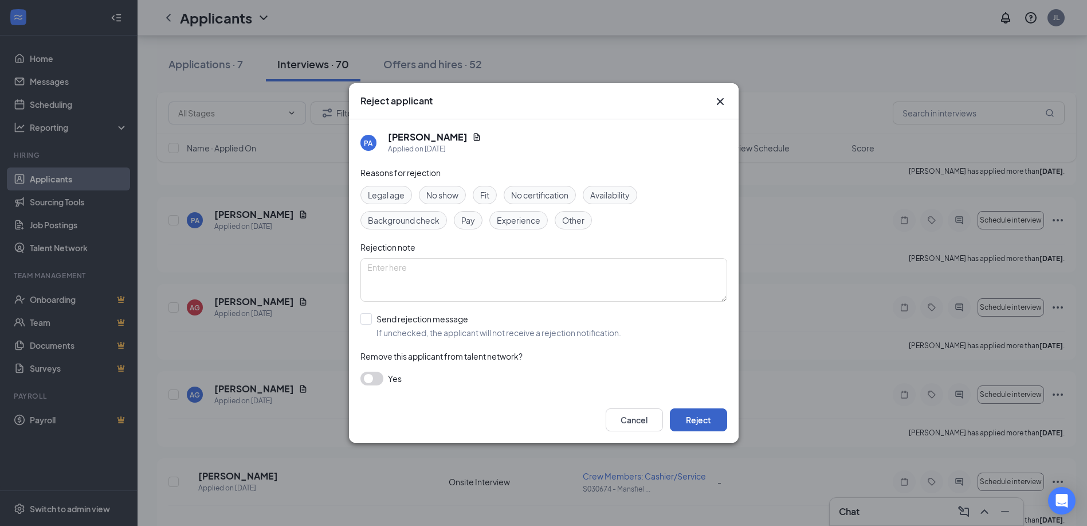
click at [704, 410] on button "Reject" at bounding box center [698, 419] width 57 height 23
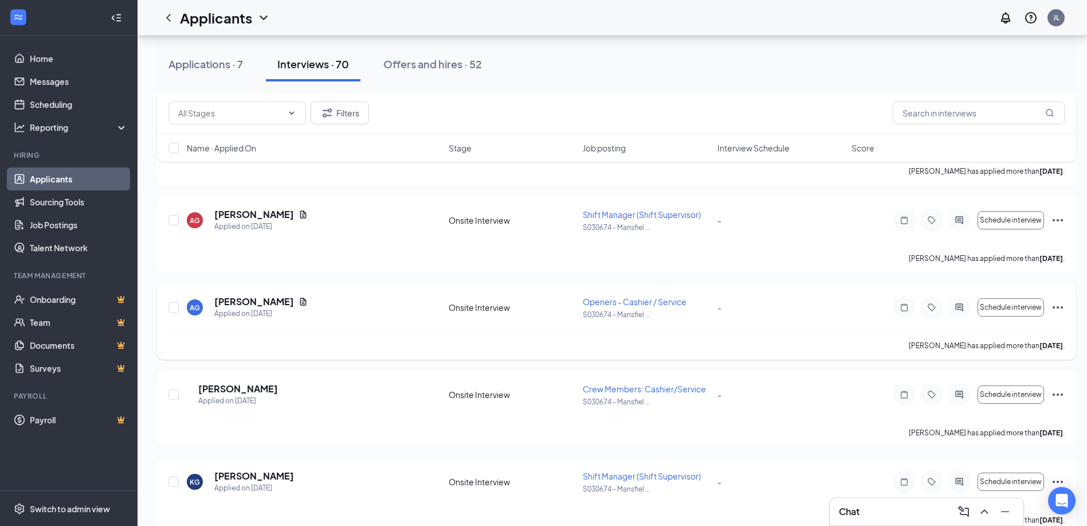
click at [1056, 309] on icon "Ellipses" at bounding box center [1058, 307] width 14 height 14
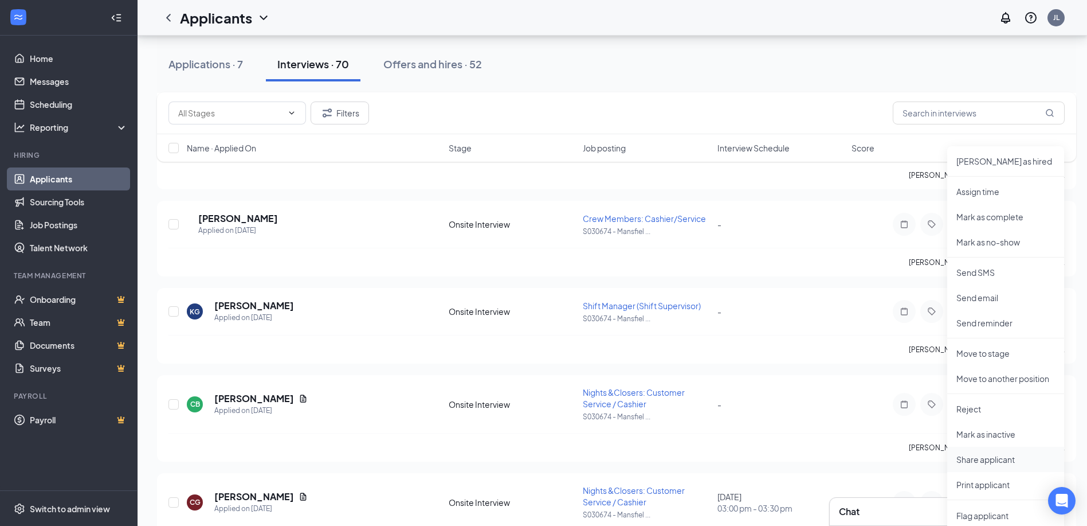
scroll to position [797, 0]
click at [1000, 408] on p "Reject" at bounding box center [1006, 406] width 99 height 11
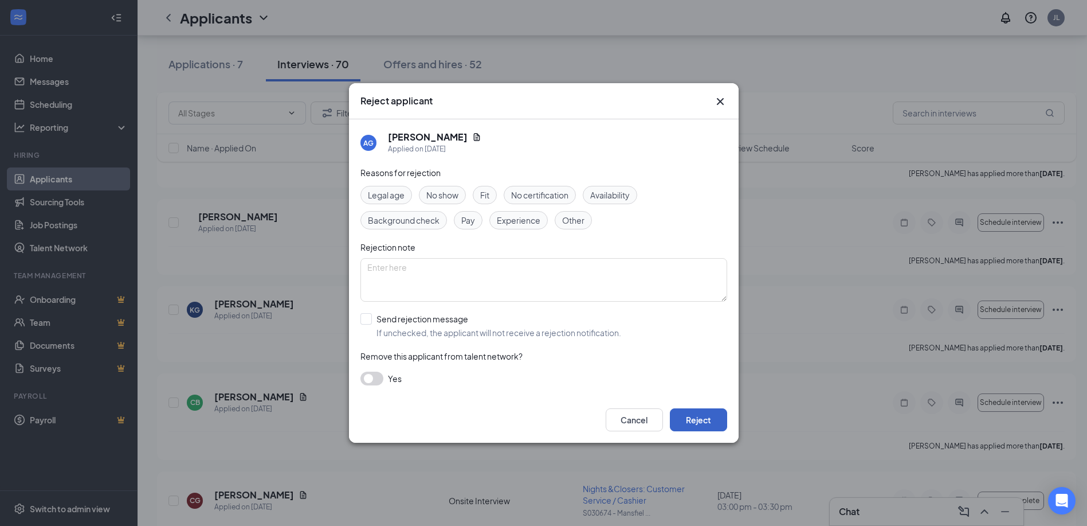
click at [724, 426] on button "Reject" at bounding box center [698, 419] width 57 height 23
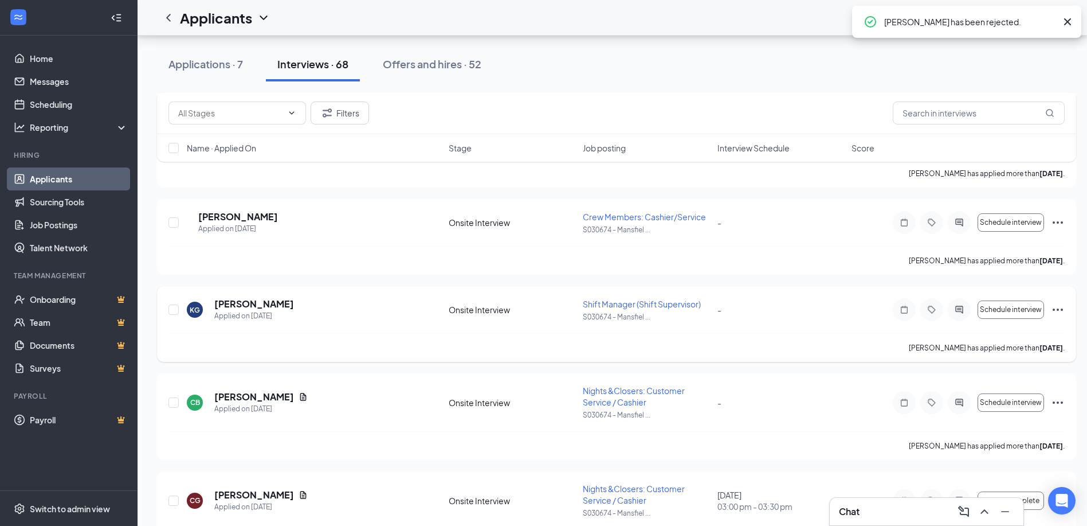
click at [1059, 315] on icon "Ellipses" at bounding box center [1058, 310] width 14 height 14
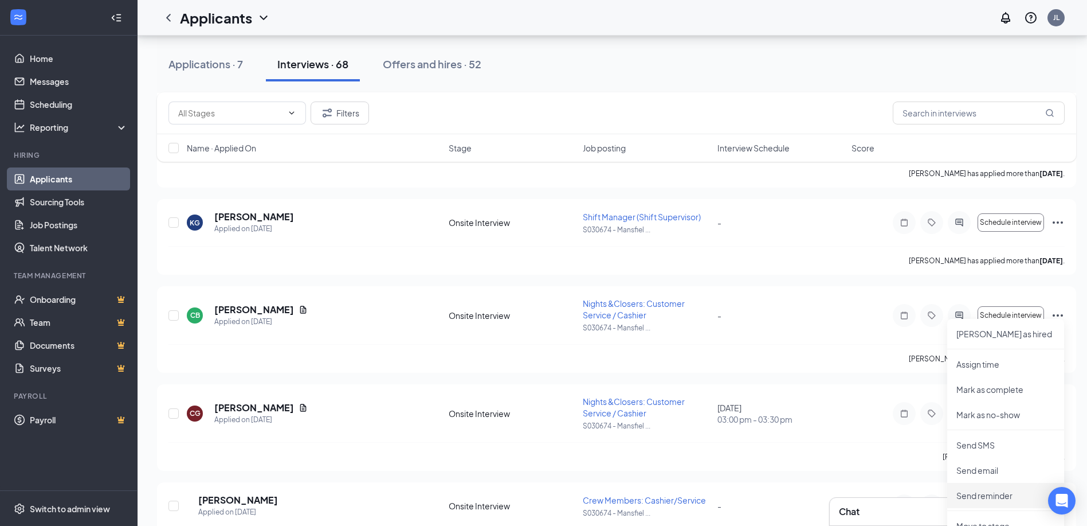
scroll to position [854, 0]
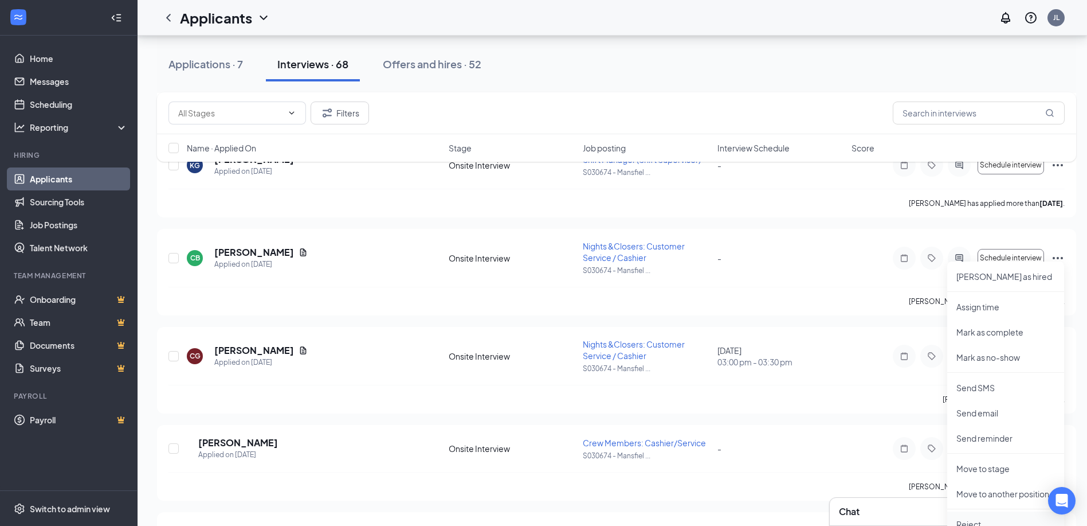
click at [992, 519] on p "Reject" at bounding box center [1006, 523] width 99 height 11
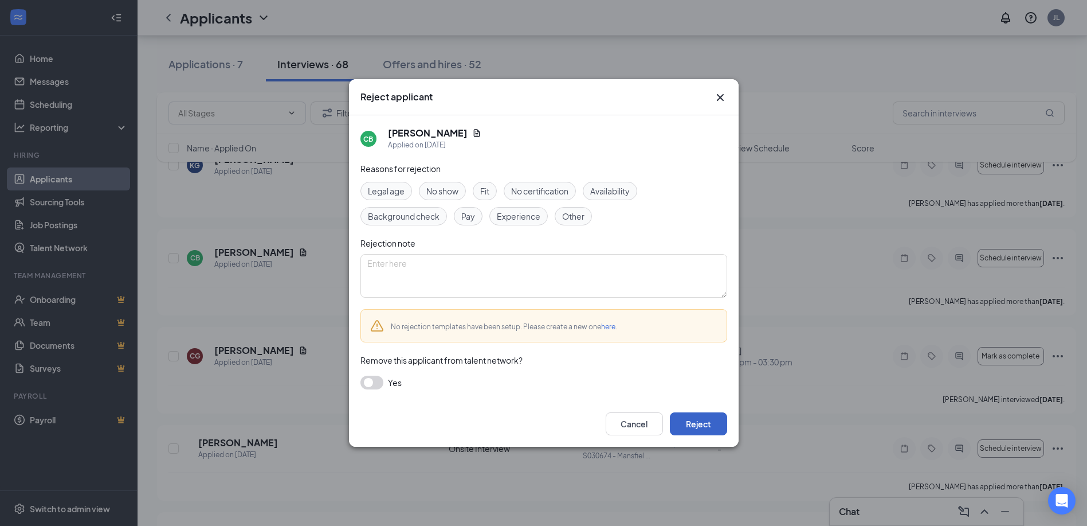
click at [710, 422] on button "Reject" at bounding box center [698, 423] width 57 height 23
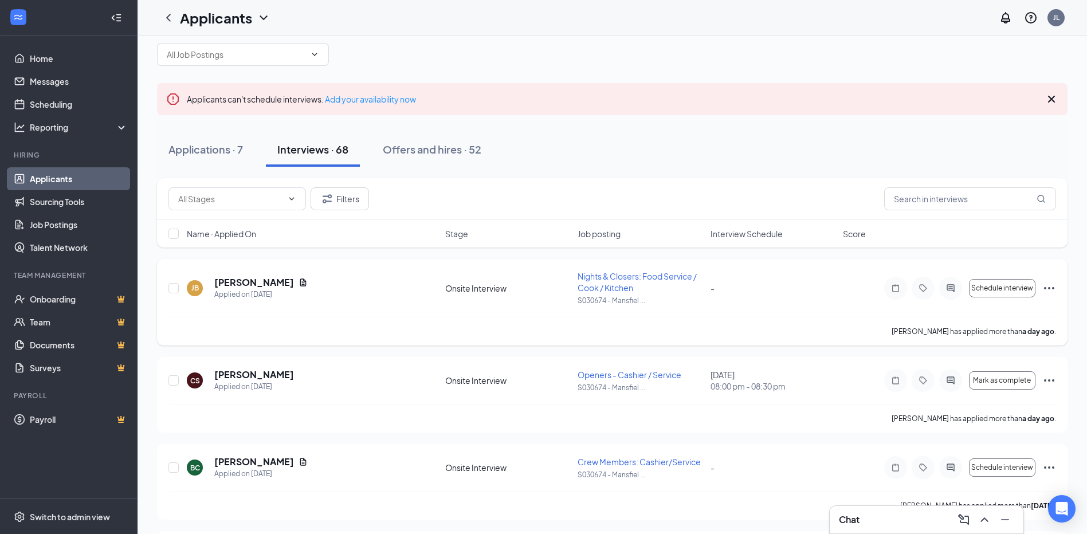
scroll to position [0, 0]
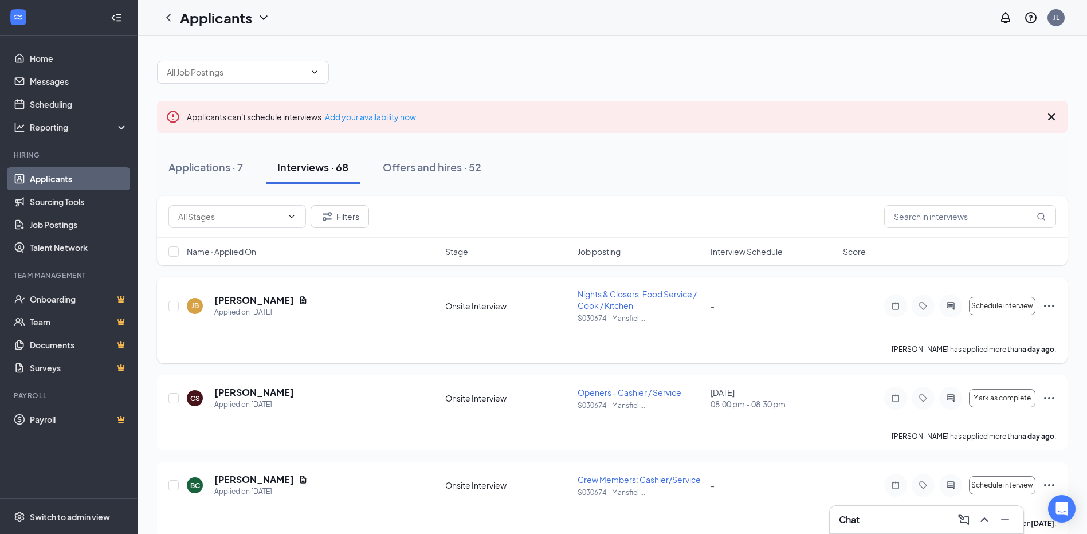
click at [1052, 310] on icon "Ellipses" at bounding box center [1050, 306] width 14 height 14
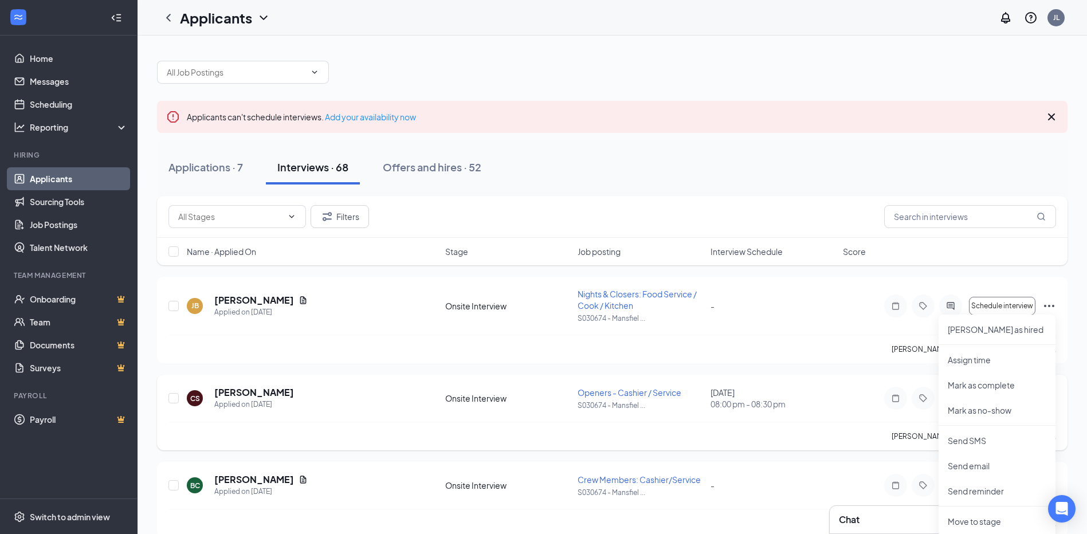
click at [874, 432] on div "[PERSON_NAME] has applied more than a day ago ." at bounding box center [613, 436] width 888 height 29
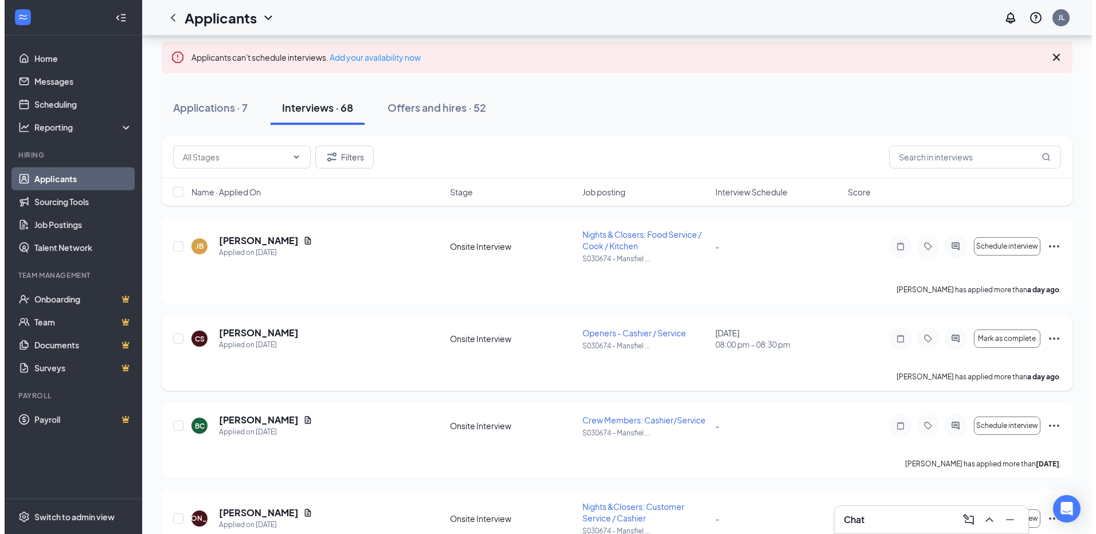
scroll to position [115, 0]
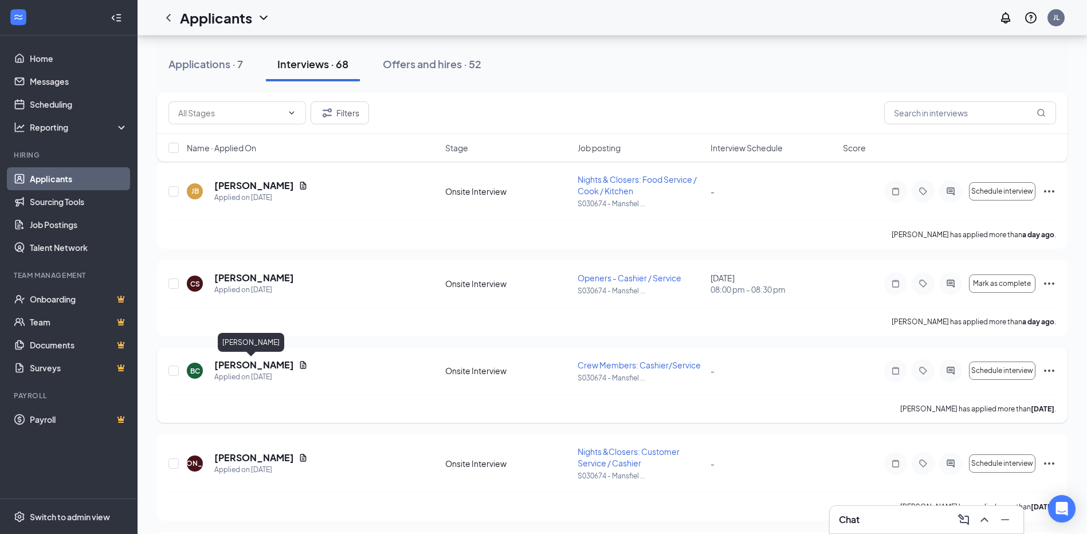
click at [250, 360] on h5 "[PERSON_NAME]" at bounding box center [254, 365] width 80 height 13
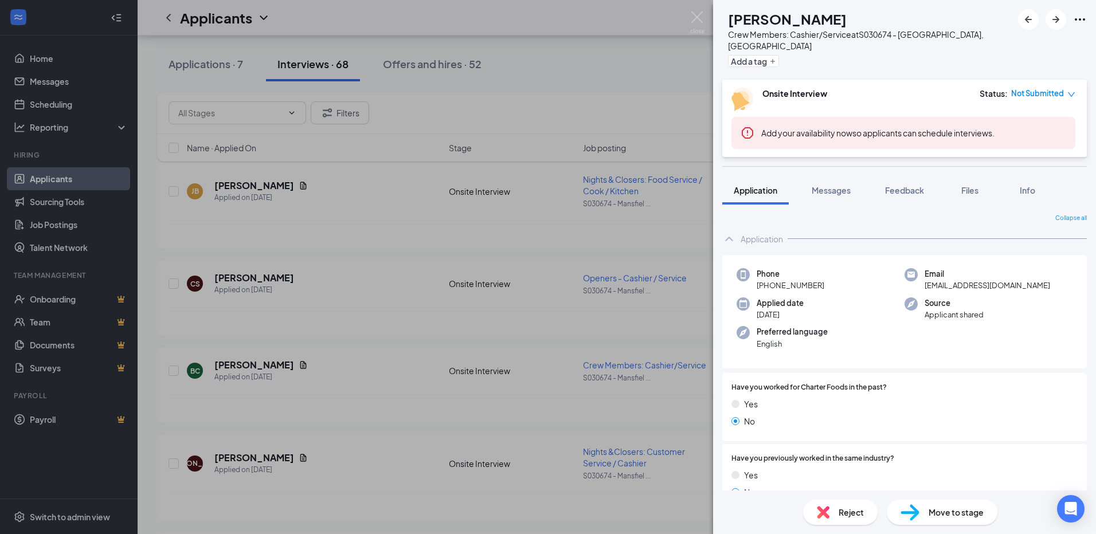
drag, startPoint x: 617, startPoint y: 284, endPoint x: 589, endPoint y: 347, distance: 69.5
click at [616, 284] on div "BC [PERSON_NAME] Crew Members: Cashier/Service at S030674 - [GEOGRAPHIC_DATA], …" at bounding box center [548, 267] width 1096 height 534
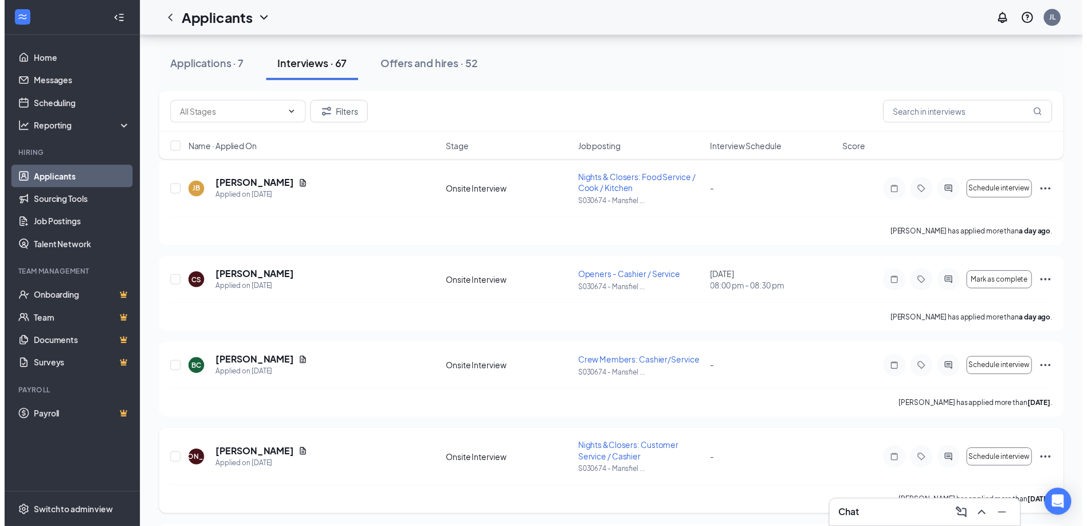
scroll to position [172, 0]
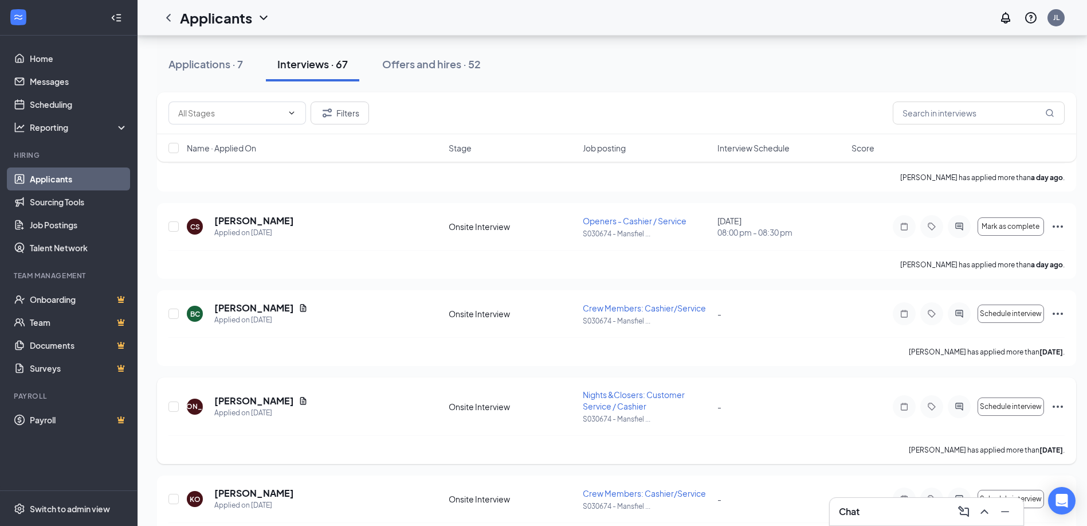
click at [1056, 406] on icon "Ellipses" at bounding box center [1058, 406] width 14 height 14
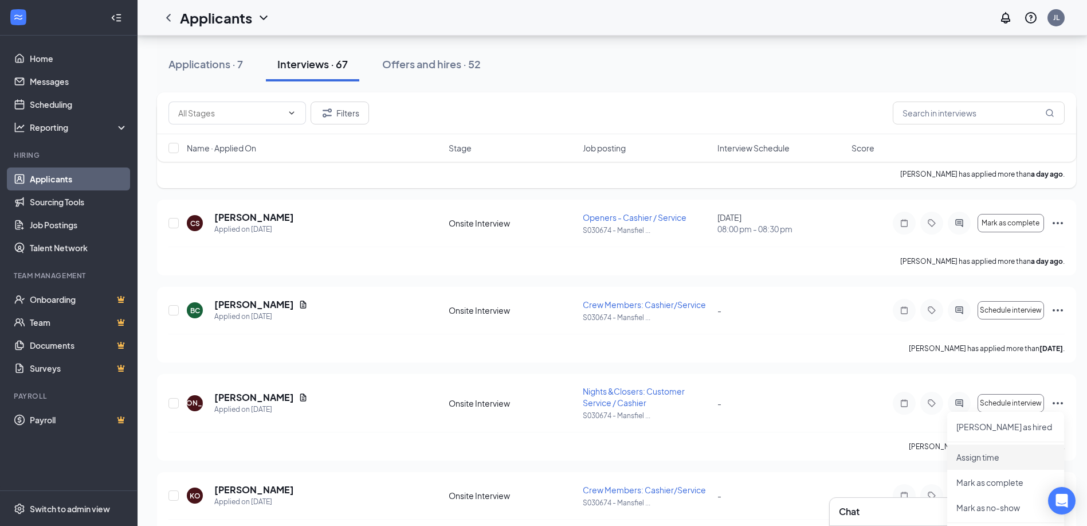
scroll to position [344, 0]
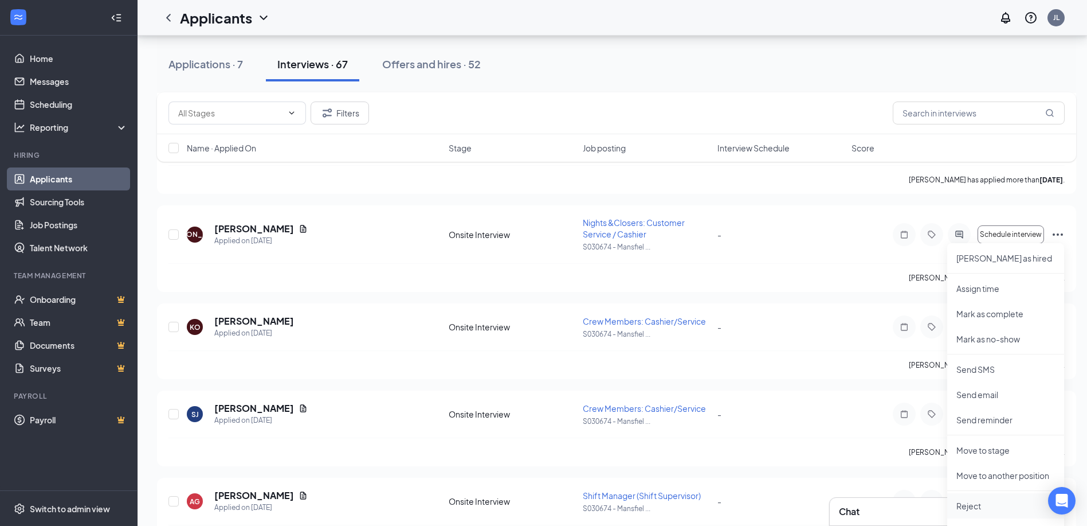
click at [982, 502] on p "Reject" at bounding box center [1006, 505] width 99 height 11
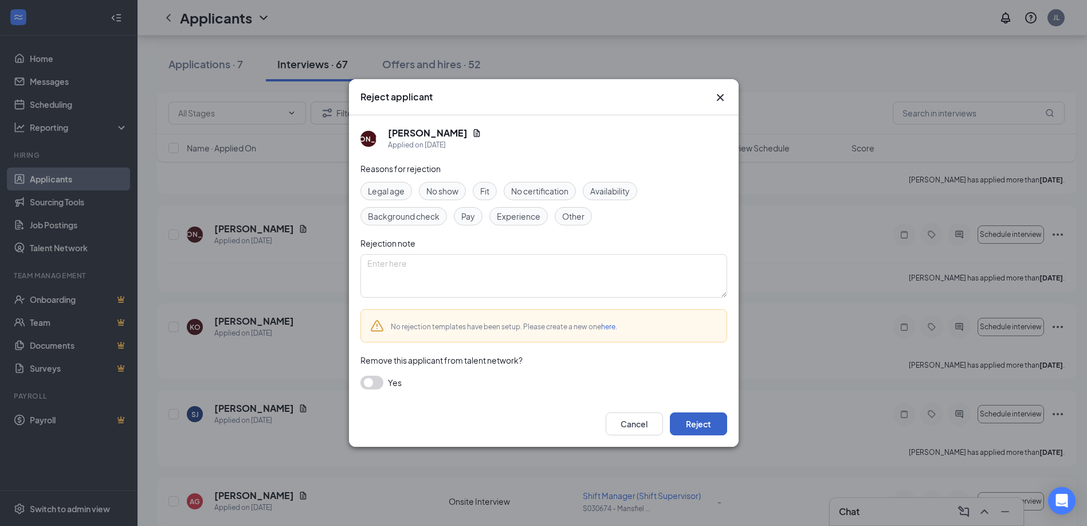
click at [718, 420] on button "Reject" at bounding box center [698, 423] width 57 height 23
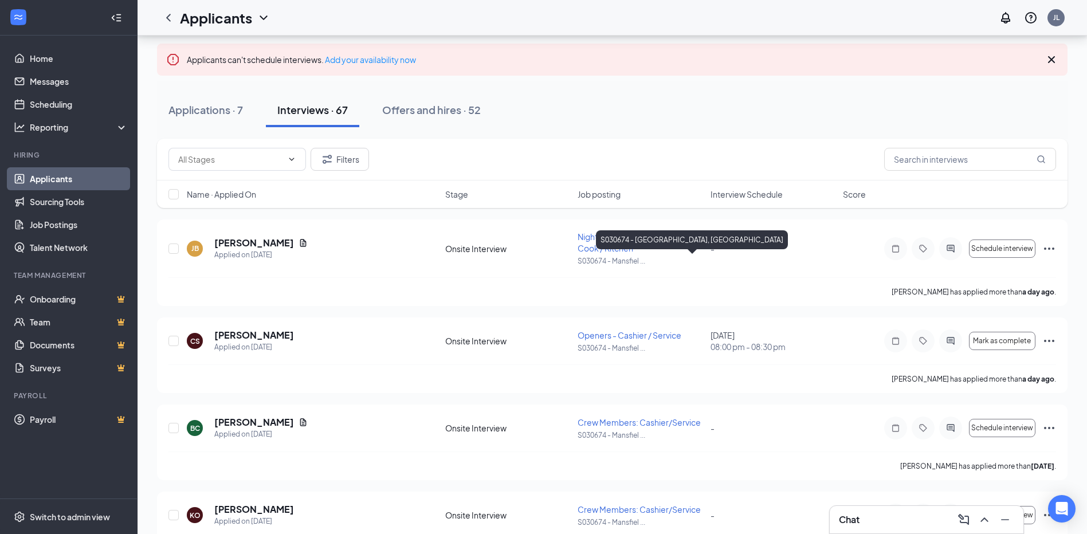
scroll to position [0, 0]
